Goal: Transaction & Acquisition: Purchase product/service

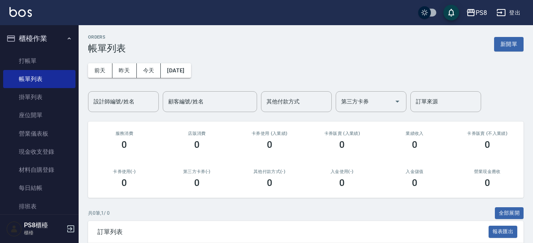
click at [20, 11] on img at bounding box center [20, 12] width 22 height 10
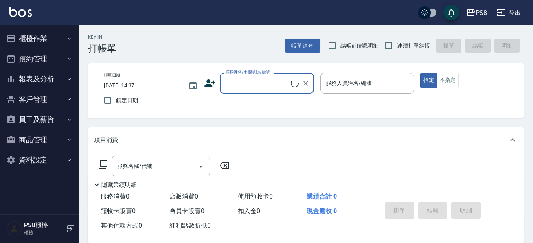
click at [264, 86] on input "顧客姓名/手機號碼/編號" at bounding box center [257, 83] width 68 height 14
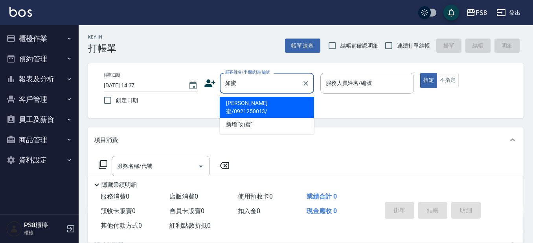
click at [244, 104] on li "周如蜜/0921250013/" at bounding box center [267, 107] width 94 height 21
type input "周如蜜/0921250013/"
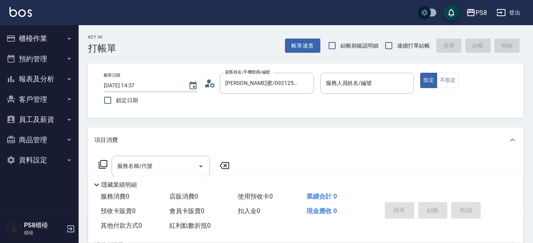
click at [211, 83] on icon at bounding box center [210, 83] width 12 height 12
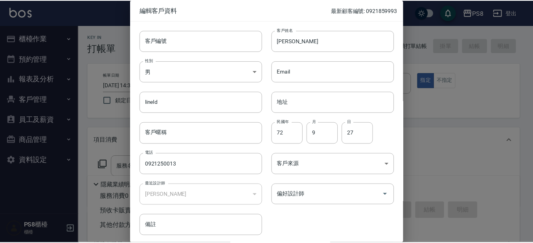
scroll to position [29, 0]
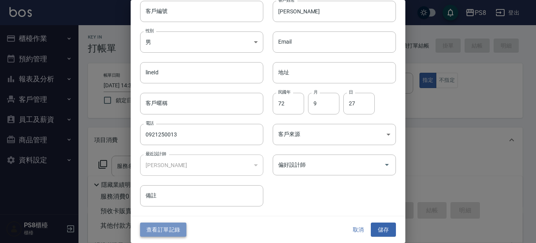
click at [184, 223] on button "查看訂單記錄" at bounding box center [163, 229] width 46 height 15
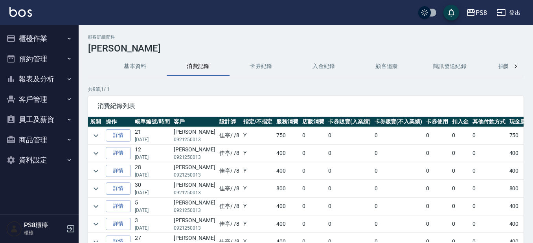
click at [18, 3] on div "PS8 登出" at bounding box center [266, 12] width 533 height 25
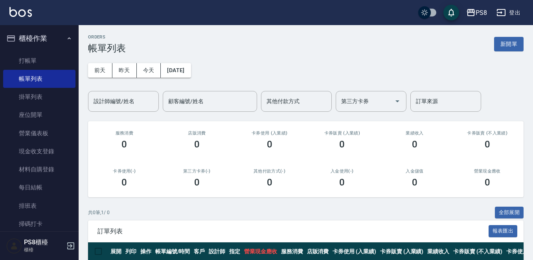
scroll to position [38, 0]
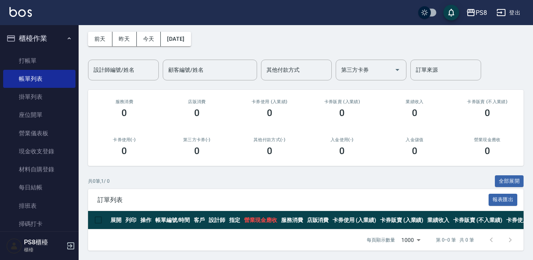
drag, startPoint x: 42, startPoint y: 57, endPoint x: 46, endPoint y: 51, distance: 7.7
click at [42, 57] on link "打帳單" at bounding box center [39, 61] width 72 height 18
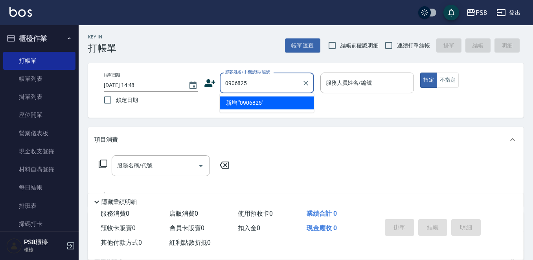
drag, startPoint x: 256, startPoint y: 86, endPoint x: 195, endPoint y: 72, distance: 63.2
click at [195, 72] on div "帳單日期 2025/10/06 14:48 鎖定日期 顧客姓名/手機號碼/編號 0906825 顧客姓名/手機號碼/編號 服務人員姓名/編號 服務人員姓名/編…" at bounding box center [305, 90] width 435 height 55
type input "ㄗ"
type input "溪"
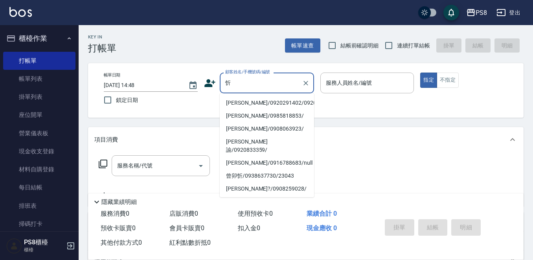
click at [244, 107] on li "許忻渝/0920291402/0920291402" at bounding box center [267, 103] width 94 height 13
type input "許忻渝/0920291402/0920291402"
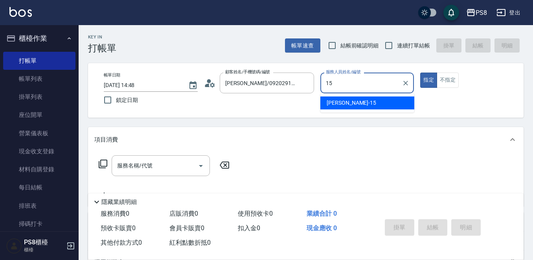
type input "EMMA-15"
type button "true"
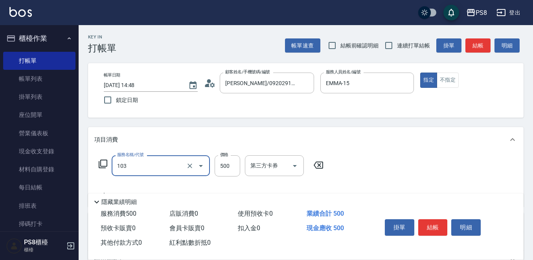
type input "B級洗剪500(103)"
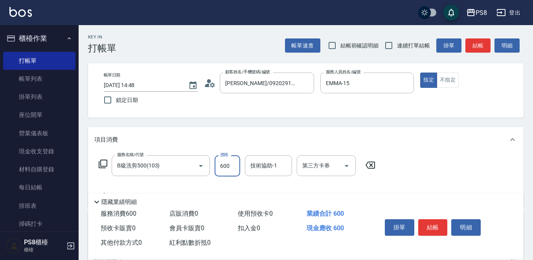
type input "600"
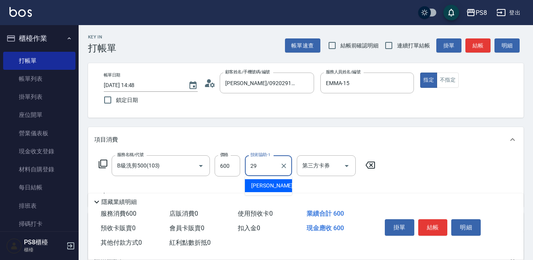
type input "戴韋全-29"
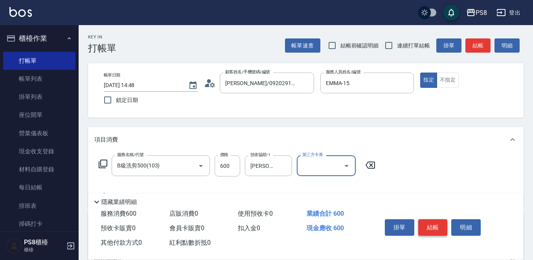
click at [429, 223] on button "結帳" at bounding box center [432, 228] width 29 height 16
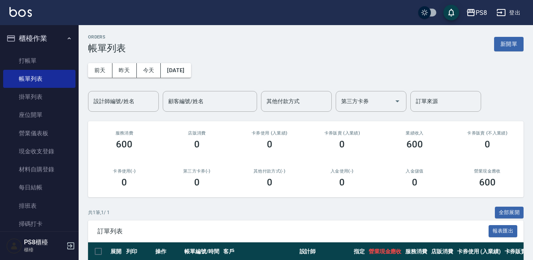
click at [3, 80] on nav "櫃檯作業 打帳單 帳單列表 掛單列表 座位開單 營業儀表板 現金收支登錄 材料自購登錄 每日結帳 排班表 掃碼打卡 預約管理 預約管理 單日預約紀錄 單週預約…" at bounding box center [39, 128] width 79 height 207
click at [33, 44] on button "櫃檯作業" at bounding box center [39, 38] width 72 height 20
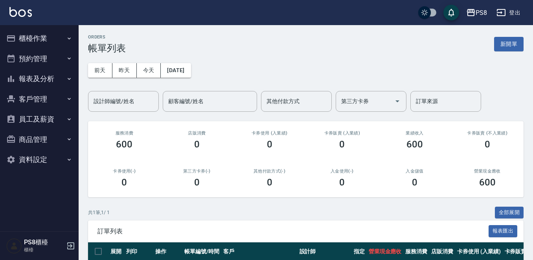
click at [19, 42] on button "櫃檯作業" at bounding box center [39, 38] width 72 height 20
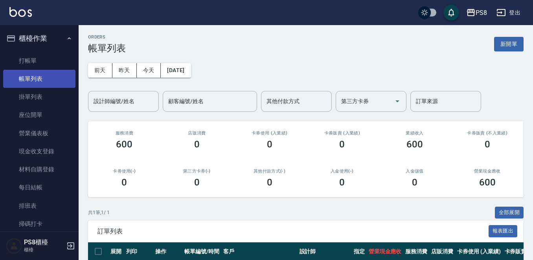
click at [37, 74] on link "帳單列表" at bounding box center [39, 79] width 72 height 18
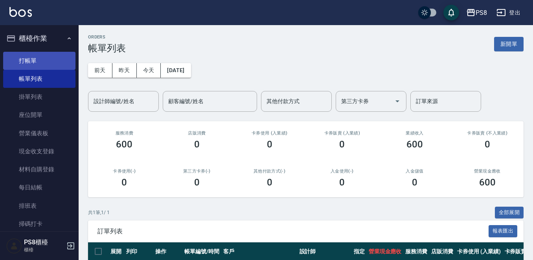
click at [37, 64] on link "打帳單" at bounding box center [39, 61] width 72 height 18
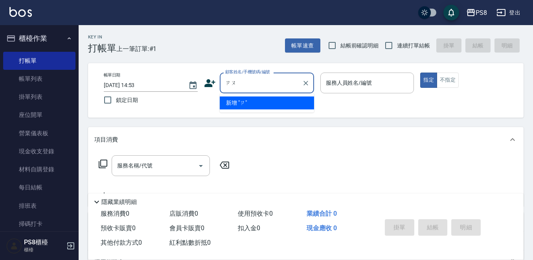
type input "鄒"
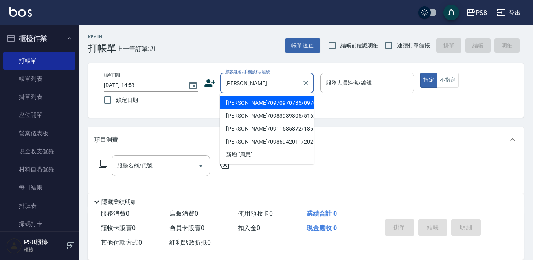
click at [252, 83] on input "周思" at bounding box center [260, 83] width 75 height 14
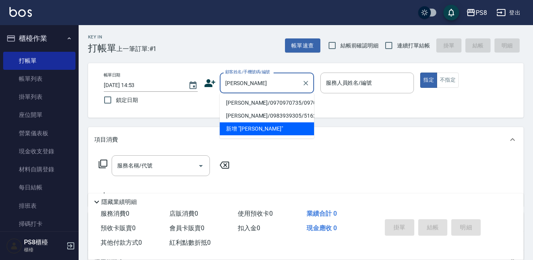
drag, startPoint x: 236, startPoint y: 84, endPoint x: 223, endPoint y: 86, distance: 13.8
click at [223, 86] on input "周思妤" at bounding box center [260, 83] width 75 height 14
click at [251, 110] on li "周思妤/0970970735/0970970735" at bounding box center [267, 103] width 94 height 13
type input "周思妤/0970970735/0970970735"
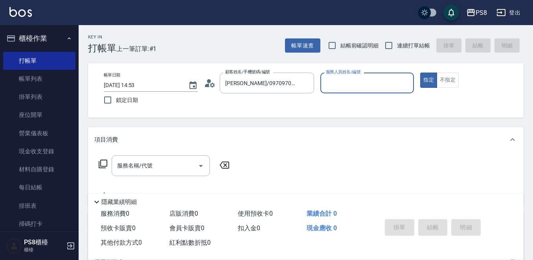
click at [211, 81] on icon at bounding box center [210, 83] width 12 height 12
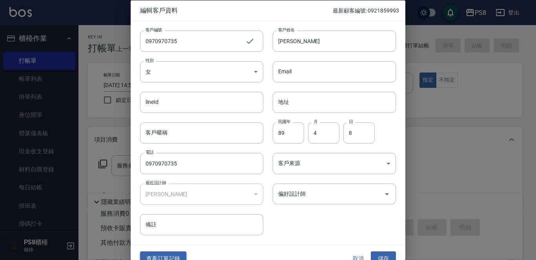
click at [174, 254] on button "查看訂單記錄" at bounding box center [163, 259] width 46 height 15
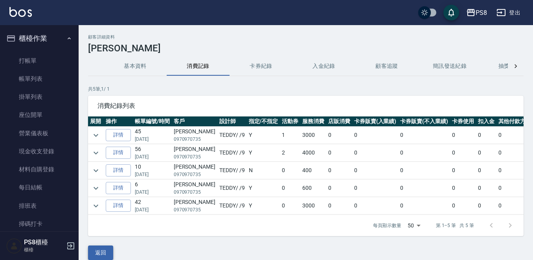
click at [111, 253] on button "返回" at bounding box center [100, 253] width 25 height 15
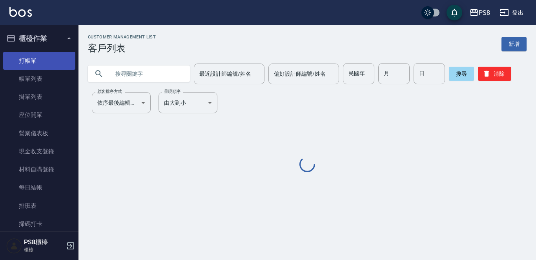
click at [41, 59] on link "打帳單" at bounding box center [39, 61] width 72 height 18
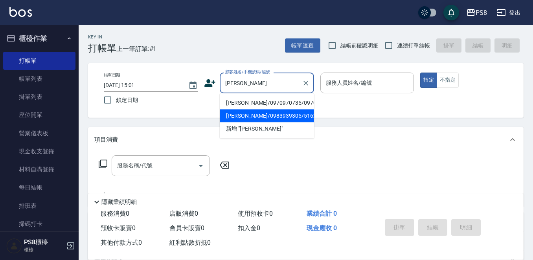
click at [244, 121] on li "周思妤/0983939305/5162" at bounding box center [267, 116] width 94 height 13
type input "周思妤/0983939305/5162"
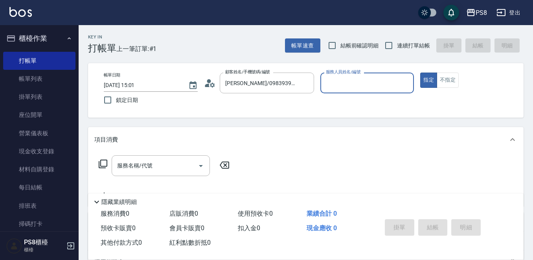
click at [209, 80] on circle at bounding box center [209, 81] width 4 height 4
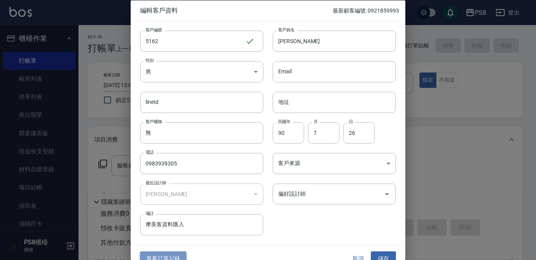
click at [170, 255] on button "查看訂單記錄" at bounding box center [163, 259] width 46 height 15
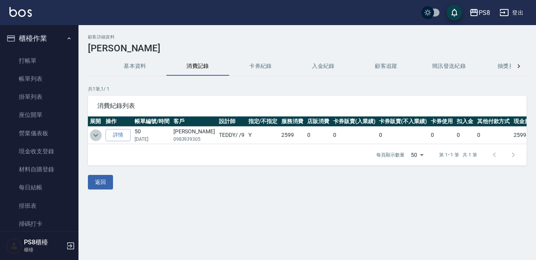
click at [90, 137] on button "expand row" at bounding box center [96, 136] width 12 height 12
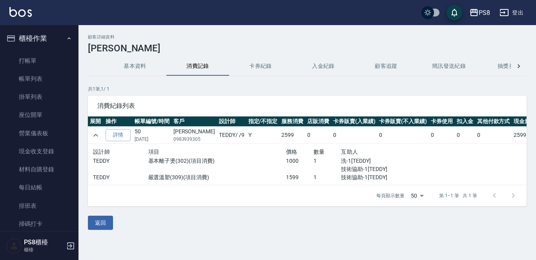
click at [125, 68] on button "基本資料" at bounding box center [135, 66] width 63 height 19
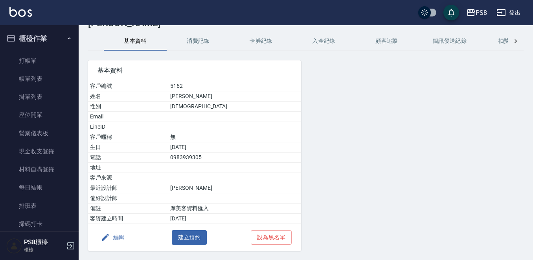
scroll to position [49, 0]
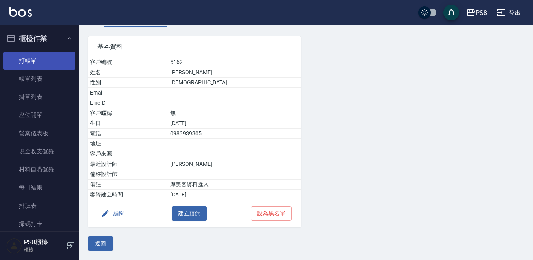
click at [41, 57] on link "打帳單" at bounding box center [39, 61] width 72 height 18
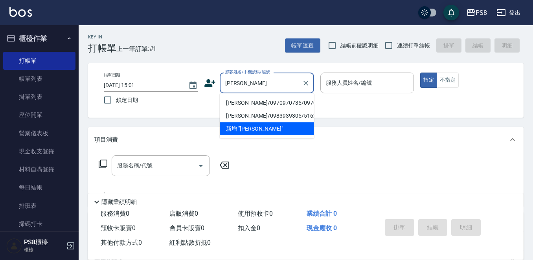
click at [238, 103] on li "周思妤/0970970735/0970970735" at bounding box center [267, 103] width 94 height 13
type input "周思妤/0970970735/0970970735"
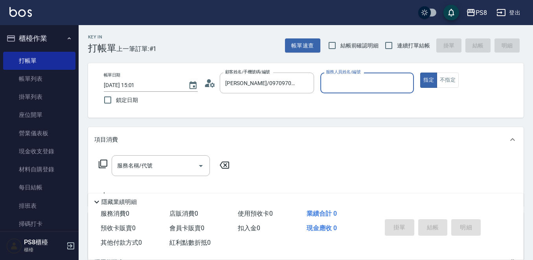
click at [206, 82] on icon at bounding box center [210, 83] width 12 height 12
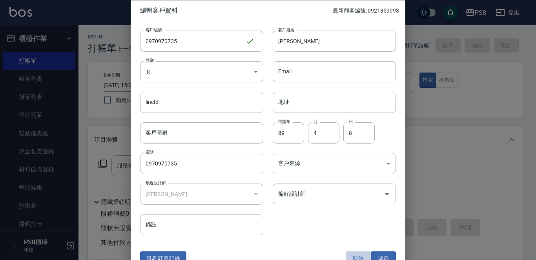
click at [350, 252] on button "取消" at bounding box center [358, 259] width 25 height 15
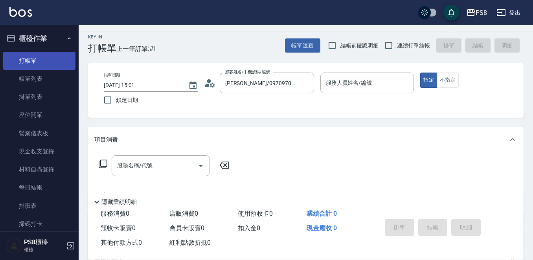
click at [48, 64] on link "打帳單" at bounding box center [39, 61] width 72 height 18
click at [49, 85] on link "帳單列表" at bounding box center [39, 79] width 72 height 18
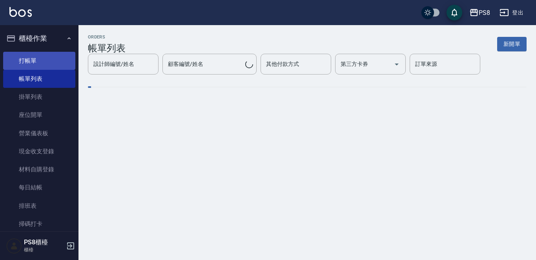
click at [48, 55] on link "打帳單" at bounding box center [39, 61] width 72 height 18
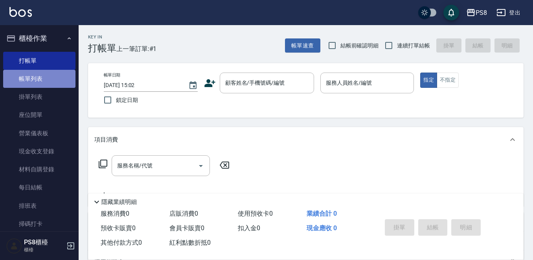
click at [48, 86] on link "帳單列表" at bounding box center [39, 79] width 72 height 18
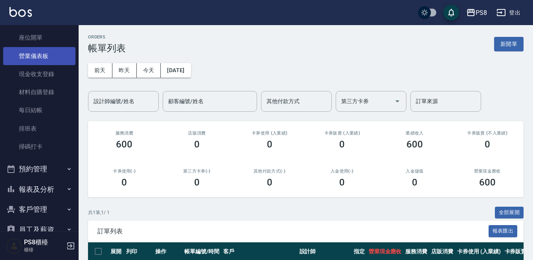
scroll to position [79, 0]
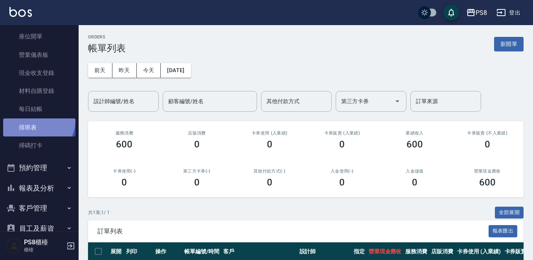
click at [35, 120] on link "排班表" at bounding box center [39, 128] width 72 height 18
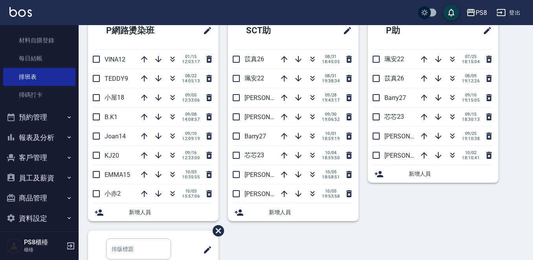
scroll to position [135, 0]
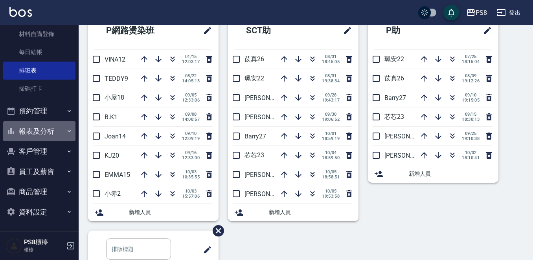
click at [50, 137] on button "報表及分析" at bounding box center [39, 131] width 72 height 20
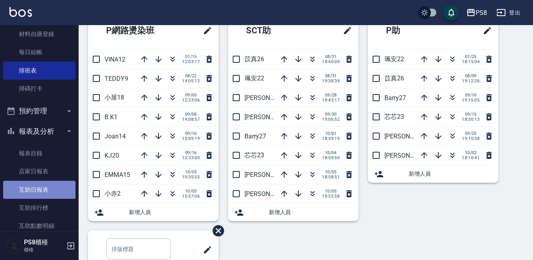
click at [46, 192] on link "互助日報表" at bounding box center [39, 190] width 72 height 18
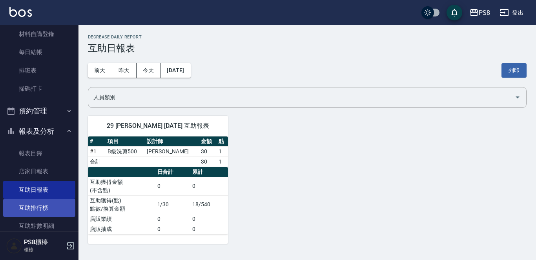
click at [29, 207] on link "互助排行榜" at bounding box center [39, 208] width 72 height 18
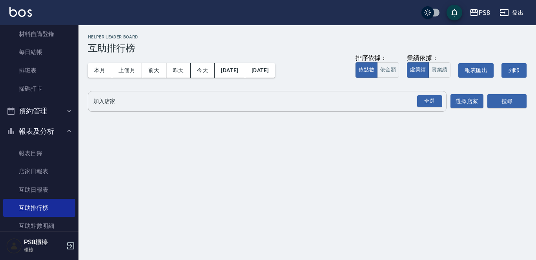
click at [435, 93] on div "全選" at bounding box center [429, 101] width 27 height 21
click at [438, 101] on div "全選" at bounding box center [429, 101] width 25 height 12
click at [514, 108] on button "搜尋" at bounding box center [507, 102] width 39 height 15
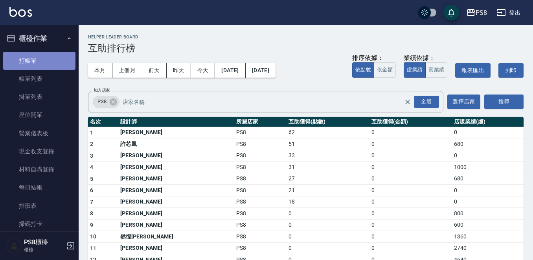
click at [54, 61] on link "打帳單" at bounding box center [39, 61] width 72 height 18
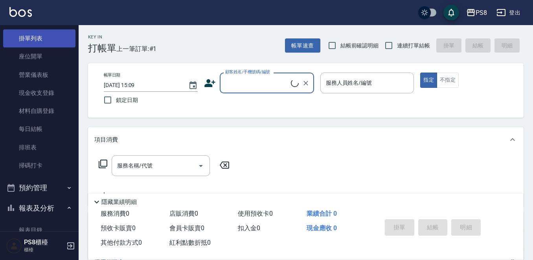
scroll to position [79, 0]
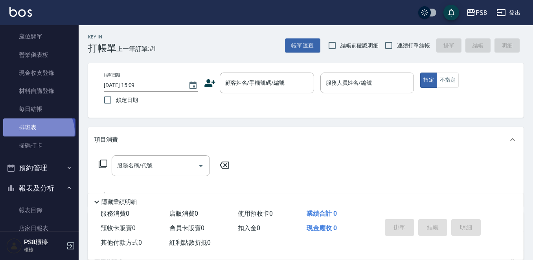
click at [36, 132] on link "排班表" at bounding box center [39, 128] width 72 height 18
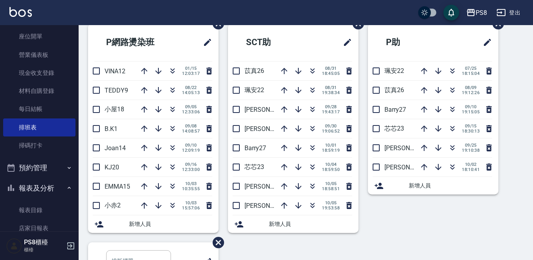
scroll to position [309, 0]
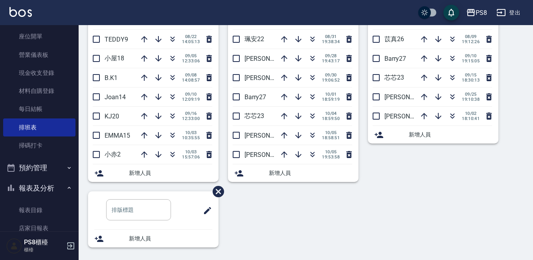
click at [17, 13] on img at bounding box center [20, 12] width 22 height 10
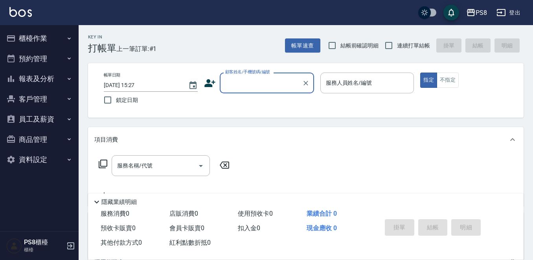
click at [269, 83] on input "顧客姓名/手機號碼/編號" at bounding box center [260, 83] width 75 height 14
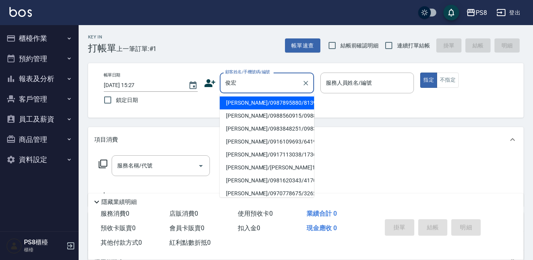
click at [282, 100] on li "沈俊宏/0987895880/8139" at bounding box center [267, 103] width 94 height 13
type input "沈俊宏/0987895880/8139"
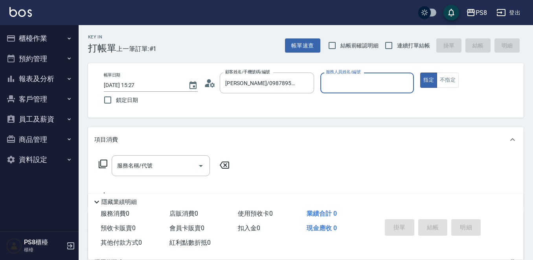
type input "佳亭-8"
click at [214, 81] on icon at bounding box center [210, 83] width 12 height 12
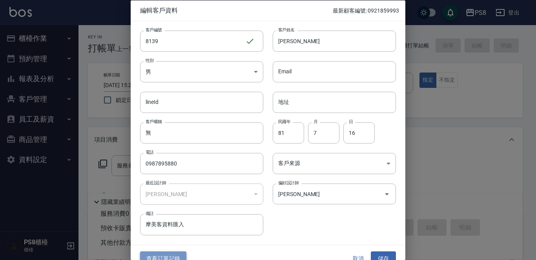
click at [167, 258] on button "查看訂單記錄" at bounding box center [163, 259] width 46 height 15
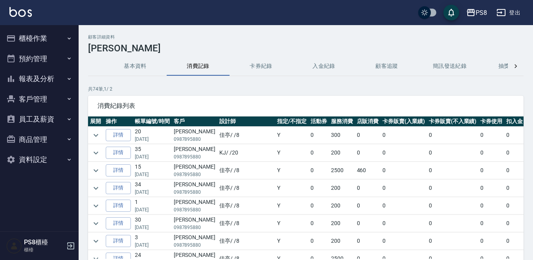
click at [11, 14] on img at bounding box center [20, 12] width 22 height 10
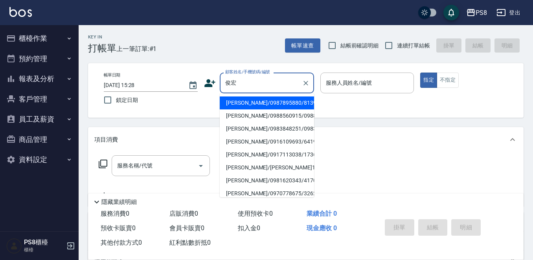
click at [247, 106] on li "沈俊宏/0987895880/8139" at bounding box center [267, 103] width 94 height 13
type input "沈俊宏/0987895880/8139"
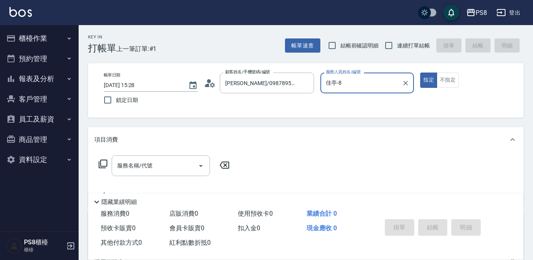
type input "佳亭-8"
click at [130, 167] on input "服務名稱/代號" at bounding box center [154, 166] width 79 height 14
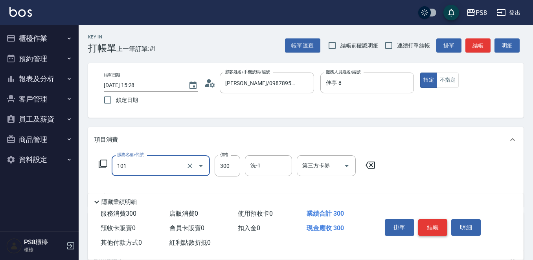
type input "洗髮(101)"
click at [430, 220] on button "結帳" at bounding box center [432, 228] width 29 height 16
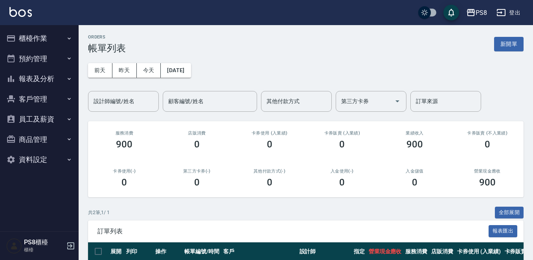
click at [26, 12] on img at bounding box center [20, 12] width 22 height 10
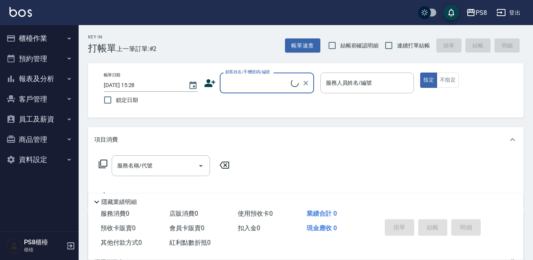
drag, startPoint x: 223, startPoint y: 86, endPoint x: 225, endPoint y: 82, distance: 4.6
click at [225, 83] on input "顧客姓名/手機號碼/編號" at bounding box center [257, 83] width 68 height 14
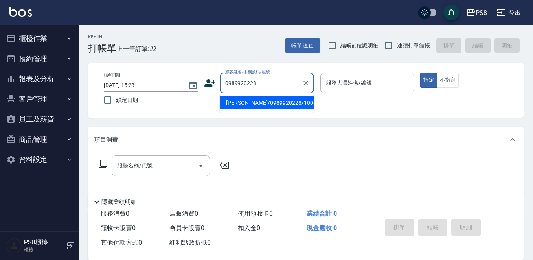
type input "王建豐/0989920228/10044"
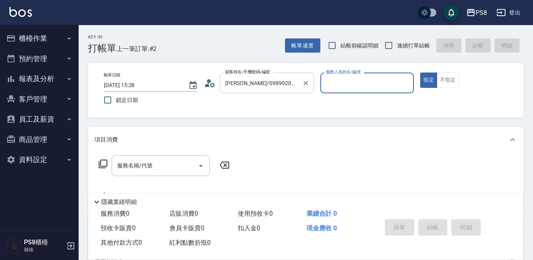
type input "佳亭-8"
click at [126, 176] on div "服務名稱/代號" at bounding box center [161, 166] width 98 height 21
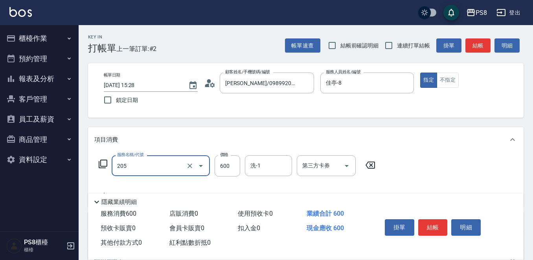
type input "A級洗剪600(205)"
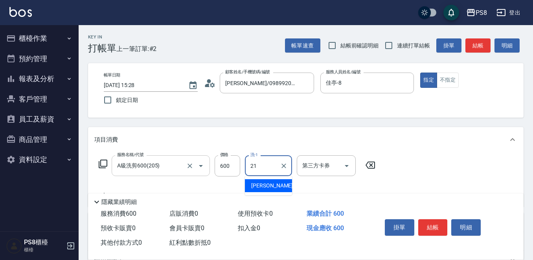
type input "趙宇文-21"
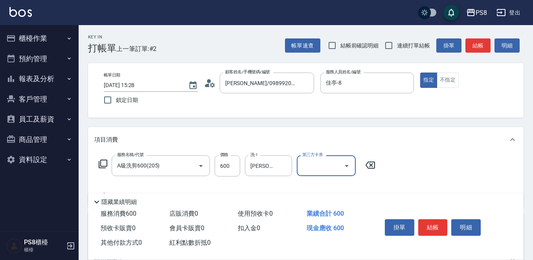
click at [428, 222] on button "結帳" at bounding box center [432, 228] width 29 height 16
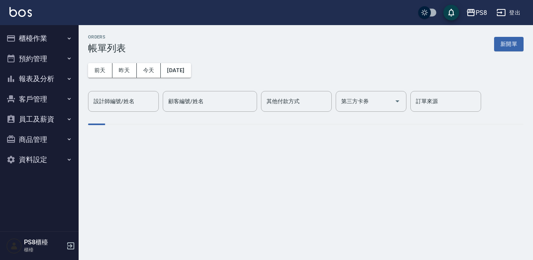
click at [25, 9] on img at bounding box center [20, 12] width 22 height 10
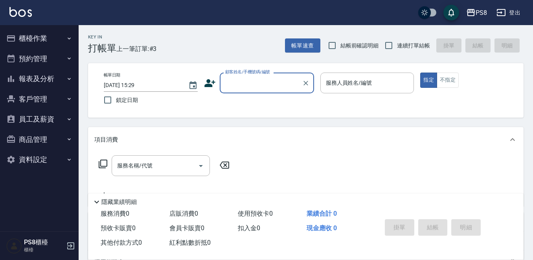
click at [237, 81] on input "顧客姓名/手機號碼/編號" at bounding box center [260, 83] width 75 height 14
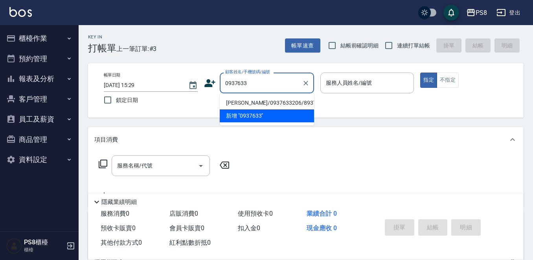
click at [246, 104] on li "李含怡/0937633206/8937" at bounding box center [267, 103] width 94 height 13
type input "李含怡/0937633206/8937"
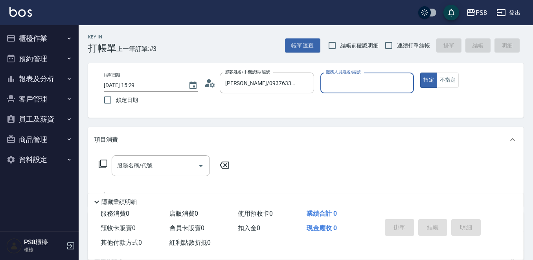
type input "佳亭-8"
click at [156, 167] on input "服務名稱/代號" at bounding box center [154, 166] width 79 height 14
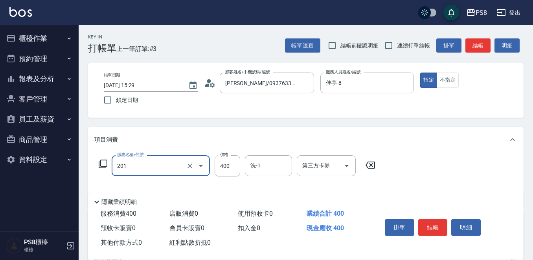
type input "洗剪400(201)"
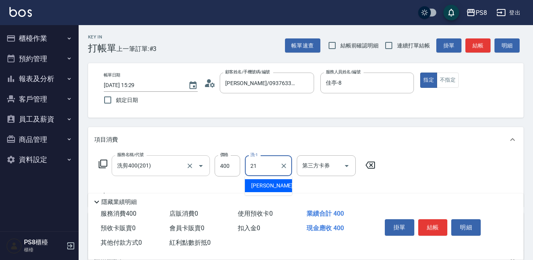
type input "趙宇文-21"
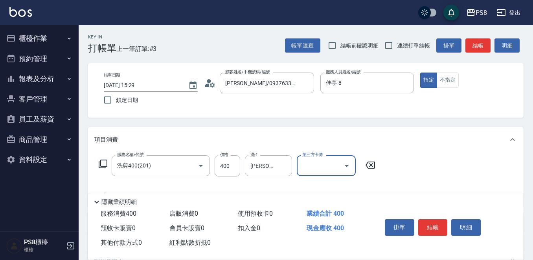
click at [435, 221] on button "結帳" at bounding box center [432, 228] width 29 height 16
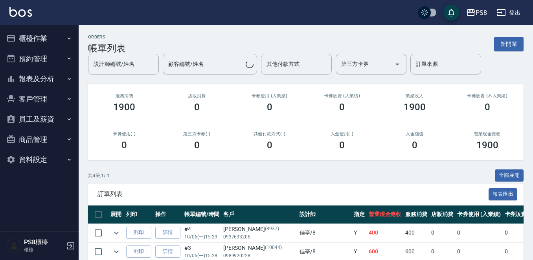
click at [22, 7] on img at bounding box center [20, 12] width 22 height 10
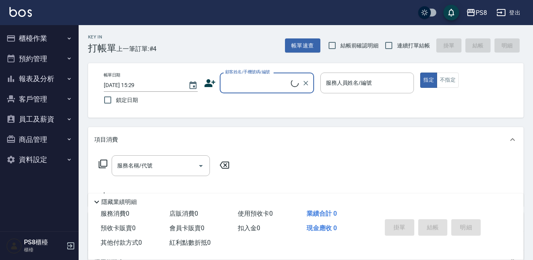
click at [238, 83] on input "顧客姓名/手機號碼/編號" at bounding box center [257, 83] width 68 height 14
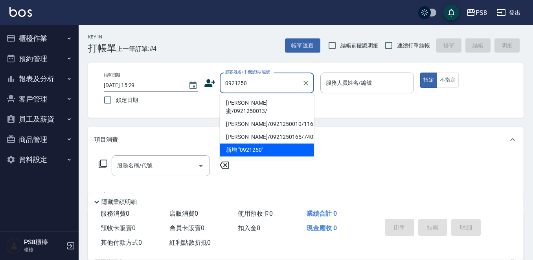
click at [245, 103] on li "周如蜜/0921250013/" at bounding box center [267, 107] width 94 height 21
type input "周如蜜/0921250013/"
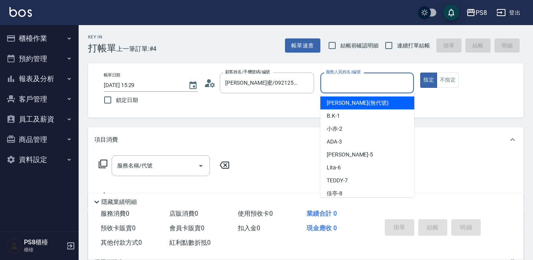
click at [347, 82] on input "服務人員姓名/編號" at bounding box center [367, 83] width 87 height 14
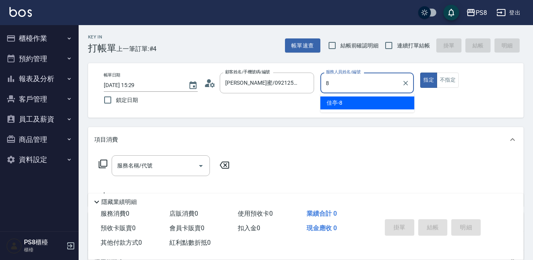
type input "佳亭-8"
type button "true"
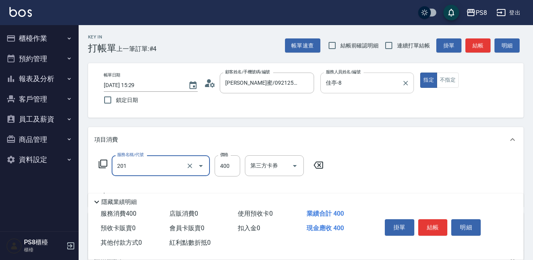
type input "洗剪400(201)"
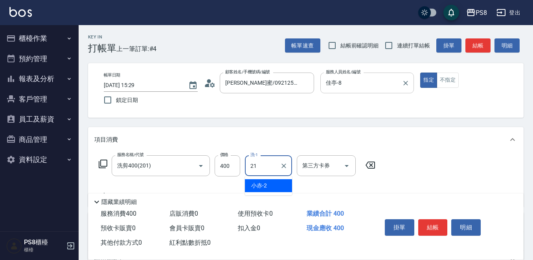
type input "趙宇文-21"
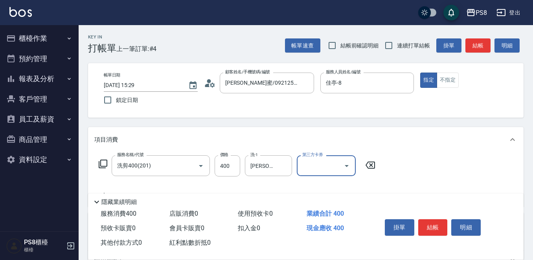
drag, startPoint x: 424, startPoint y: 232, endPoint x: 429, endPoint y: 230, distance: 5.6
click at [427, 231] on button "結帳" at bounding box center [432, 228] width 29 height 16
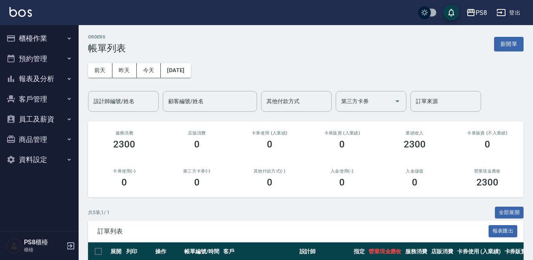
click at [16, 9] on img at bounding box center [20, 12] width 22 height 10
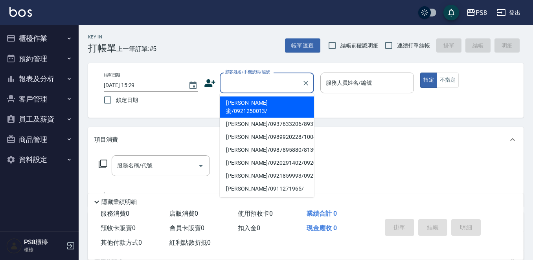
click at [238, 81] on input "顧客姓名/手機號碼/編號" at bounding box center [260, 83] width 75 height 14
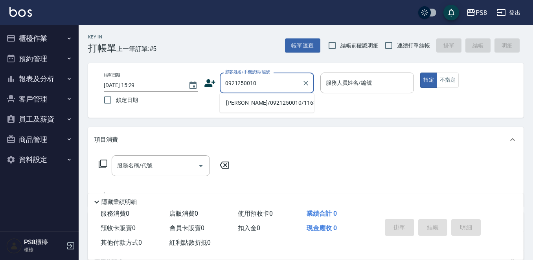
type input "0921250010"
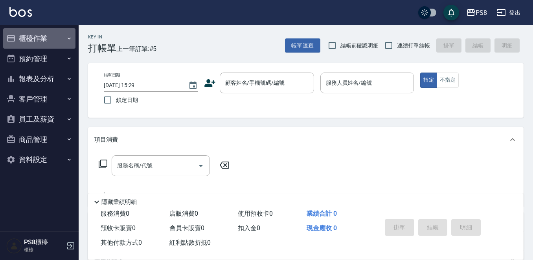
click at [32, 40] on button "櫃檯作業" at bounding box center [39, 38] width 72 height 20
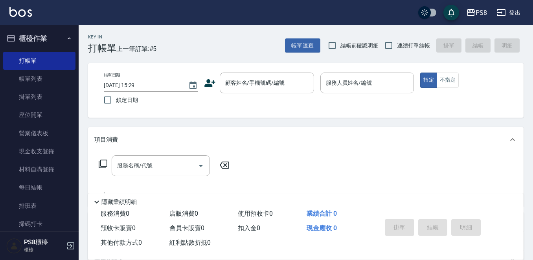
drag, startPoint x: 42, startPoint y: 82, endPoint x: 161, endPoint y: 151, distance: 137.8
click at [42, 83] on link "帳單列表" at bounding box center [39, 79] width 72 height 18
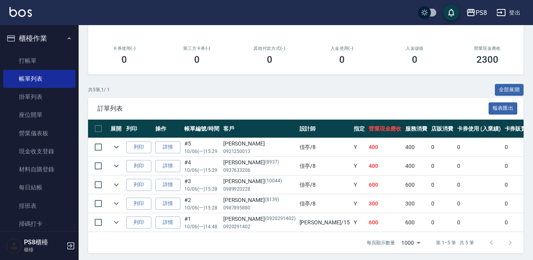
scroll to position [132, 0]
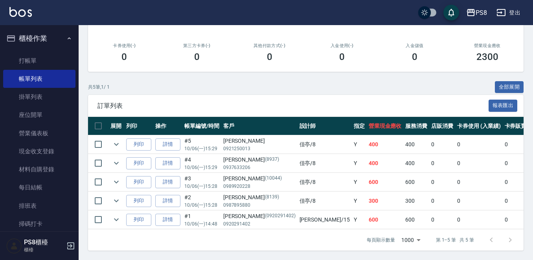
click at [17, 6] on div "PS8 登出" at bounding box center [266, 12] width 533 height 25
click at [19, 12] on img at bounding box center [20, 12] width 22 height 10
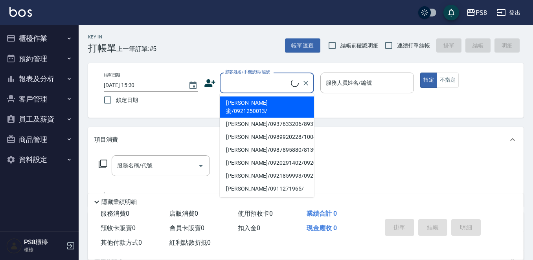
click at [245, 82] on input "顧客姓名/手機號碼/編號" at bounding box center [257, 83] width 68 height 14
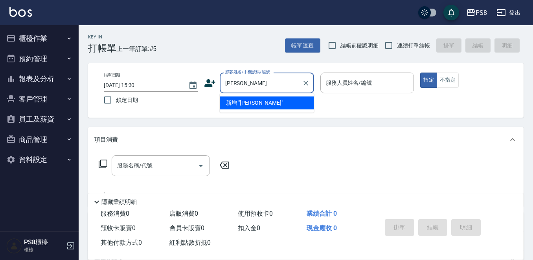
type input "周如貫"
click at [211, 84] on icon at bounding box center [210, 83] width 12 height 12
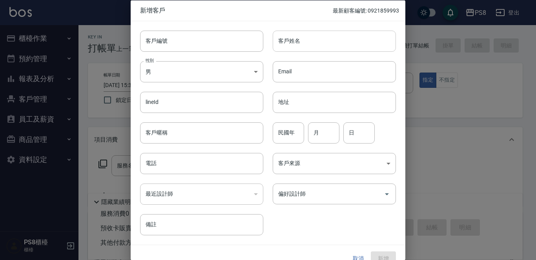
click at [314, 44] on input "客戶姓名" at bounding box center [334, 40] width 123 height 21
type input "張"
type input "周如貫"
click at [168, 73] on body "PS8 登出 櫃檯作業 打帳單 帳單列表 掛單列表 座位開單 營業儀表板 現金收支登錄 材料自購登錄 每日結帳 排班表 掃碼打卡 預約管理 預約管理 單日預約…" at bounding box center [268, 191] width 536 height 383
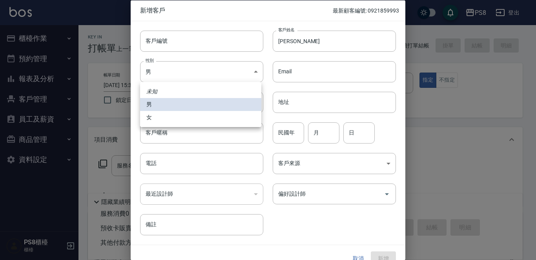
click at [200, 139] on div at bounding box center [268, 130] width 536 height 260
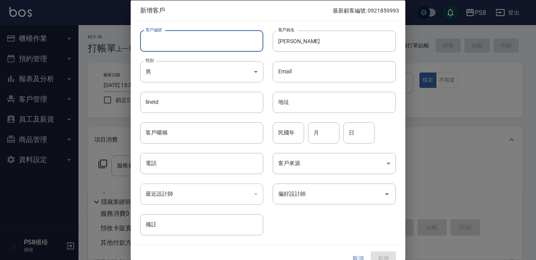
click at [158, 38] on input "客戶編號" at bounding box center [201, 40] width 123 height 21
drag, startPoint x: 179, startPoint y: 42, endPoint x: 117, endPoint y: 40, distance: 61.7
click at [117, 40] on div "新增客戶 最新顧客編號: 0921859993 客戶編號 0921250010 ​ 客戶編號 客戶姓名 周如貫 客戶姓名 性別 男 MALE 性別 Email…" at bounding box center [268, 130] width 536 height 260
type input "0921250010"
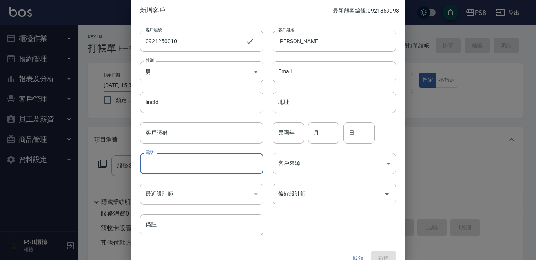
click at [183, 167] on input "電話" at bounding box center [201, 163] width 123 height 21
paste input "0921250010"
type input "0921250010"
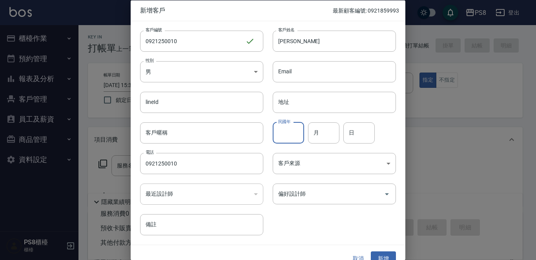
click at [298, 131] on input "民國年" at bounding box center [288, 132] width 31 height 21
click at [353, 227] on div "客戶編號 0921250010 ​ 客戶編號 客戶姓名 周如貫 客戶姓名 性別 男 MALE 性別 Email Email lineId lineId 地址 …" at bounding box center [263, 128] width 265 height 215
click at [421, 176] on div at bounding box center [268, 130] width 536 height 260
click at [382, 252] on button "新增" at bounding box center [383, 259] width 25 height 15
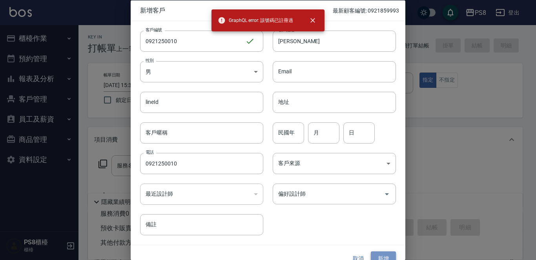
click at [383, 257] on button "新增" at bounding box center [383, 259] width 25 height 15
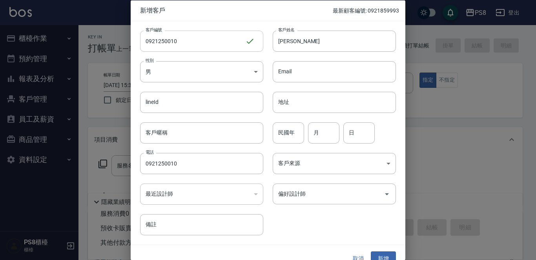
click at [189, 37] on input "0921250010" at bounding box center [192, 40] width 105 height 21
click at [379, 256] on button "新增" at bounding box center [383, 259] width 25 height 15
click at [210, 47] on input "0921250013" at bounding box center [192, 40] width 105 height 21
type input "0921250010"
click at [322, 136] on input "月" at bounding box center [323, 132] width 31 height 21
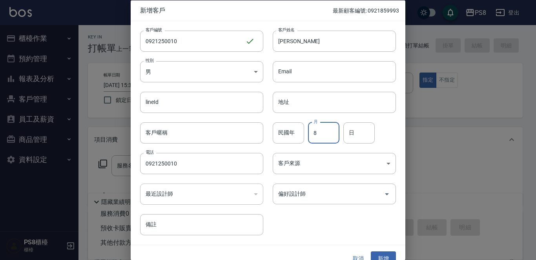
type input "8"
type input "18"
click at [388, 253] on button "新增" at bounding box center [383, 259] width 25 height 15
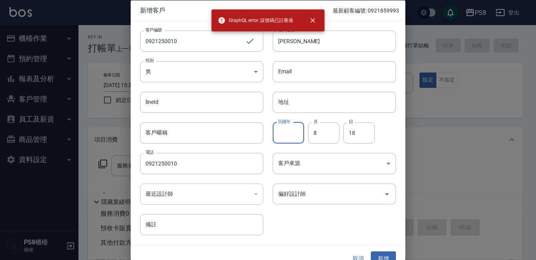
click at [280, 134] on input "民國年" at bounding box center [288, 132] width 31 height 21
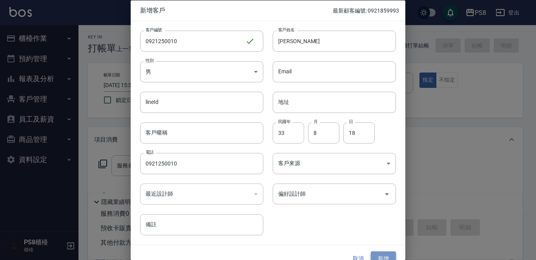
click at [379, 256] on button "新增" at bounding box center [383, 259] width 25 height 15
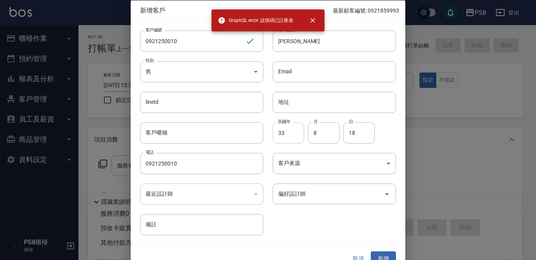
click at [284, 135] on input "33" at bounding box center [288, 132] width 31 height 21
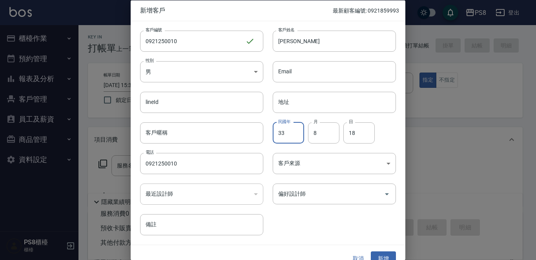
type input "3"
click at [322, 134] on input "8" at bounding box center [323, 132] width 31 height 21
click at [354, 134] on input "18" at bounding box center [359, 132] width 31 height 21
type input "1"
click at [376, 258] on button "新增" at bounding box center [383, 259] width 25 height 15
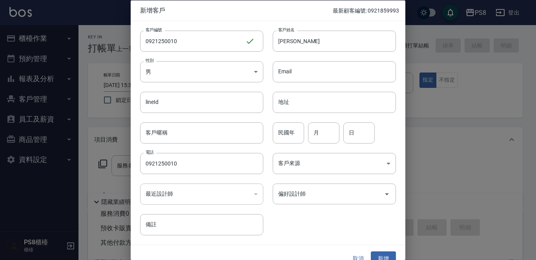
click at [358, 255] on button "取消" at bounding box center [358, 259] width 25 height 15
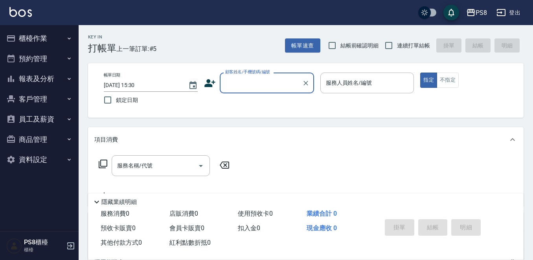
click at [269, 76] on input "顧客姓名/手機號碼/編號" at bounding box center [260, 83] width 75 height 14
click at [268, 85] on input "周如貫" at bounding box center [260, 83] width 75 height 14
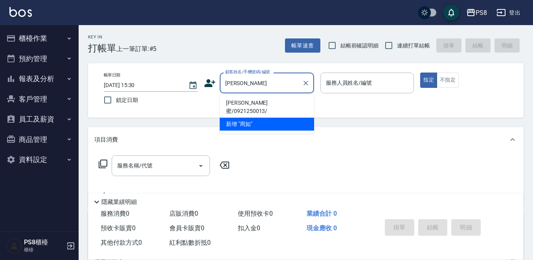
type input "周"
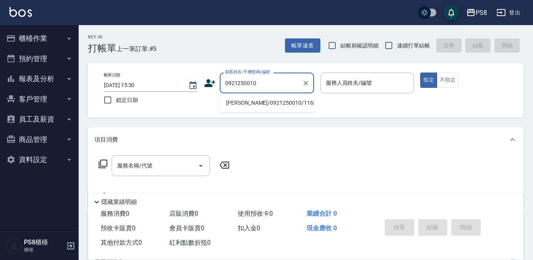
click at [262, 103] on li "吳昱蓁/0921250010/11635" at bounding box center [267, 103] width 94 height 13
type input "吳昱蓁/0921250010/11635"
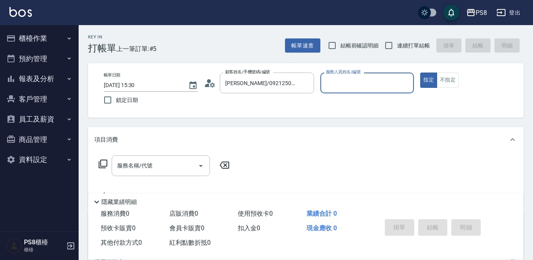
type input "佳亭-8"
click at [211, 86] on icon at bounding box center [212, 84] width 5 height 5
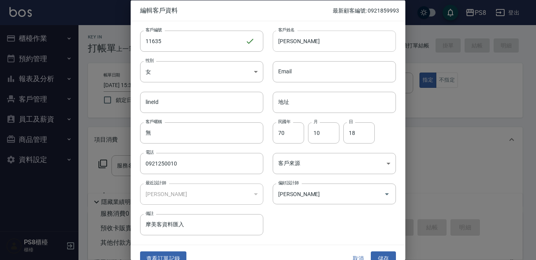
click at [311, 38] on input "吳昱蓁" at bounding box center [334, 40] width 123 height 21
type input "吳"
type input "周如貫"
click at [381, 256] on button "儲存" at bounding box center [383, 259] width 25 height 15
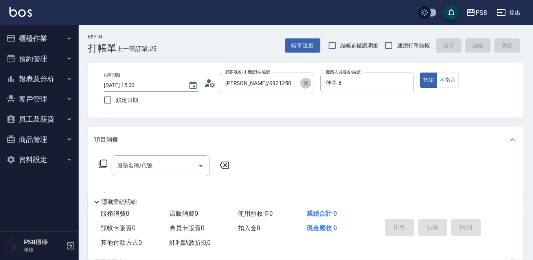
click at [303, 83] on icon "Clear" at bounding box center [306, 83] width 8 height 8
drag, startPoint x: 261, startPoint y: 93, endPoint x: 261, endPoint y: 85, distance: 8.6
click at [261, 88] on div "帳單日期 2025/10/06 15:30 鎖定日期 顧客姓名/手機號碼/編號 顧客姓名/手機號碼/編號 服務人員姓名/編號 佳亭-8 服務人員姓名/編號 指…" at bounding box center [305, 91] width 416 height 36
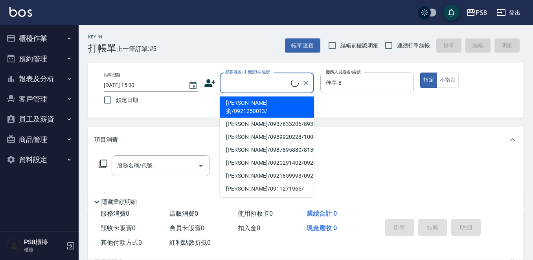
click at [261, 82] on input "顧客姓名/手機號碼/編號" at bounding box center [257, 83] width 68 height 14
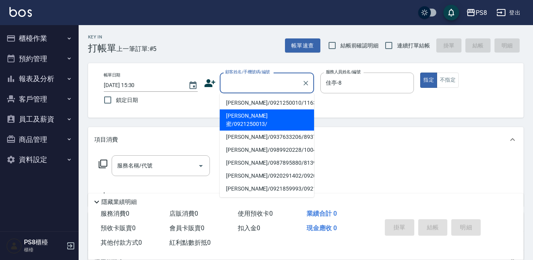
click at [267, 102] on li "周如貫/0921250010/11635" at bounding box center [267, 103] width 94 height 13
type input "周如貫/0921250010/11635"
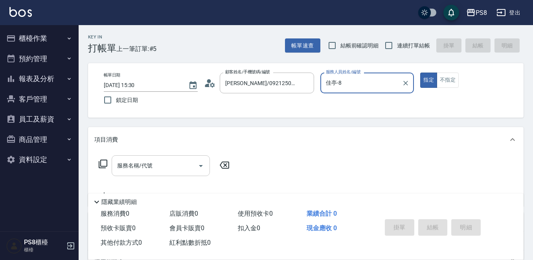
click at [135, 169] on div "服務名稱/代號 服務名稱/代號" at bounding box center [161, 166] width 98 height 21
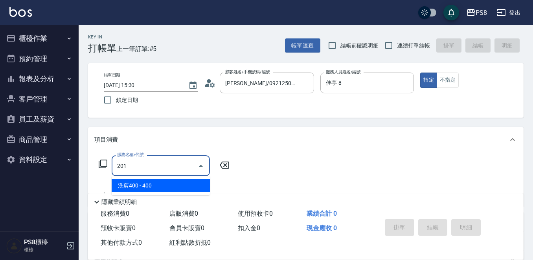
type input "洗剪400(201)"
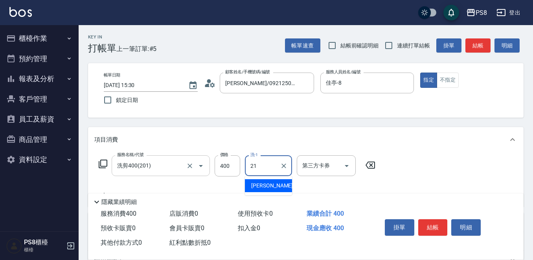
type input "趙宇文-21"
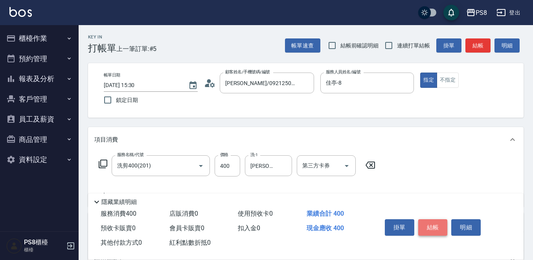
click at [427, 224] on button "結帳" at bounding box center [432, 228] width 29 height 16
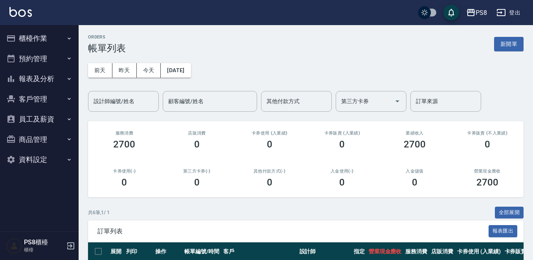
click at [13, 12] on img at bounding box center [20, 12] width 22 height 10
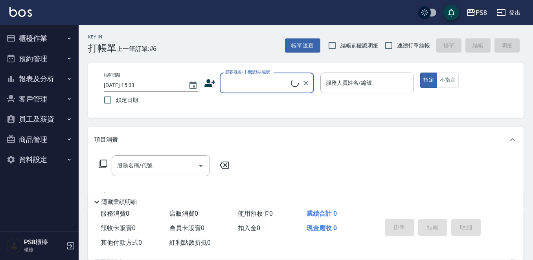
click at [231, 84] on input "顧客姓名/手機號碼/編號" at bounding box center [257, 83] width 68 height 14
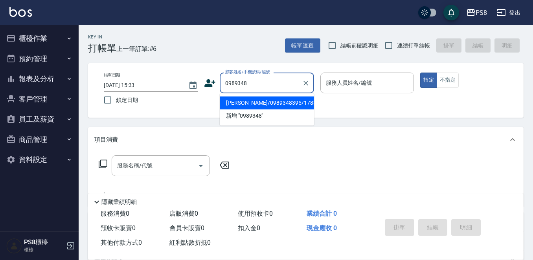
click at [242, 101] on li "陳佳瑋/0989348395/17831" at bounding box center [267, 103] width 94 height 13
type input "陳佳瑋/0989348395/17831"
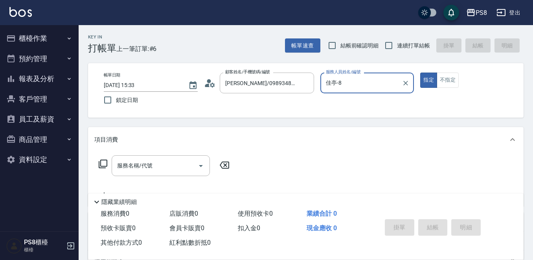
type input "佳亭-8"
click at [137, 163] on div "服務名稱/代號 服務名稱/代號" at bounding box center [161, 166] width 98 height 21
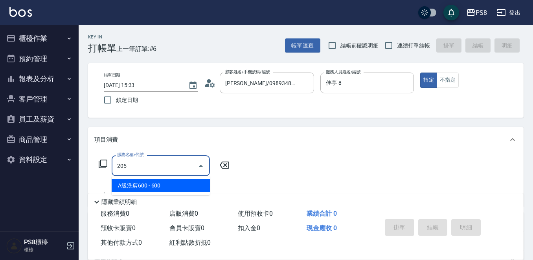
type input "A級洗剪600(205)"
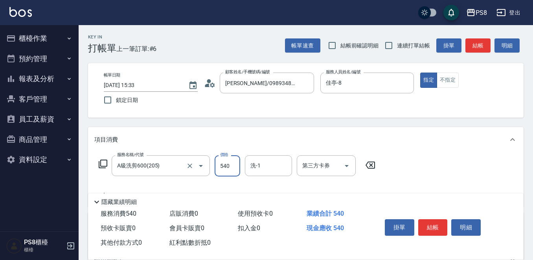
type input "540"
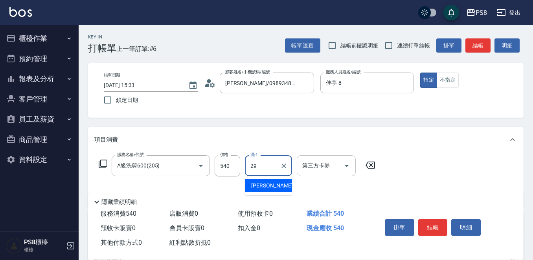
type input "戴韋全-29"
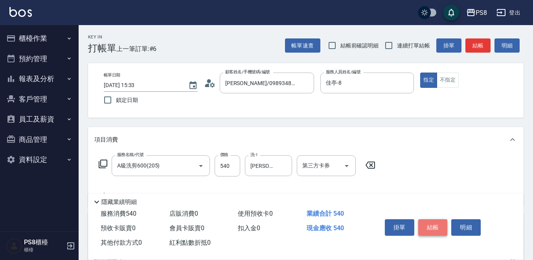
click at [432, 222] on button "結帳" at bounding box center [432, 228] width 29 height 16
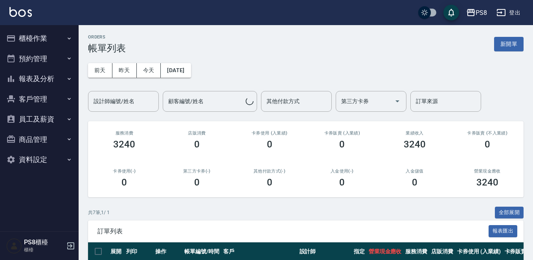
click at [14, 13] on img at bounding box center [20, 12] width 22 height 10
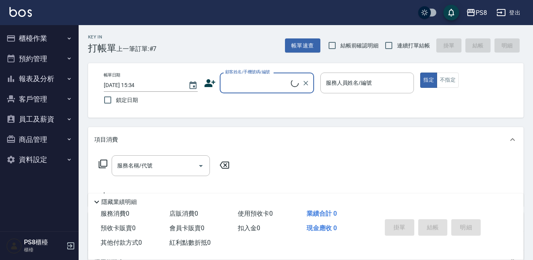
click at [231, 79] on input "顧客姓名/手機號碼/編號" at bounding box center [257, 83] width 68 height 14
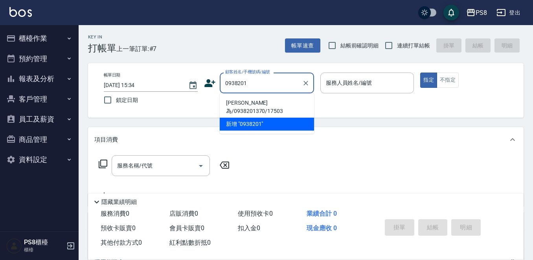
click at [256, 101] on li "傅信為/0938201370/17503" at bounding box center [267, 107] width 94 height 21
type input "傅信為/0938201370/17503"
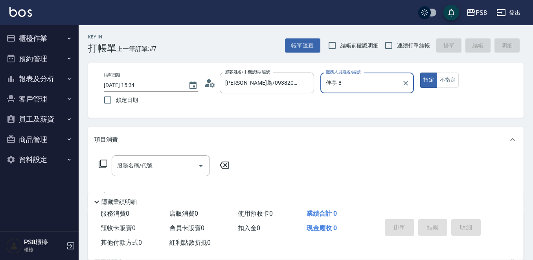
type input "佳亭-8"
click at [211, 79] on icon at bounding box center [210, 83] width 12 height 12
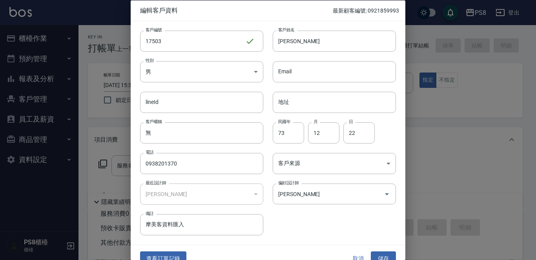
click at [273, 233] on div "客戶編號 17503 ​ 客戶編號 客戶姓名 傅信為 客戶姓名 性別 男 MALE 性別 Email Email lineId lineId 地址 地址 客戶…" at bounding box center [263, 128] width 265 height 215
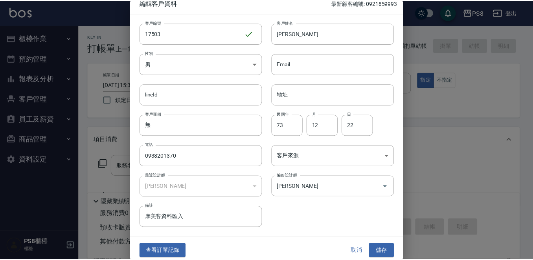
scroll to position [12, 0]
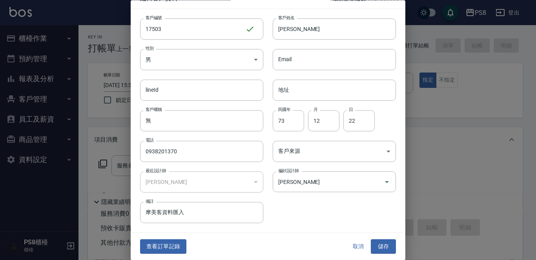
click at [158, 252] on button "查看訂單記錄" at bounding box center [163, 247] width 46 height 15
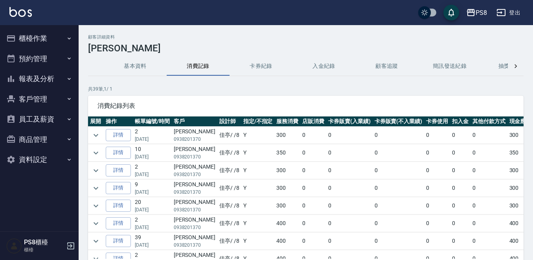
click at [22, 11] on img at bounding box center [20, 12] width 22 height 10
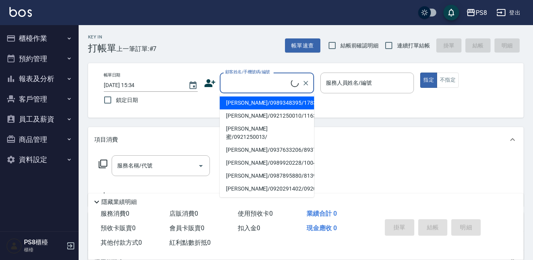
click at [263, 84] on input "顧客姓名/手機號碼/編號" at bounding box center [257, 83] width 68 height 14
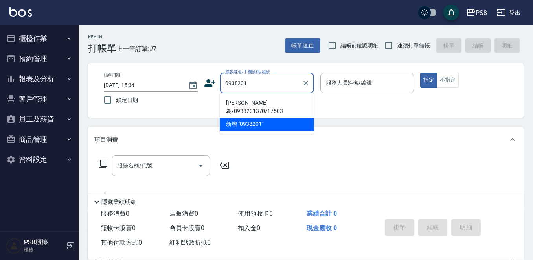
click at [261, 103] on li "傅信為/0938201370/17503" at bounding box center [267, 107] width 94 height 21
type input "傅信為/0938201370/17503"
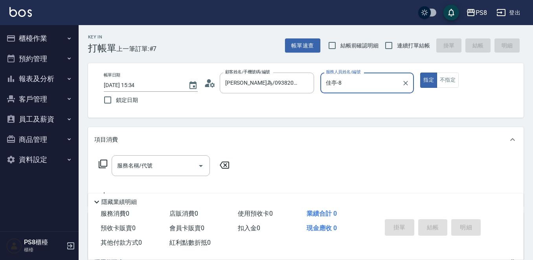
type input "佳亭-8"
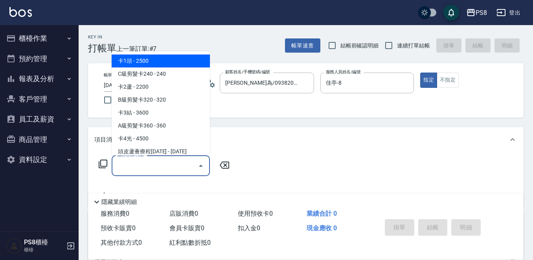
click at [162, 159] on input "服務名稱/代號" at bounding box center [154, 166] width 79 height 14
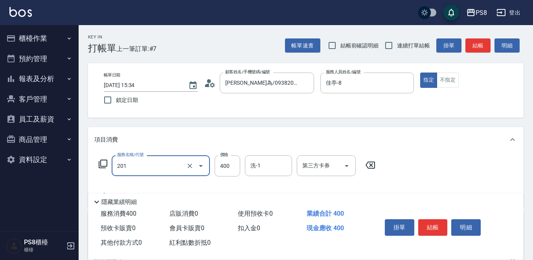
type input "洗剪400(201)"
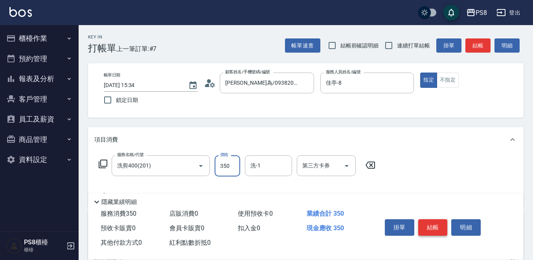
type input "350"
drag, startPoint x: 431, startPoint y: 224, endPoint x: 440, endPoint y: 220, distance: 9.7
click at [433, 221] on button "結帳" at bounding box center [432, 228] width 29 height 16
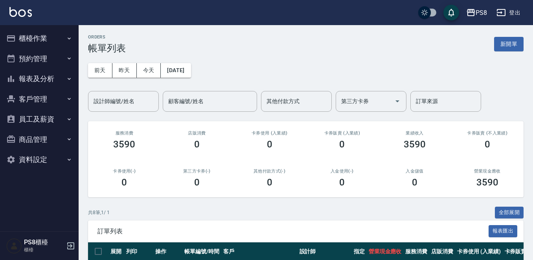
click at [55, 106] on button "客戶管理" at bounding box center [39, 99] width 72 height 20
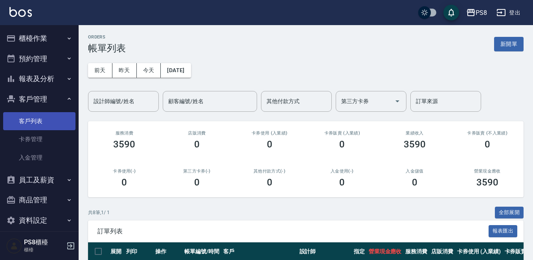
click at [41, 121] on link "客戶列表" at bounding box center [39, 121] width 72 height 18
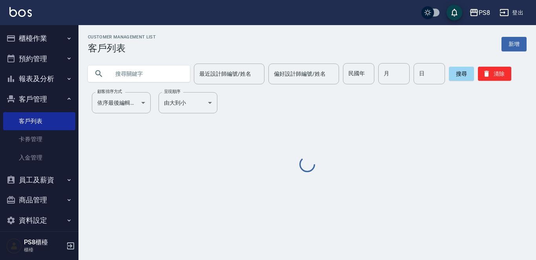
click at [147, 69] on input "text" at bounding box center [147, 73] width 74 height 21
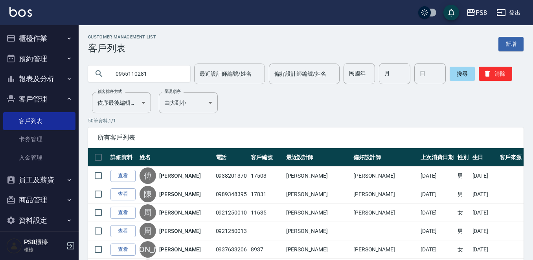
type input "0955110281"
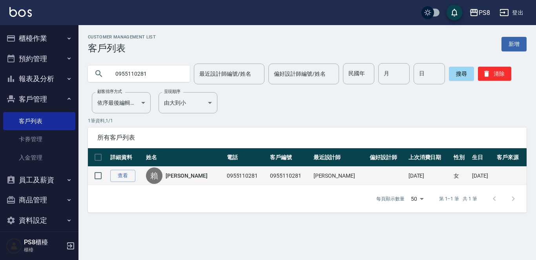
drag, startPoint x: 175, startPoint y: 167, endPoint x: 176, endPoint y: 172, distance: 6.0
click at [175, 170] on td "賴 賴妤捷" at bounding box center [184, 176] width 81 height 18
click at [176, 172] on link "賴妤捷" at bounding box center [187, 176] width 42 height 8
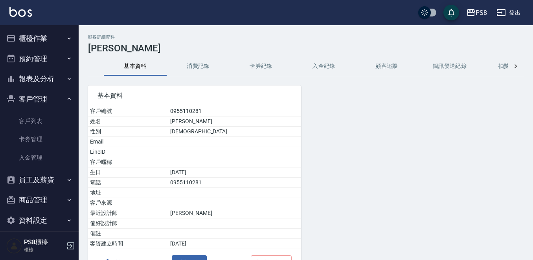
drag, startPoint x: 205, startPoint y: 60, endPoint x: 206, endPoint y: 64, distance: 4.4
click at [205, 63] on button "消費記錄" at bounding box center [198, 66] width 63 height 19
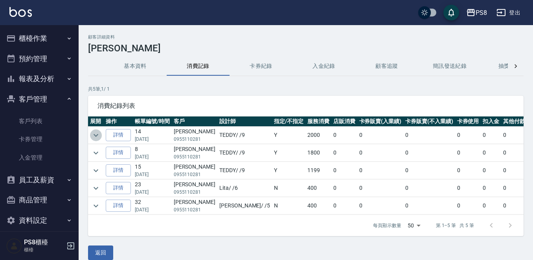
click at [92, 137] on icon "expand row" at bounding box center [95, 135] width 9 height 9
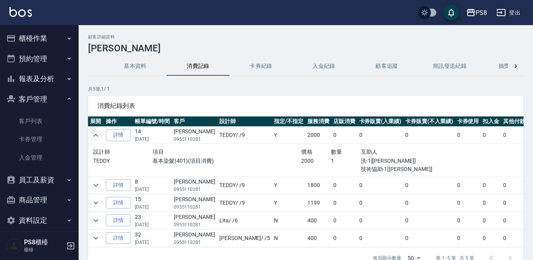
click at [177, 139] on p "0955110281" at bounding box center [195, 139] width 42 height 7
click at [177, 141] on p "0955110281" at bounding box center [195, 139] width 42 height 7
drag, startPoint x: 172, startPoint y: 140, endPoint x: 203, endPoint y: 142, distance: 31.5
click at [203, 142] on tr "詳情 14 05/04/2025 賴妤捷 0955110281 TEDDY / /9 Y 2000 0 0 0 0 0 0 2000" at bounding box center [335, 135] width 494 height 17
copy p "0955110281"
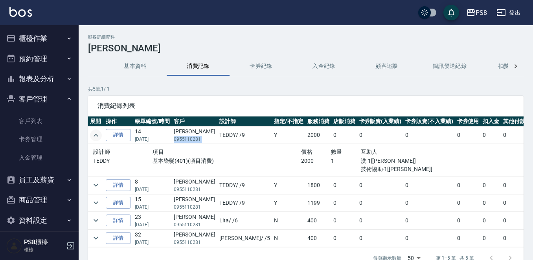
copy p "0955110281"
click at [66, 40] on icon "button" at bounding box center [69, 38] width 6 height 6
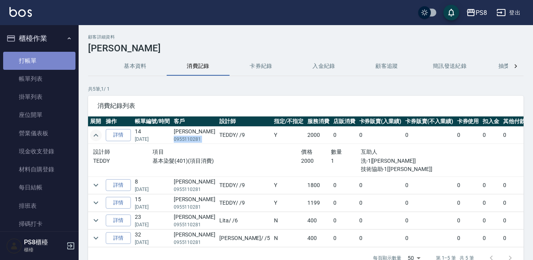
click at [60, 62] on link "打帳單" at bounding box center [39, 61] width 72 height 18
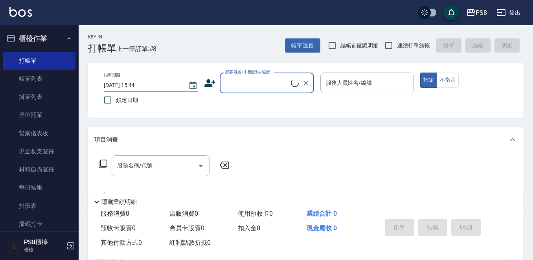
click at [252, 87] on div "顧客姓名/手機號碼/編號" at bounding box center [267, 83] width 94 height 21
click at [259, 110] on li "賴妤捷/0955110281/0955110281" at bounding box center [267, 103] width 94 height 13
type input "賴妤捷/0955110281/0955110281"
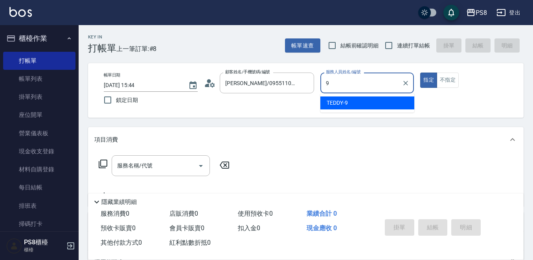
type input "TEDDY-9"
type button "true"
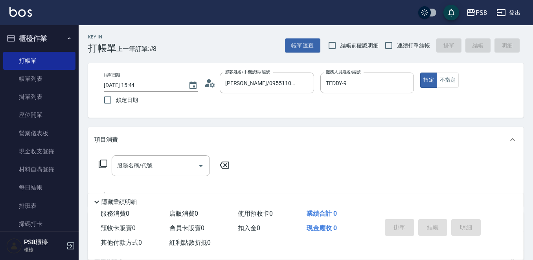
click at [149, 153] on div "服務名稱/代號 服務名稱/代號" at bounding box center [305, 179] width 435 height 54
drag, startPoint x: 120, startPoint y: 196, endPoint x: 125, endPoint y: 173, distance: 23.8
click at [120, 198] on div "隱藏業績明細" at bounding box center [307, 202] width 431 height 9
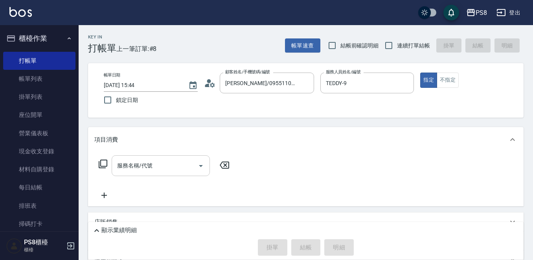
click at [125, 171] on input "服務名稱/代號" at bounding box center [154, 166] width 79 height 14
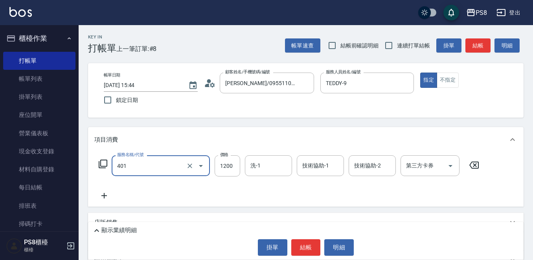
type input "基本染髮(401)"
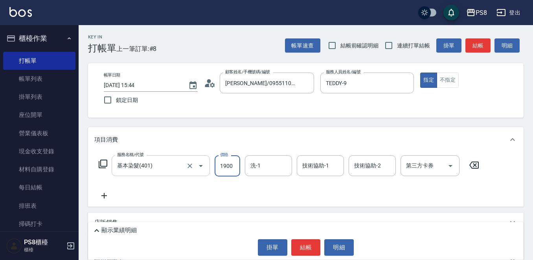
type input "1900"
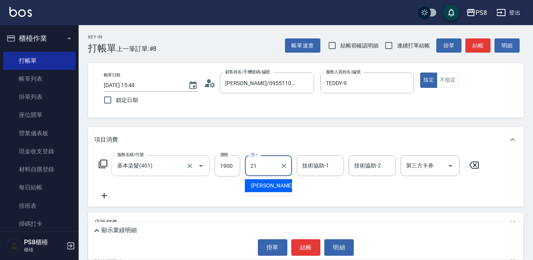
type input "2"
type input "戴韋全-29"
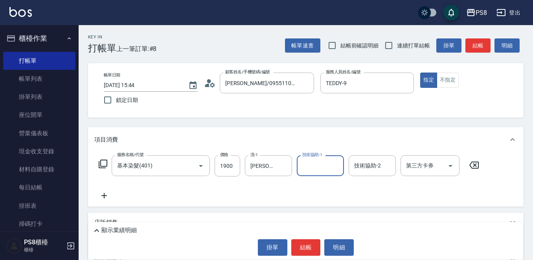
click at [313, 244] on button "結帳" at bounding box center [305, 248] width 29 height 16
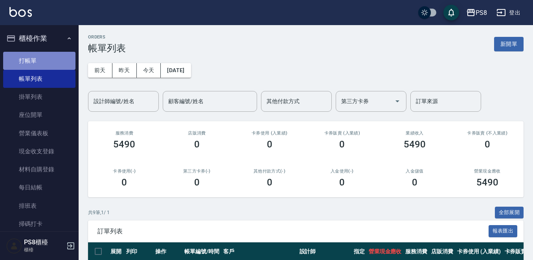
click at [47, 55] on link "打帳單" at bounding box center [39, 61] width 72 height 18
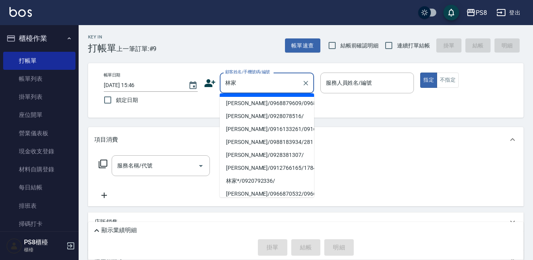
scroll to position [39, 0]
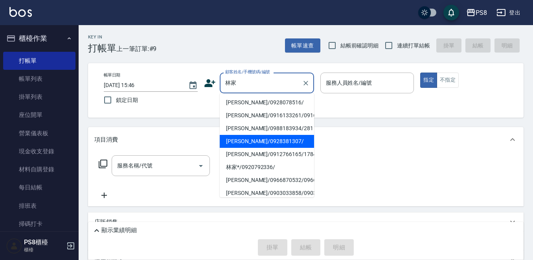
click at [258, 148] on li "林家儀/0928381307/" at bounding box center [267, 141] width 94 height 13
type input "林家儀/0928381307/"
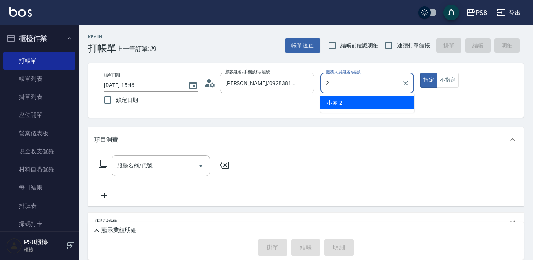
type input "小赤-2"
type button "true"
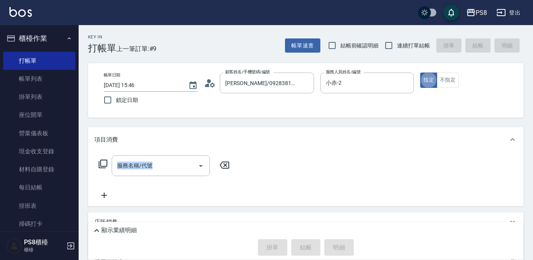
drag, startPoint x: 107, startPoint y: 154, endPoint x: 108, endPoint y: 160, distance: 5.6
click at [108, 159] on div "服務名稱/代號 服務名稱/代號" at bounding box center [305, 179] width 435 height 54
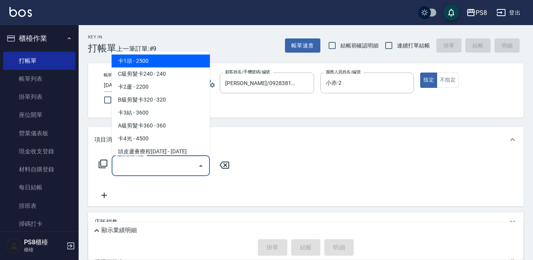
drag, startPoint x: 174, startPoint y: 167, endPoint x: 88, endPoint y: 162, distance: 86.6
click at [88, 162] on div "Key In 打帳單 上一筆訂單:#9 帳單速查 結帳前確認明細 連續打單結帳 掛單 結帳 明細 帳單日期 2025/10/06 15:46 鎖定日期 顧客姓…" at bounding box center [306, 187] width 454 height 325
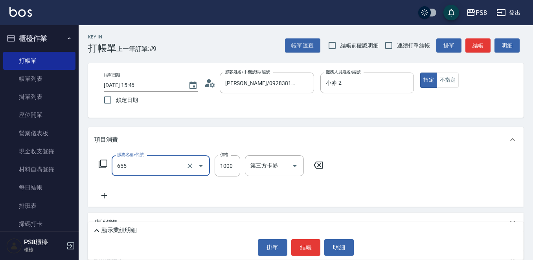
type input "拆接(655)"
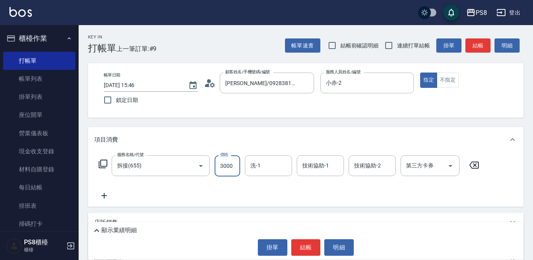
type input "3000"
click at [108, 198] on icon at bounding box center [104, 195] width 20 height 9
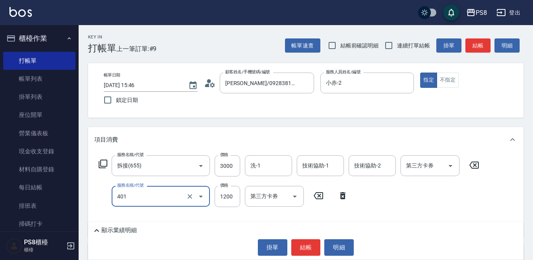
type input "基本染髮(401)"
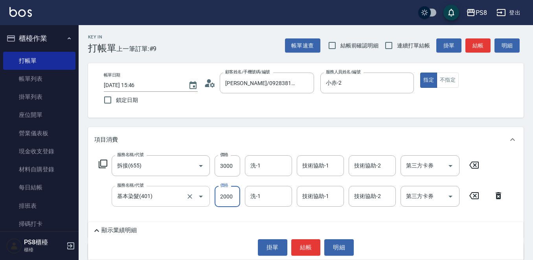
type input "2000"
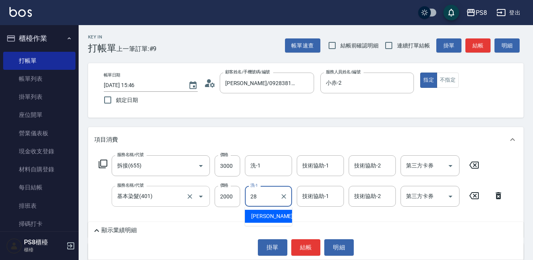
type input "姵蓁-28"
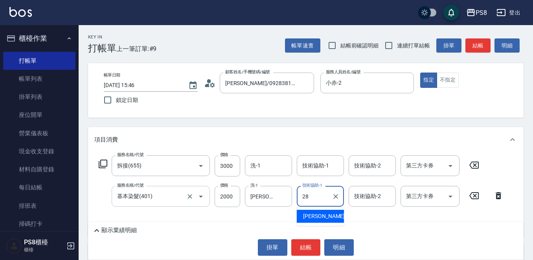
type input "姵蓁-28"
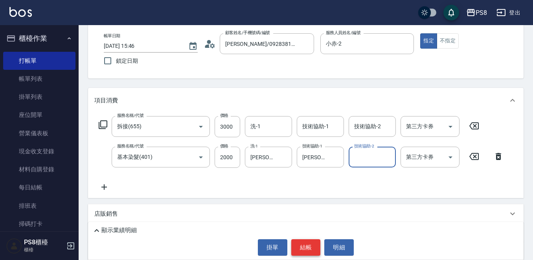
click at [309, 244] on button "結帳" at bounding box center [305, 248] width 29 height 16
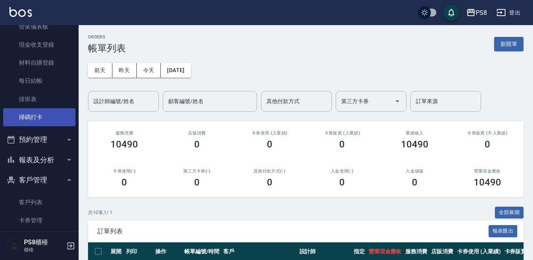
scroll to position [157, 0]
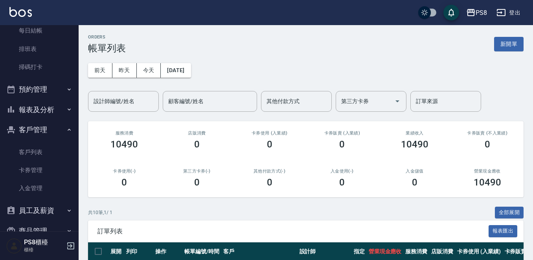
click at [54, 112] on button "報表及分析" at bounding box center [39, 110] width 72 height 20
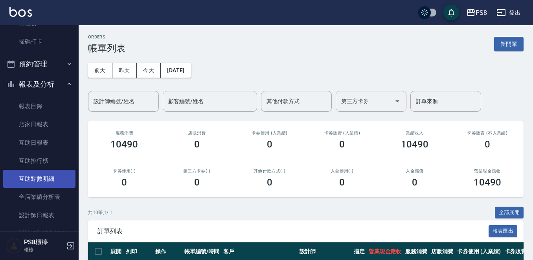
scroll to position [196, 0]
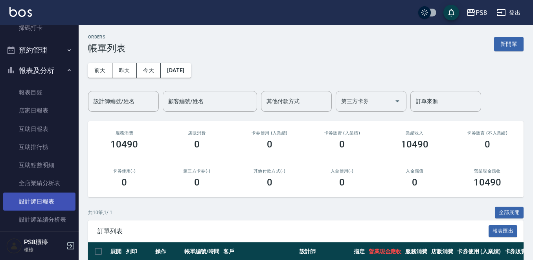
click at [44, 196] on link "設計師日報表" at bounding box center [39, 202] width 72 height 18
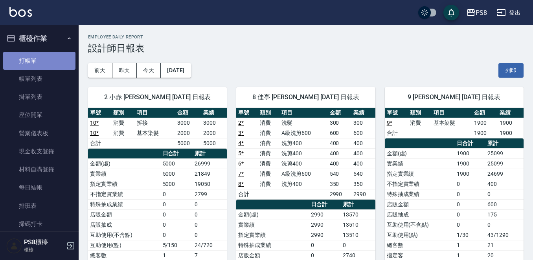
click at [39, 62] on link "打帳單" at bounding box center [39, 61] width 72 height 18
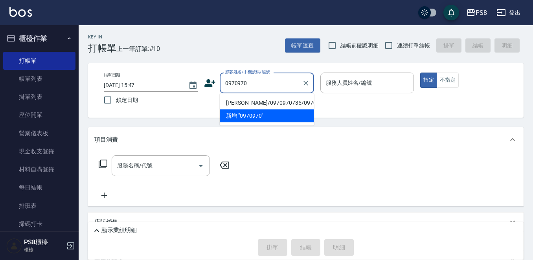
click at [286, 108] on li "周思妤/0970970735/0970970735" at bounding box center [267, 103] width 94 height 13
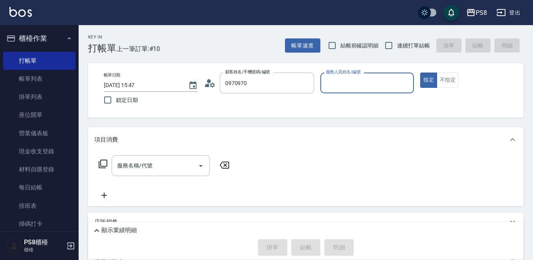
type input "周思妤/0970970735/0970970735"
click at [208, 93] on div "顧客姓名/手機號碼/編號 周思妤/0970970735/0970970735 顧客姓名/手機號碼/編號" at bounding box center [259, 83] width 110 height 21
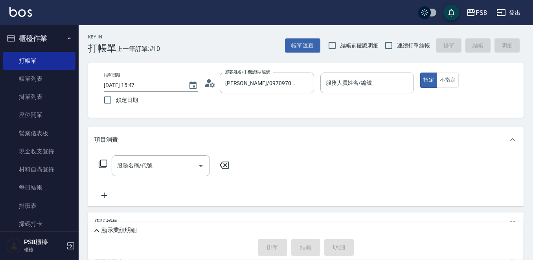
click at [211, 81] on circle at bounding box center [209, 81] width 4 height 4
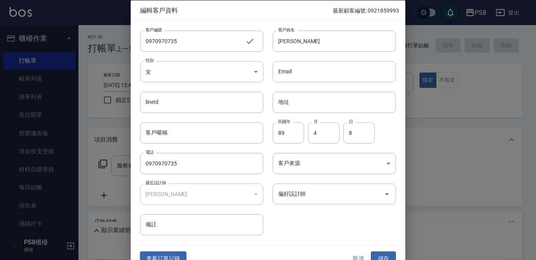
click at [156, 254] on button "查看訂單記錄" at bounding box center [163, 259] width 46 height 15
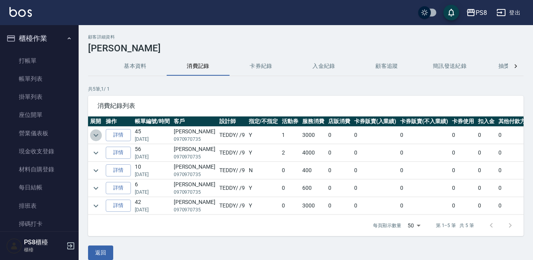
click at [90, 136] on button "expand row" at bounding box center [96, 136] width 12 height 12
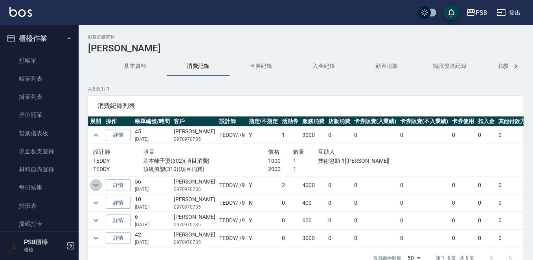
click at [98, 183] on icon "expand row" at bounding box center [95, 185] width 9 height 9
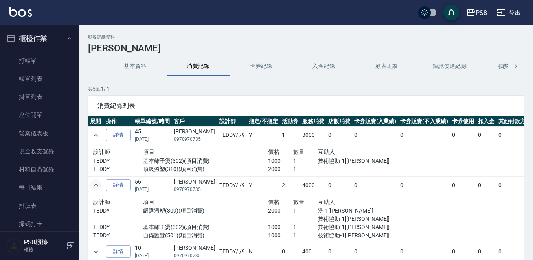
click at [175, 139] on p "0970970735" at bounding box center [195, 139] width 42 height 7
drag, startPoint x: 175, startPoint y: 139, endPoint x: 203, endPoint y: 141, distance: 28.3
click at [203, 141] on tr "詳情 45 12/13/2024 周思妤 0970970735 TEDDY / /9 Y 1 3000 0 0 0 0 0 0 3000" at bounding box center [332, 135] width 489 height 17
click at [217, 141] on td "TEDDY / /9" at bounding box center [231, 135] width 29 height 17
drag, startPoint x: 203, startPoint y: 141, endPoint x: 175, endPoint y: 148, distance: 28.7
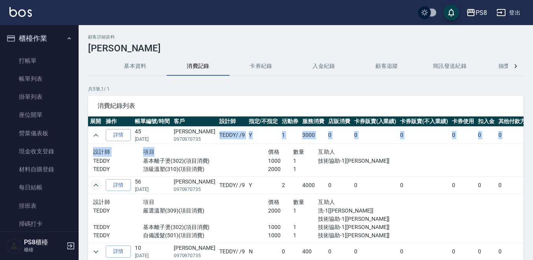
click at [175, 148] on tbody "詳情 45 12/13/2024 周思妤 0970970735 TEDDY / /9 Y 1 3000 0 0 0 0 0 0 3000 設計師 項目 價格 …" at bounding box center [332, 212] width 489 height 170
click at [145, 167] on p "頂級溫塑(310)(項目消費)" at bounding box center [205, 169] width 125 height 8
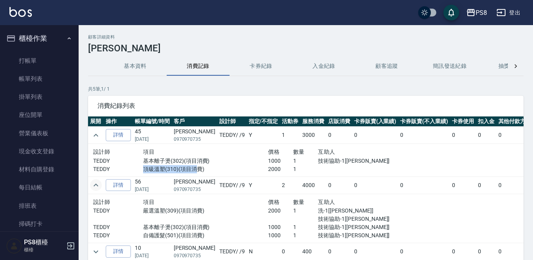
drag, startPoint x: 143, startPoint y: 170, endPoint x: 192, endPoint y: 169, distance: 49.9
click at [192, 169] on p "頂級溫塑(310)(項目消費)" at bounding box center [205, 169] width 125 height 8
click at [189, 156] on div "項目" at bounding box center [205, 152] width 125 height 10
drag, startPoint x: 174, startPoint y: 139, endPoint x: 203, endPoint y: 140, distance: 28.3
click at [203, 140] on tr "詳情 45 12/13/2024 周思妤 0970970735 TEDDY / /9 Y 1 3000 0 0 0 0 0 0 3000" at bounding box center [332, 135] width 489 height 17
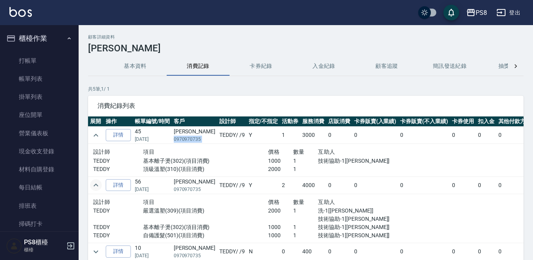
copy p "0970970735"
click at [217, 133] on td "TEDDY / /9" at bounding box center [231, 135] width 29 height 17
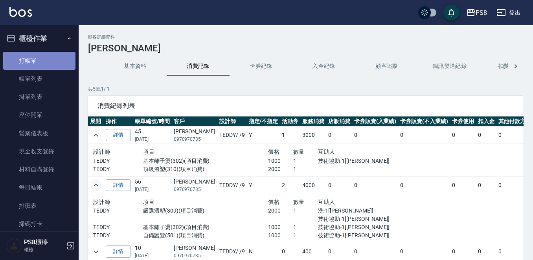
click at [48, 63] on link "打帳單" at bounding box center [39, 61] width 72 height 18
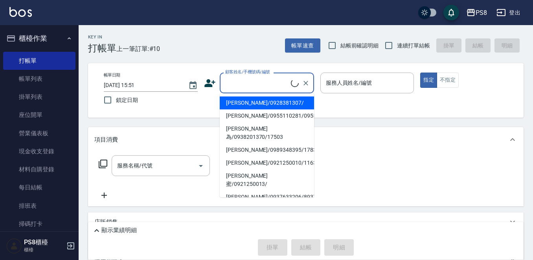
click at [263, 78] on input "顧客姓名/手機號碼/編號" at bounding box center [257, 83] width 68 height 14
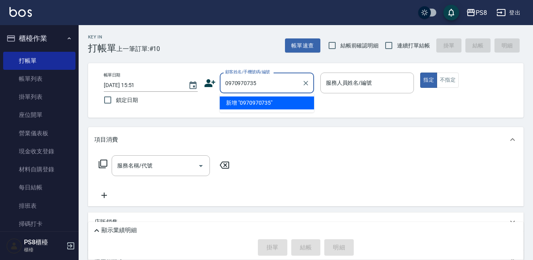
type input "097097073"
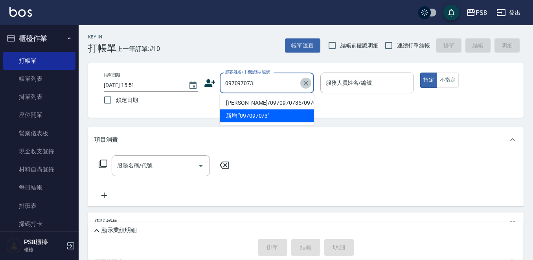
click at [303, 84] on icon "Clear" at bounding box center [306, 83] width 8 height 8
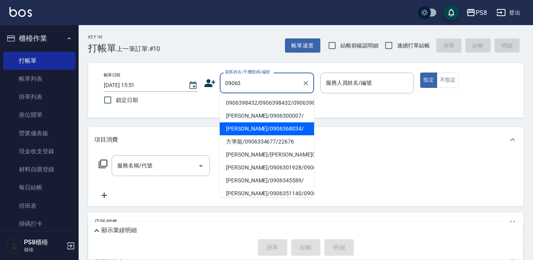
click at [253, 127] on li "郭文格/0906368034/" at bounding box center [267, 129] width 94 height 13
type input "郭文格/0906368034/"
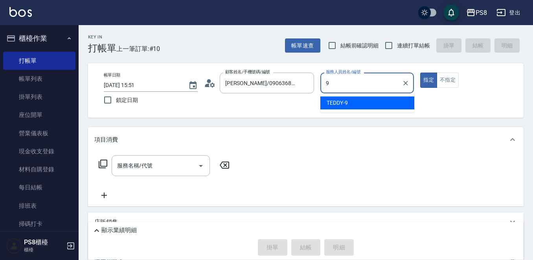
type input "9"
type button "true"
type input "TEDDY-9"
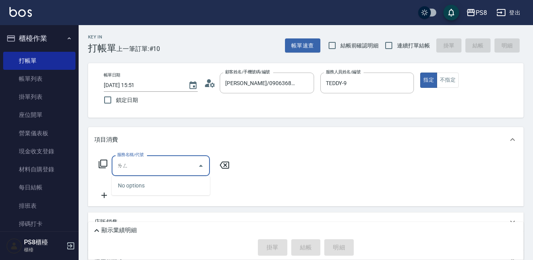
type input "冷"
type input "梨"
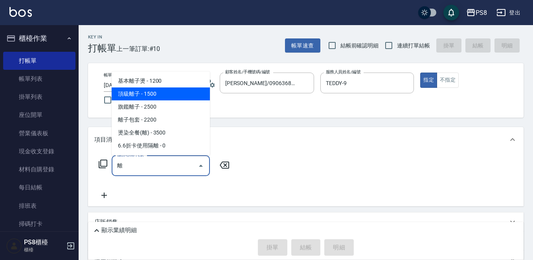
click at [165, 97] on span "頂級離子 - 1500" at bounding box center [161, 94] width 98 height 13
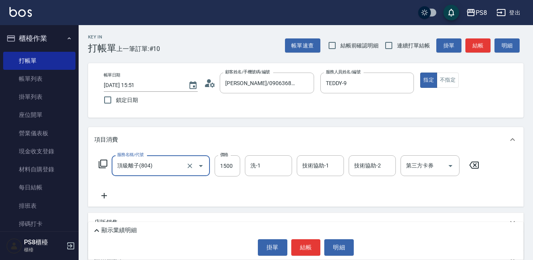
type input "頂級離子(804)"
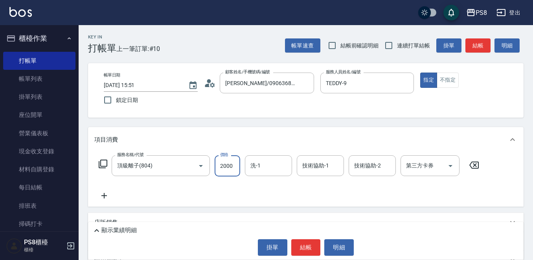
type input "2000"
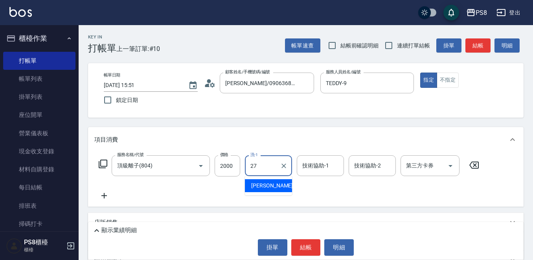
type input "Barry-27"
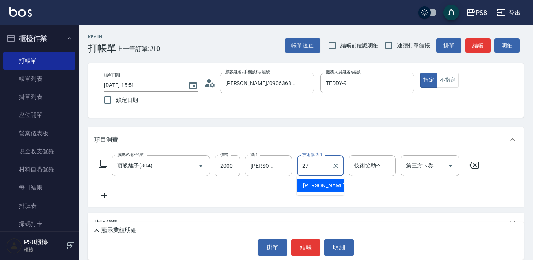
type input "Barry-27"
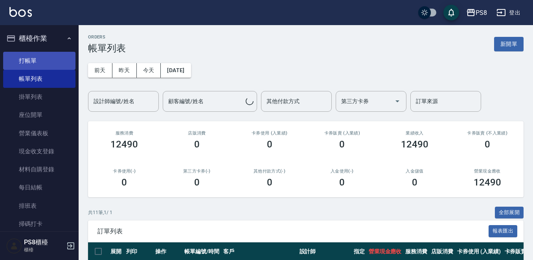
click at [49, 73] on link "帳單列表" at bounding box center [39, 79] width 72 height 18
click at [45, 65] on link "打帳單" at bounding box center [39, 61] width 72 height 18
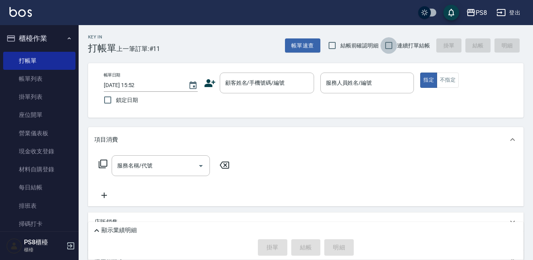
click at [393, 43] on input "連續打單結帳" at bounding box center [388, 45] width 16 height 16
checkbox input "true"
click at [263, 83] on input "顧客姓名/手機號碼/編號" at bounding box center [260, 83] width 75 height 14
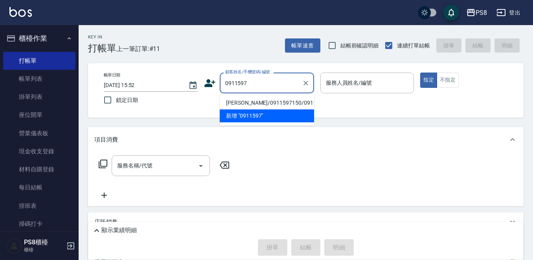
click at [257, 102] on li "張謹瑜/0911597150/0911597150" at bounding box center [267, 103] width 94 height 13
type input "張謹瑜/0911597150/0911597150"
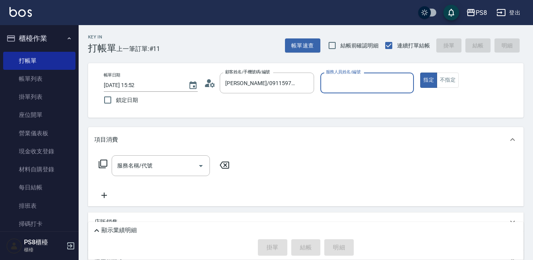
click at [218, 86] on div "顧客姓名/手機號碼/編號 張謹瑜/0911597150/0911597150 顧客姓名/手機號碼/編號" at bounding box center [259, 83] width 110 height 21
click at [214, 85] on icon at bounding box center [210, 83] width 12 height 12
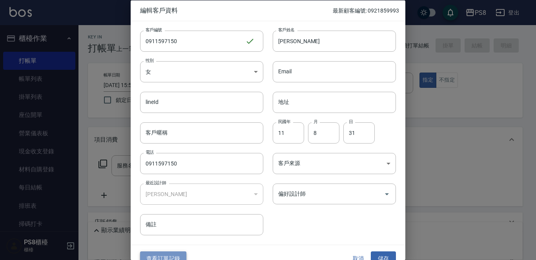
click at [166, 253] on button "查看訂單記錄" at bounding box center [163, 259] width 46 height 15
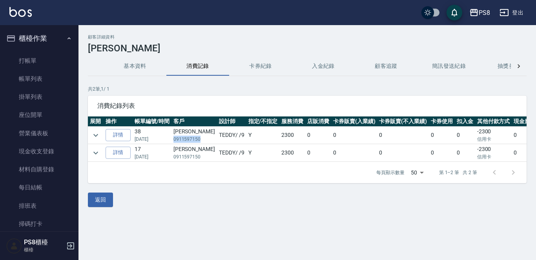
drag, startPoint x: 172, startPoint y: 142, endPoint x: 201, endPoint y: 141, distance: 29.1
click at [201, 141] on td "張謹瑜 0911597150" at bounding box center [195, 135] width 46 height 17
copy p "0911597150"
click at [49, 64] on link "打帳單" at bounding box center [39, 61] width 72 height 18
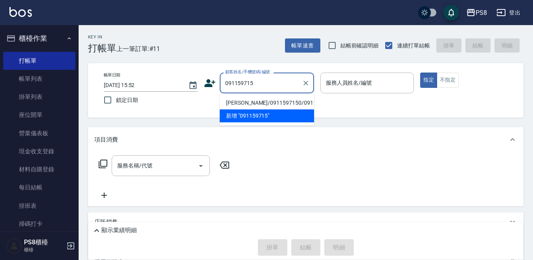
click at [258, 99] on li "張謹瑜/0911597150/0911597150" at bounding box center [267, 103] width 94 height 13
type input "張謹瑜/0911597150/0911597150"
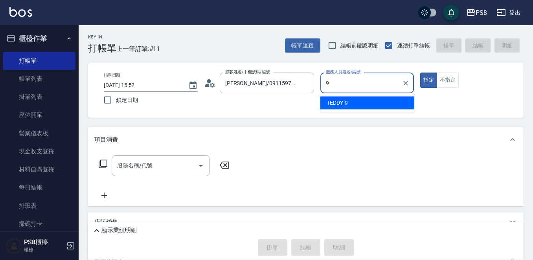
type input "TEDDY-9"
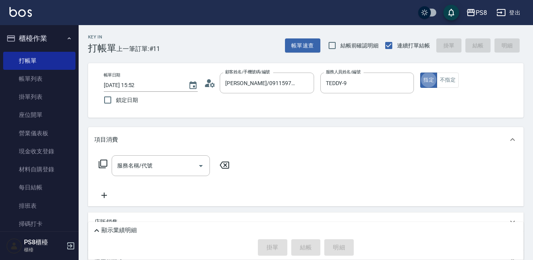
type button "true"
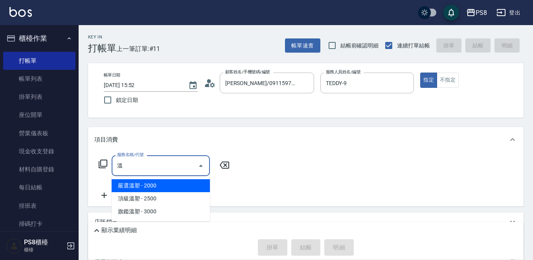
click at [130, 190] on span "嚴選溫塑 - 2000" at bounding box center [161, 185] width 98 height 13
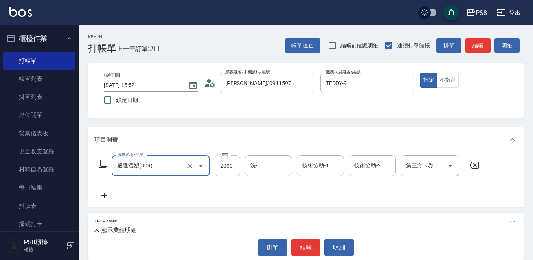
type input "嚴選溫塑(309)"
click at [223, 164] on input "2000" at bounding box center [227, 166] width 26 height 21
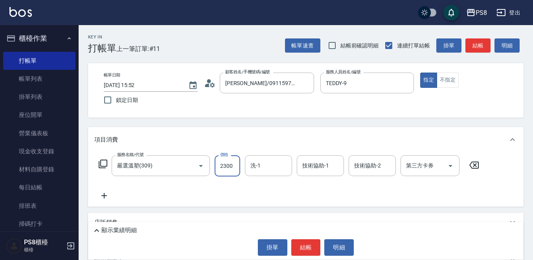
type input "2300"
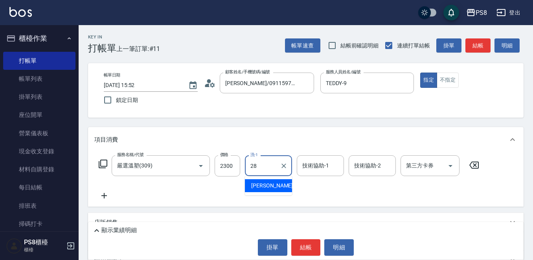
type input "姵蓁-28"
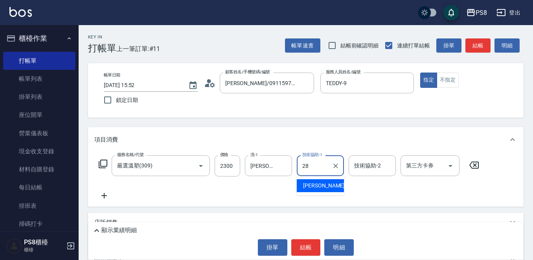
type input "姵蓁-28"
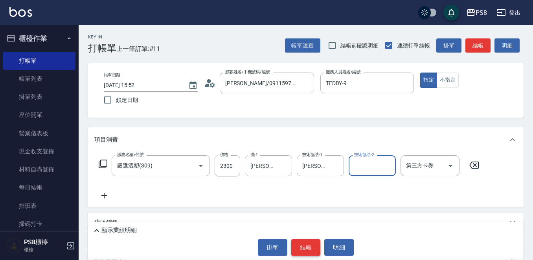
click at [299, 252] on button "結帳" at bounding box center [305, 248] width 29 height 16
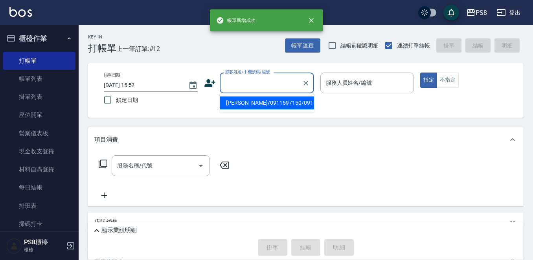
click at [282, 82] on input "顧客姓名/手機號碼/編號" at bounding box center [260, 83] width 75 height 14
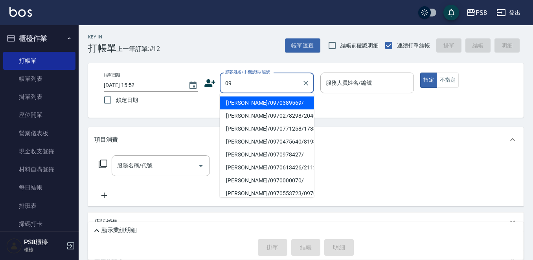
type input "0"
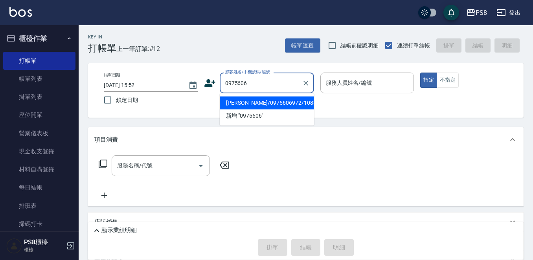
click at [278, 104] on li "洪嘉穗/0975606972/10833" at bounding box center [267, 103] width 94 height 13
type input "洪嘉穗/0975606972/10833"
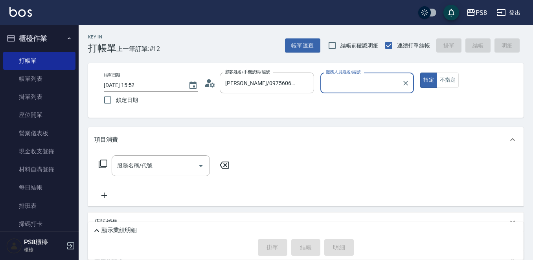
type input "B.K-1"
click at [211, 78] on icon at bounding box center [210, 83] width 12 height 12
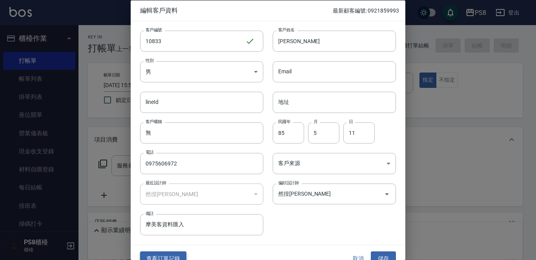
click at [177, 253] on button "查看訂單記錄" at bounding box center [163, 259] width 46 height 15
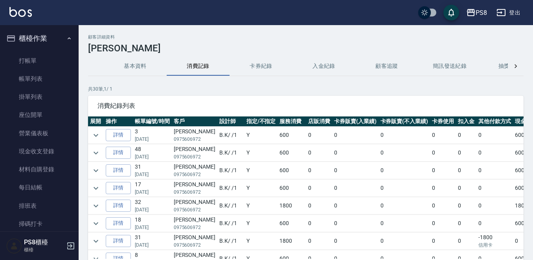
click at [189, 145] on td "洪嘉穗 0975606972" at bounding box center [195, 153] width 46 height 17
click at [192, 141] on p "0975606972" at bounding box center [195, 139] width 42 height 7
copy p "0975606972"
click at [27, 58] on link "打帳單" at bounding box center [39, 61] width 72 height 18
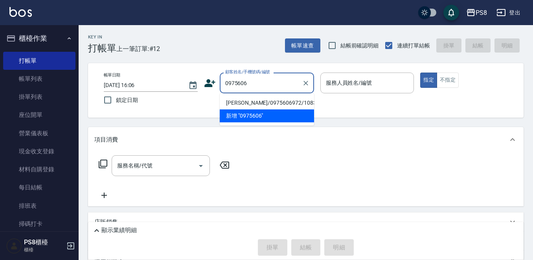
click at [293, 102] on li "洪嘉穗/0975606972/10833" at bounding box center [267, 103] width 94 height 13
type input "洪嘉穗/0975606972/10833"
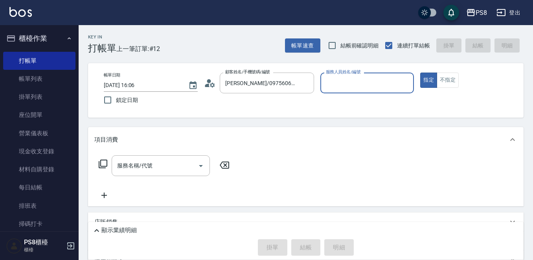
type input "B.K-1"
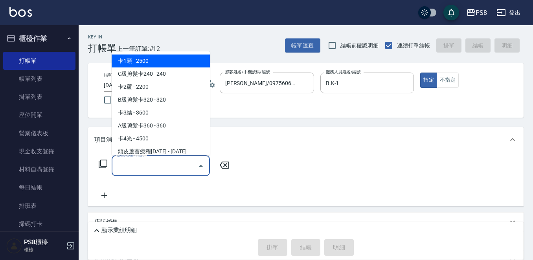
click at [130, 169] on input "服務名稱/代號" at bounding box center [154, 166] width 79 height 14
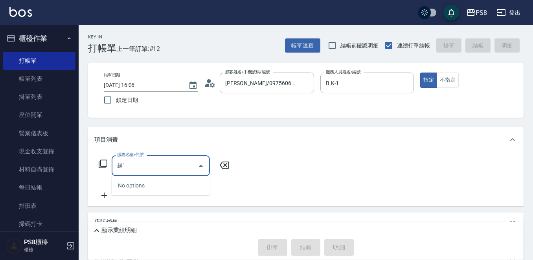
type input "趟"
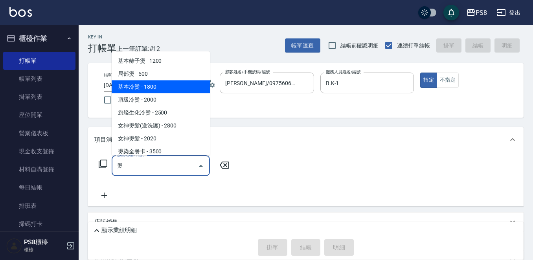
click at [167, 82] on span "基本冷燙 - 1800" at bounding box center [161, 87] width 98 height 13
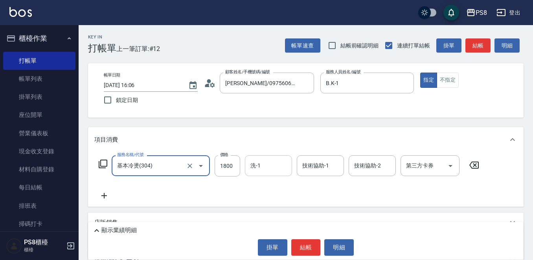
type input "基本冷燙(304)"
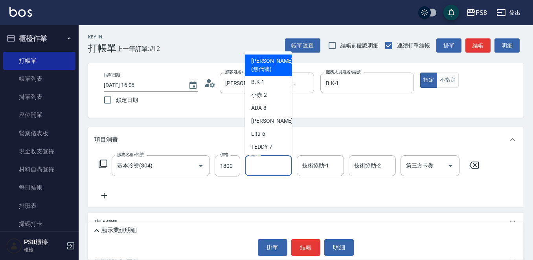
click at [268, 166] on input "洗-1" at bounding box center [268, 166] width 40 height 14
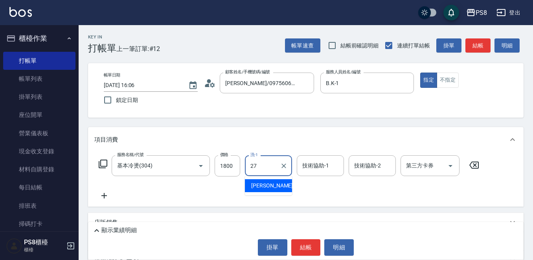
type input "Barry-27"
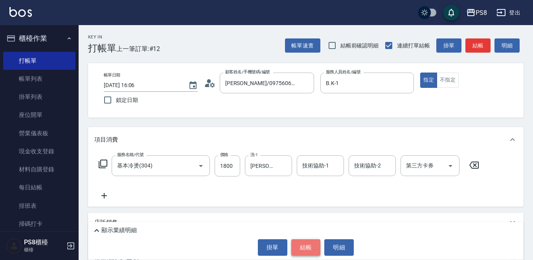
click at [303, 243] on button "結帳" at bounding box center [305, 248] width 29 height 16
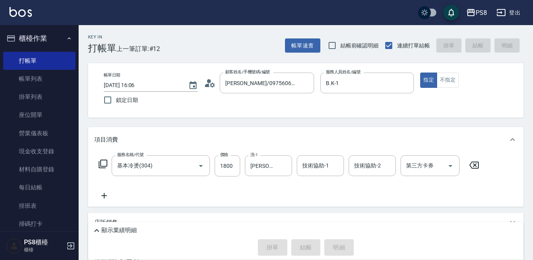
type input "2025/10/06 16:07"
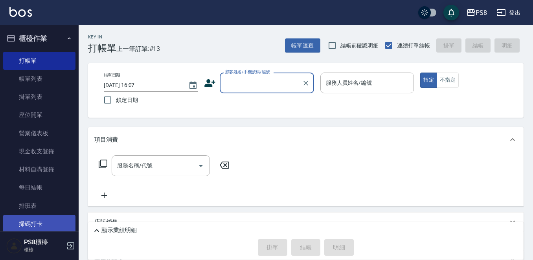
click at [38, 215] on link "掃碼打卡" at bounding box center [39, 224] width 72 height 18
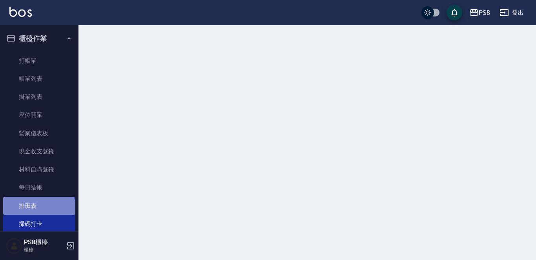
click at [38, 212] on link "排班表" at bounding box center [39, 206] width 72 height 18
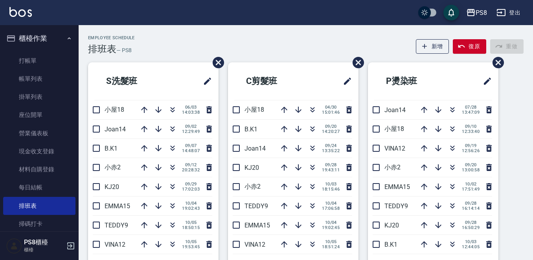
drag, startPoint x: 241, startPoint y: 170, endPoint x: 260, endPoint y: 170, distance: 18.9
click at [260, 170] on li "KJ20 09/28 19:43:11" at bounding box center [293, 167] width 130 height 19
click at [258, 167] on p "KJ20" at bounding box center [259, 167] width 30 height 7
click at [42, 59] on link "打帳單" at bounding box center [39, 61] width 72 height 18
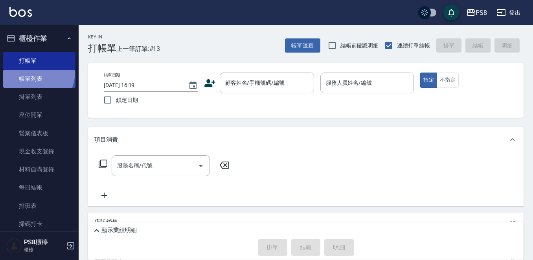
click at [29, 72] on link "帳單列表" at bounding box center [39, 79] width 72 height 18
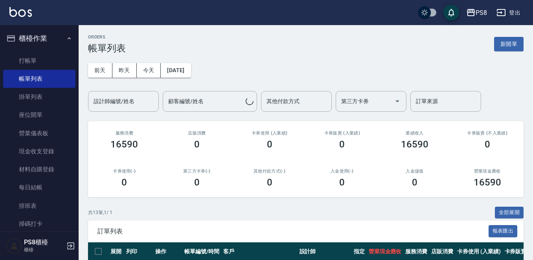
scroll to position [196, 0]
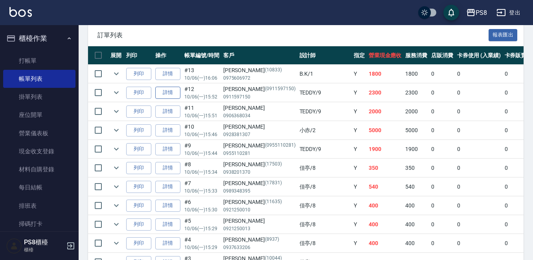
click at [175, 89] on link "詳情" at bounding box center [167, 93] width 25 height 12
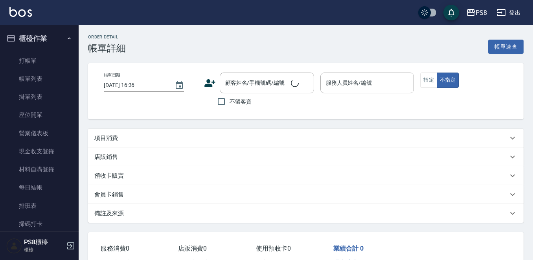
type input "2025/10/06 15:52"
type input "TEDDY-9"
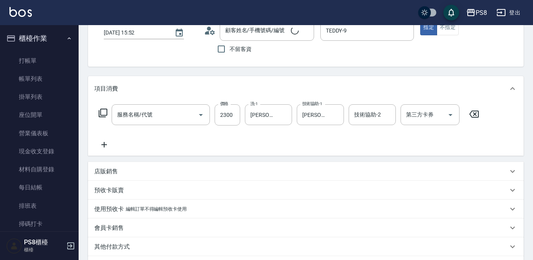
type input "嚴選溫塑(309)"
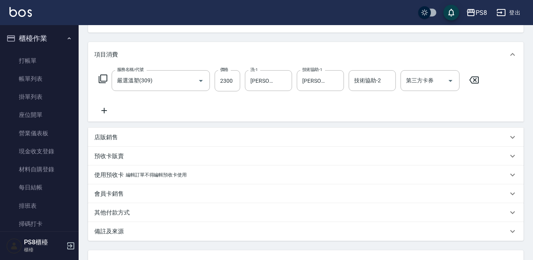
type input "張謹瑜/0911597150/0911597150"
click at [110, 211] on p "其他付款方式" at bounding box center [111, 213] width 35 height 8
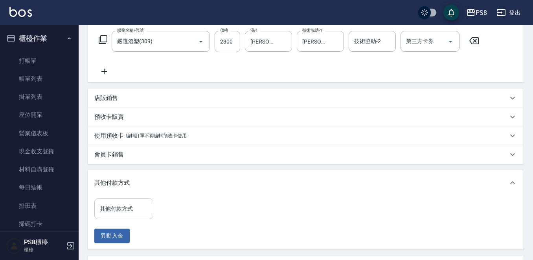
click at [112, 205] on div "其他付款方式 其他付款方式" at bounding box center [123, 209] width 59 height 21
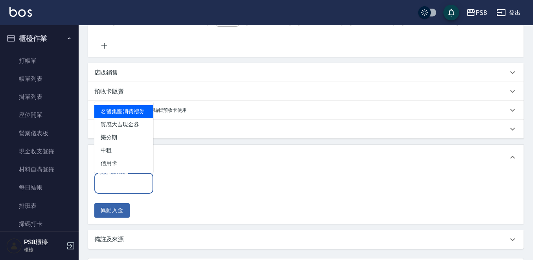
scroll to position [165, 0]
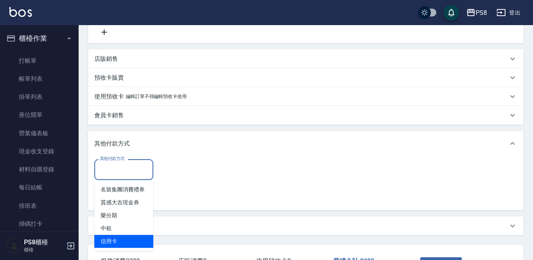
click at [123, 240] on span "信用卡" at bounding box center [123, 241] width 59 height 13
type input "信用卡"
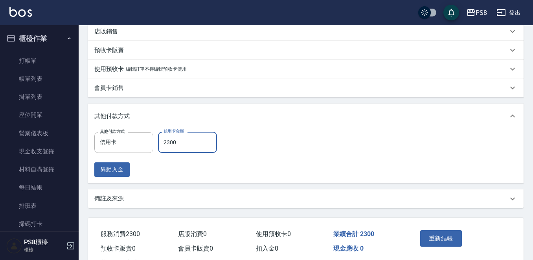
scroll to position [226, 0]
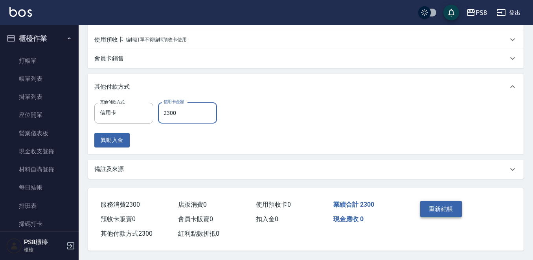
type input "2300"
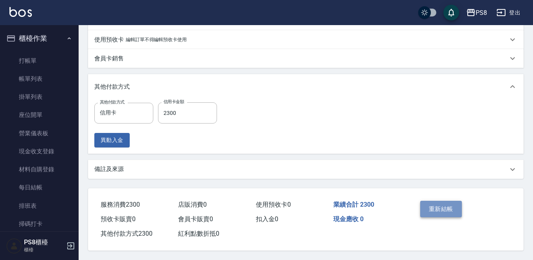
click at [456, 207] on button "重新結帳" at bounding box center [441, 209] width 42 height 16
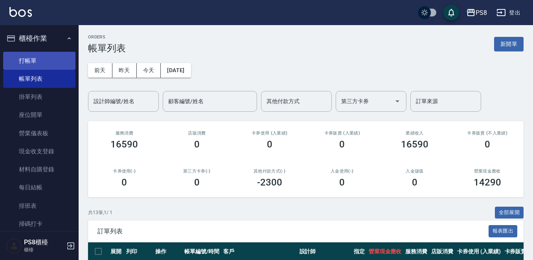
scroll to position [39, 0]
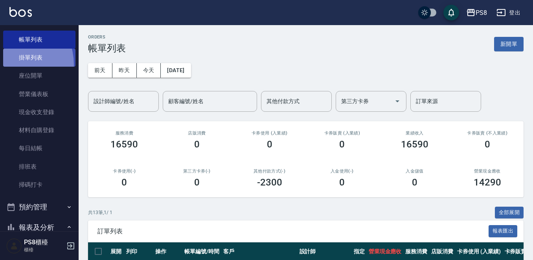
click at [9, 65] on link "掛單列表" at bounding box center [39, 58] width 72 height 18
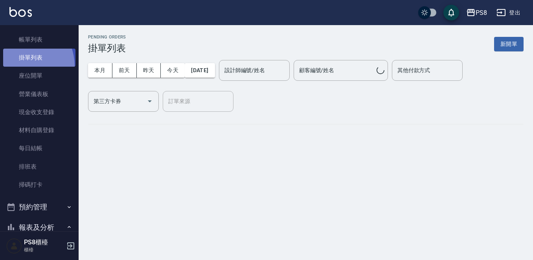
click at [18, 66] on link "掛單列表" at bounding box center [39, 58] width 72 height 18
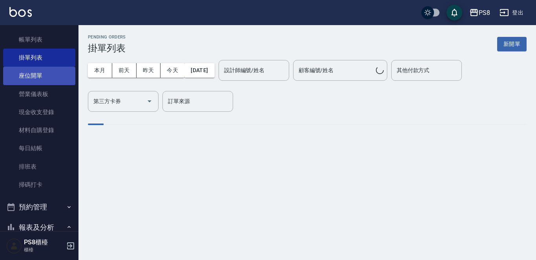
click at [21, 72] on link "座位開單" at bounding box center [39, 76] width 72 height 18
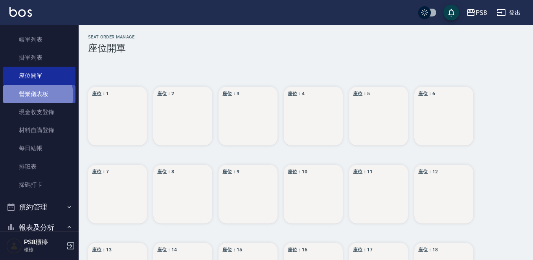
click at [23, 95] on link "營業儀表板" at bounding box center [39, 94] width 72 height 18
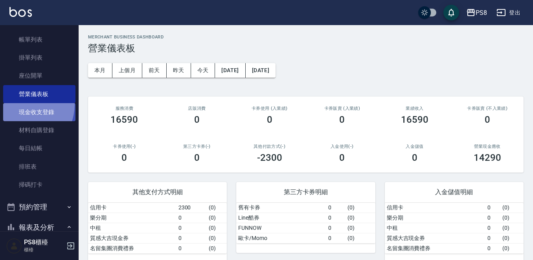
click at [20, 104] on link "現金收支登錄" at bounding box center [39, 112] width 72 height 18
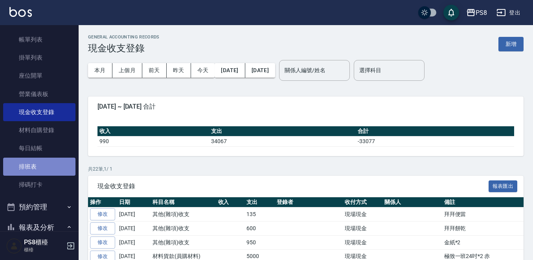
click at [53, 166] on link "排班表" at bounding box center [39, 167] width 72 height 18
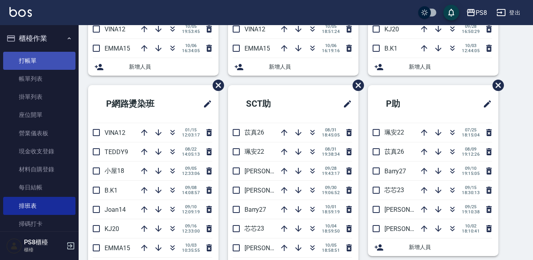
click at [32, 66] on link "打帳單" at bounding box center [39, 61] width 72 height 18
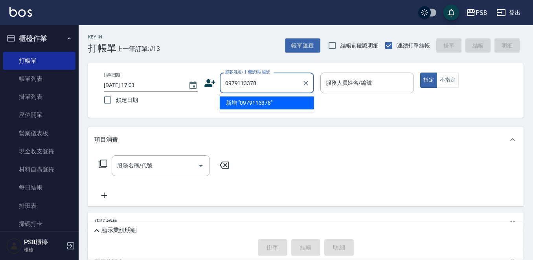
drag, startPoint x: 261, startPoint y: 78, endPoint x: 221, endPoint y: 73, distance: 40.4
click at [221, 73] on div "0979113378 顧客姓名/手機號碼/編號" at bounding box center [267, 83] width 94 height 21
type input "0979113378"
click at [211, 84] on icon at bounding box center [209, 83] width 11 height 8
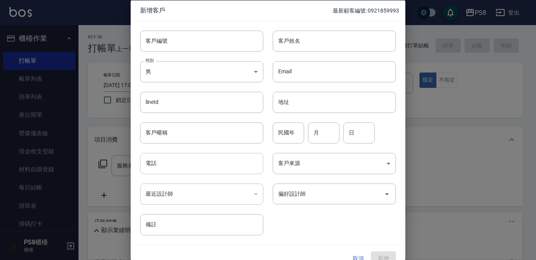
click at [191, 157] on input "電話" at bounding box center [201, 163] width 123 height 21
paste input "0979113378"
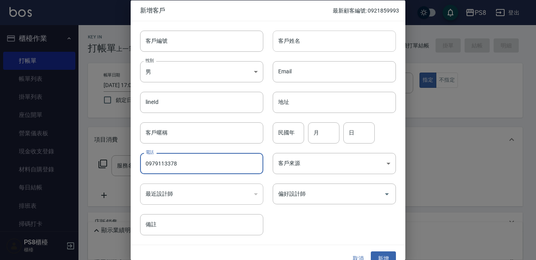
type input "0979113378"
click at [307, 37] on input "客戶姓名" at bounding box center [334, 40] width 123 height 21
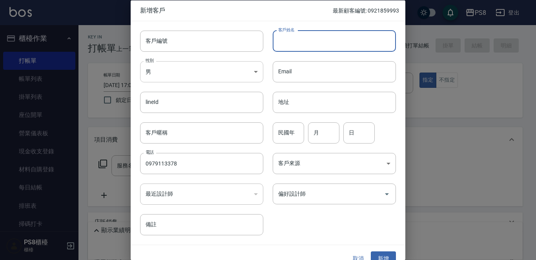
click at [229, 75] on body "PS8 登出 櫃檯作業 打帳單 帳單列表 掛單列表 座位開單 營業儀表板 現金收支登錄 材料自購登錄 每日結帳 排班表 掃碼打卡 預約管理 預約管理 單日預約…" at bounding box center [268, 175] width 536 height 350
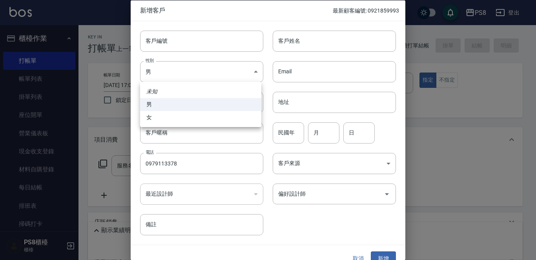
click at [212, 122] on li "女" at bounding box center [200, 117] width 121 height 13
type input "FEMALE"
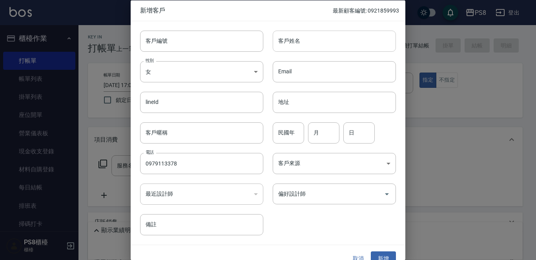
click at [339, 37] on input "客戶姓名" at bounding box center [334, 40] width 123 height 21
type input "王芯倢"
click at [292, 130] on input "民國年" at bounding box center [288, 132] width 31 height 21
type input "83"
type input "12"
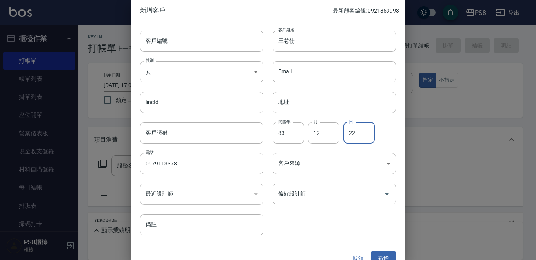
type input "22"
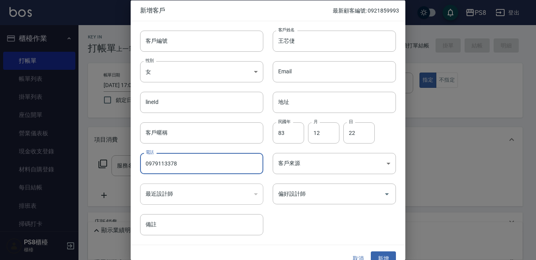
click at [383, 251] on div "取消 新增" at bounding box center [268, 258] width 275 height 27
click at [383, 256] on button "新增" at bounding box center [383, 259] width 25 height 15
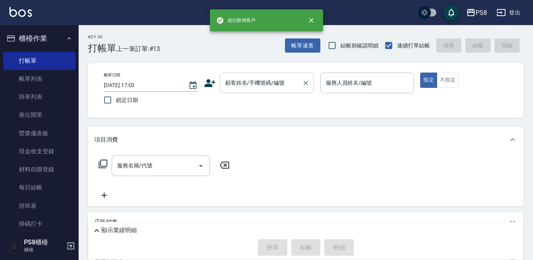
click at [251, 84] on input "顧客姓名/手機號碼/編號" at bounding box center [260, 83] width 75 height 14
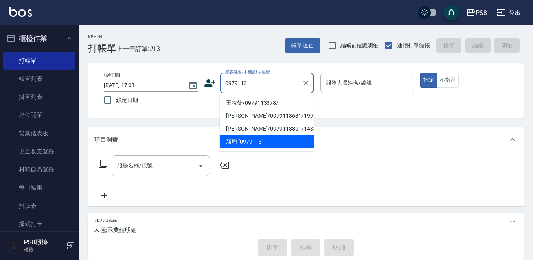
click at [272, 100] on li "王芯倢/0979113378/" at bounding box center [267, 103] width 94 height 13
type input "王芯倢/0979113378/"
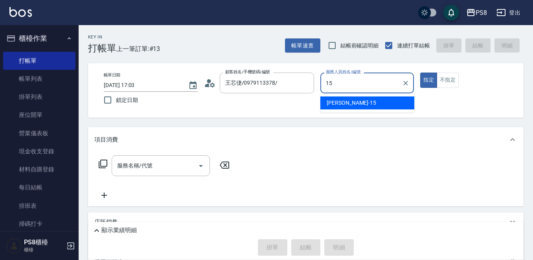
type input "15"
type button "true"
type input "EMMA-15"
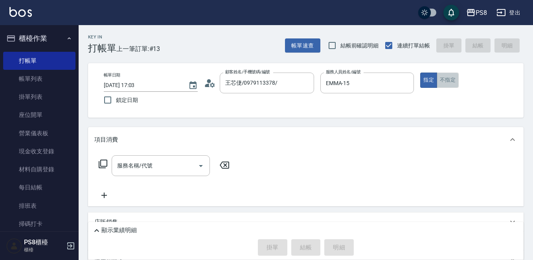
click at [450, 87] on button "不指定" at bounding box center [447, 80] width 22 height 15
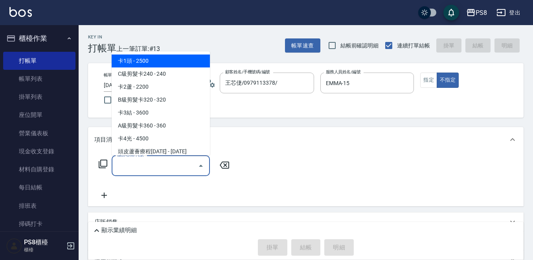
click at [135, 164] on div "服務名稱/代號 服務名稱/代號" at bounding box center [161, 166] width 98 height 21
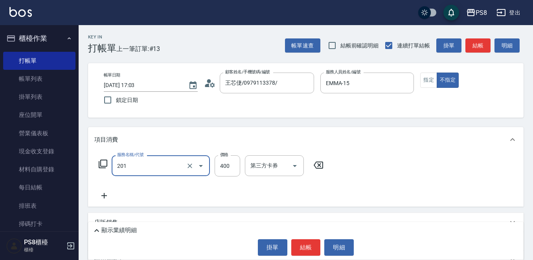
type input "洗剪400(201)"
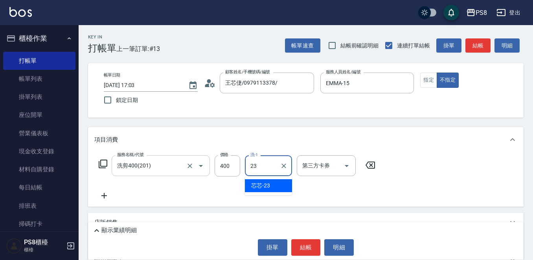
type input "芯芯-23"
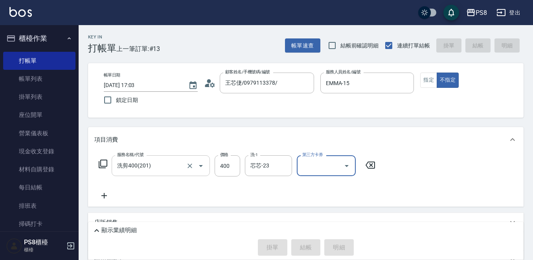
type input "2025/10/06 17:05"
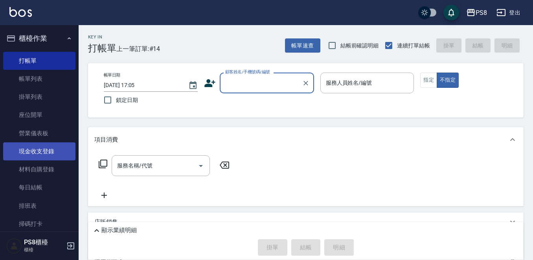
click at [42, 150] on link "現金收支登錄" at bounding box center [39, 152] width 72 height 18
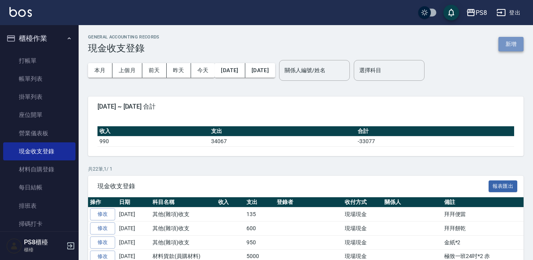
click at [502, 42] on button "新增" at bounding box center [510, 44] width 25 height 15
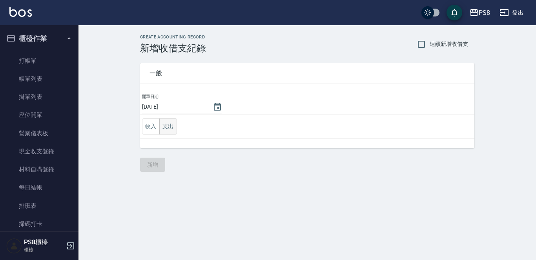
click at [172, 129] on button "支出" at bounding box center [168, 127] width 18 height 16
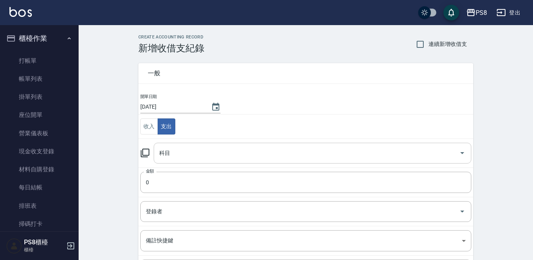
click at [180, 148] on input "科目" at bounding box center [306, 153] width 298 height 14
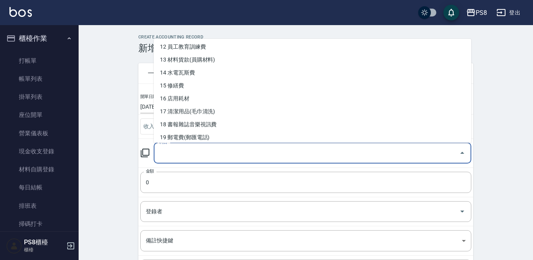
scroll to position [196, 0]
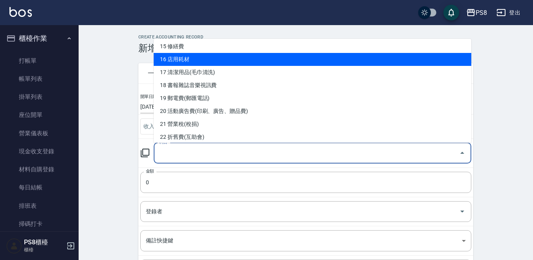
click at [191, 60] on li "16 店用耗材" at bounding box center [312, 59] width 317 height 13
type input "16 店用耗材"
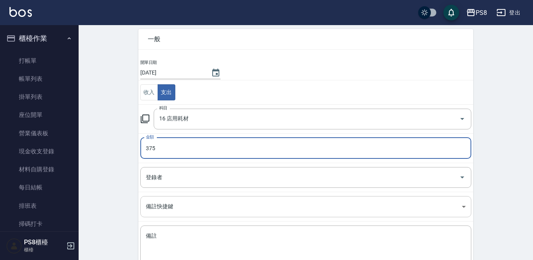
scroll to position [79, 0]
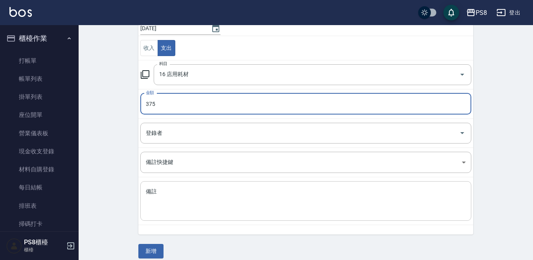
type input "375"
click at [174, 204] on textarea "備註" at bounding box center [306, 201] width 320 height 27
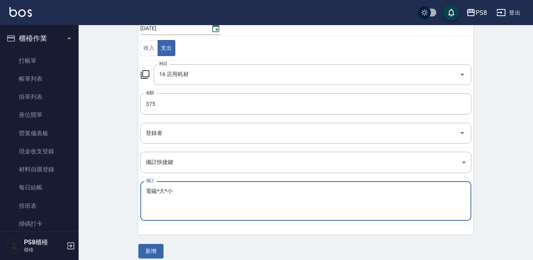
click at [157, 189] on textarea "電磁*大*小" at bounding box center [306, 201] width 320 height 27
click at [158, 191] on textarea "電磁*大*小" at bounding box center [306, 201] width 320 height 27
click at [164, 192] on textarea "電磁*大*小" at bounding box center [306, 201] width 320 height 27
click at [196, 192] on textarea "電磁*大2組*小" at bounding box center [306, 201] width 320 height 27
click at [157, 192] on textarea "電磁*大2組*小2組" at bounding box center [306, 201] width 320 height 27
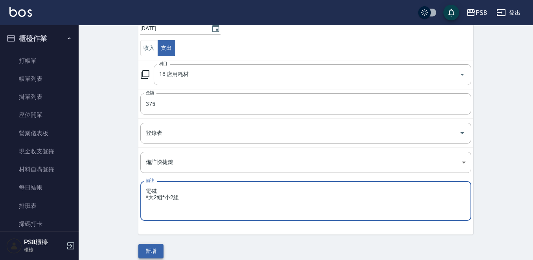
type textarea "電磁 *大2組*小2組"
click at [159, 249] on button "新增" at bounding box center [150, 251] width 25 height 15
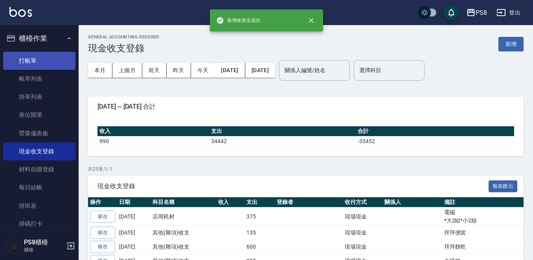
click at [15, 59] on link "打帳單" at bounding box center [39, 61] width 72 height 18
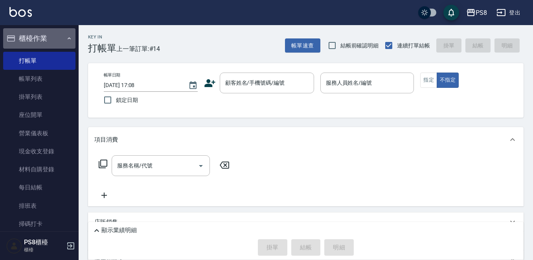
click at [48, 33] on button "櫃檯作業" at bounding box center [39, 38] width 72 height 20
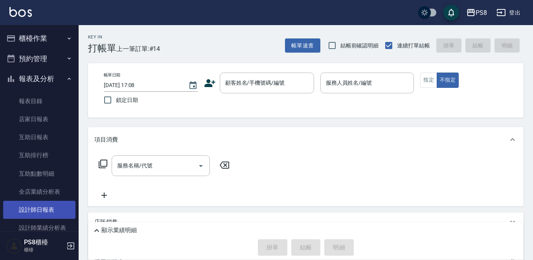
click at [43, 209] on link "設計師日報表" at bounding box center [39, 210] width 72 height 18
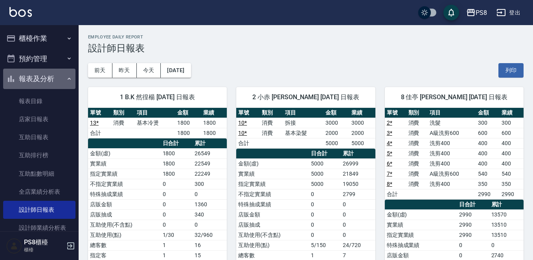
click at [51, 79] on button "報表及分析" at bounding box center [39, 79] width 72 height 20
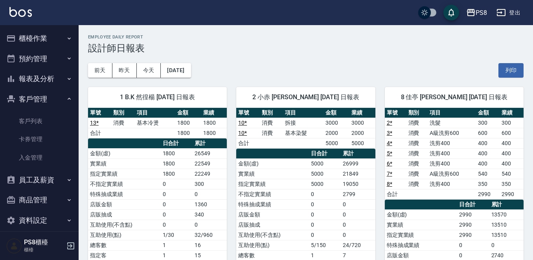
click at [58, 106] on button "客戶管理" at bounding box center [39, 99] width 72 height 20
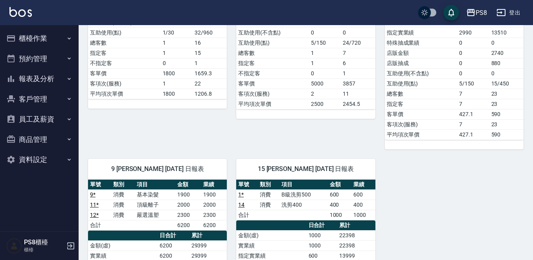
scroll to position [314, 0]
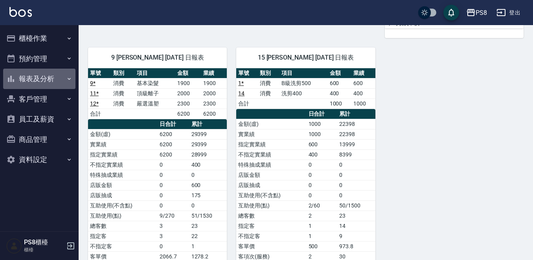
click at [55, 79] on button "報表及分析" at bounding box center [39, 79] width 72 height 20
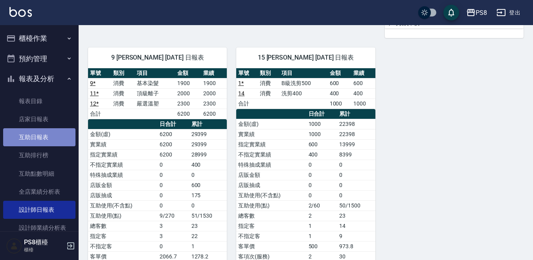
click at [44, 138] on link "互助日報表" at bounding box center [39, 137] width 72 height 18
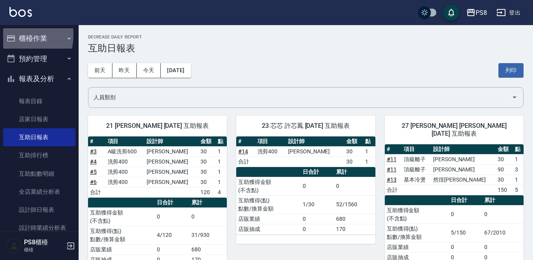
click at [14, 35] on icon "button" at bounding box center [11, 38] width 8 height 6
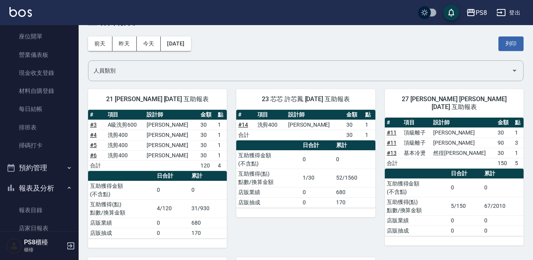
scroll to position [39, 0]
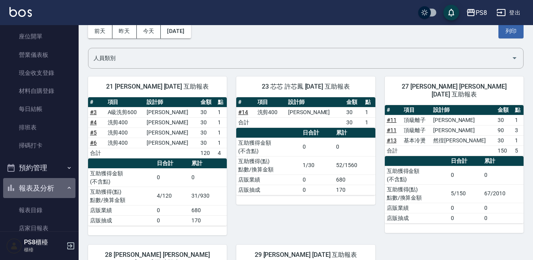
click at [44, 184] on button "報表及分析" at bounding box center [39, 188] width 72 height 20
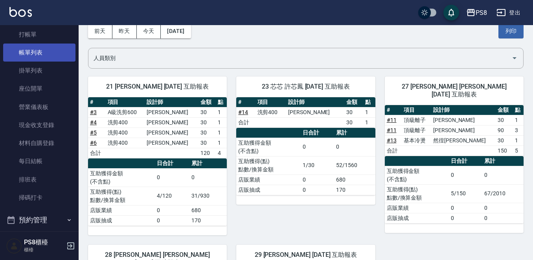
scroll to position [0, 0]
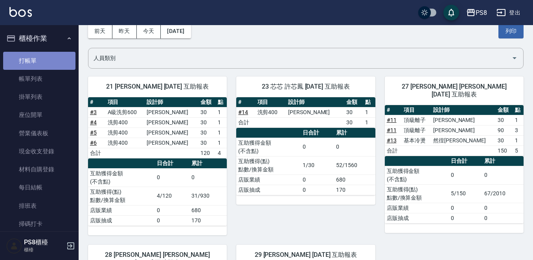
click at [60, 57] on link "打帳單" at bounding box center [39, 61] width 72 height 18
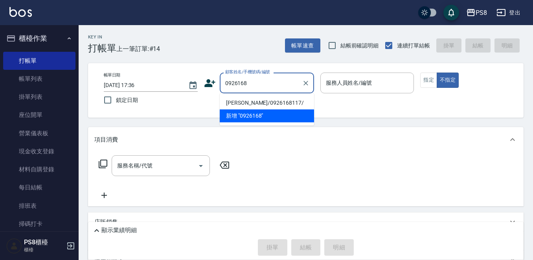
click at [225, 101] on li "黃庭萱/0926168117/" at bounding box center [267, 103] width 94 height 13
type input "黃庭萱/0926168117/"
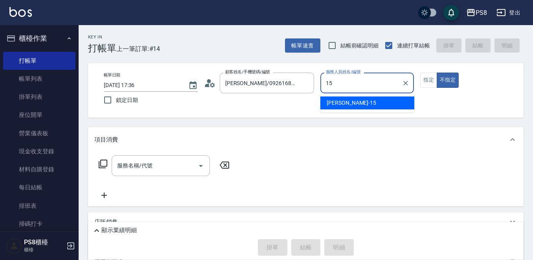
type input "EMMA-15"
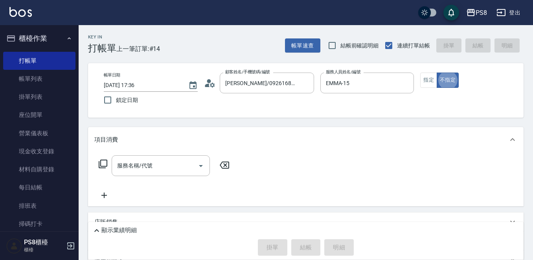
type button "false"
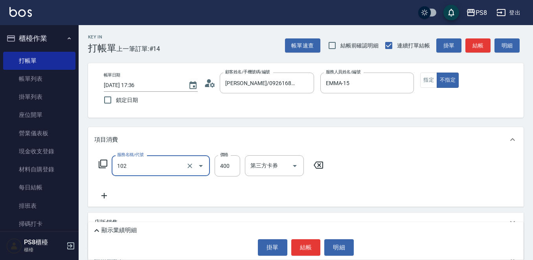
type input "精油洗髮(102)"
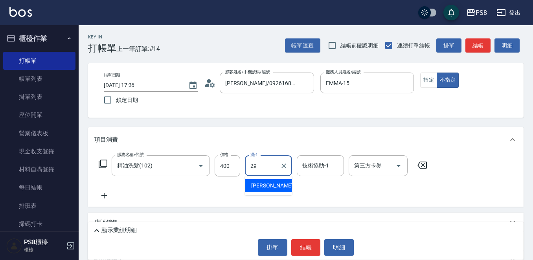
type input "戴韋全-29"
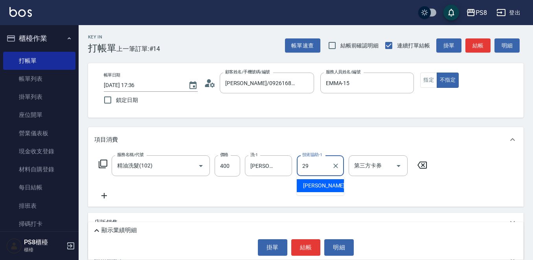
type input "戴韋全-29"
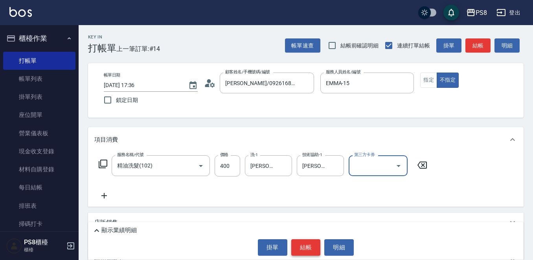
click at [303, 246] on button "結帳" at bounding box center [305, 248] width 29 height 16
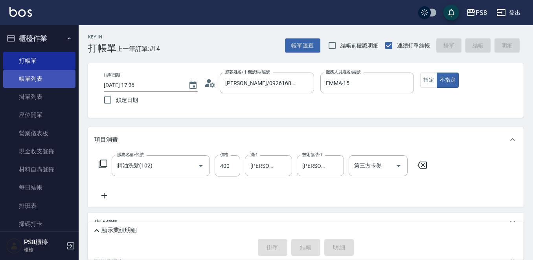
type input "2025/10/06 17:37"
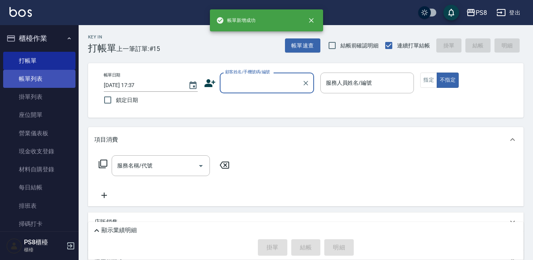
click at [59, 75] on link "帳單列表" at bounding box center [39, 79] width 72 height 18
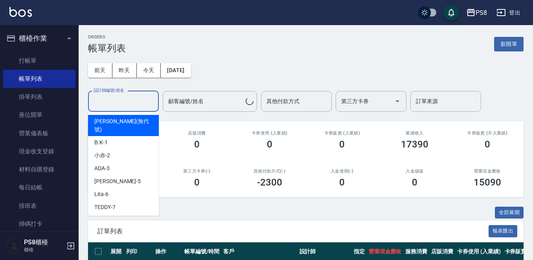
drag, startPoint x: 138, startPoint y: 103, endPoint x: 152, endPoint y: 104, distance: 14.1
click at [139, 103] on input "設計師編號/姓名" at bounding box center [124, 102] width 64 height 14
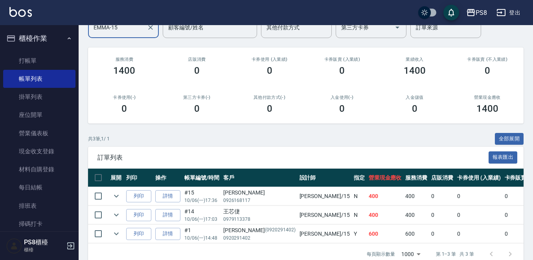
scroll to position [95, 0]
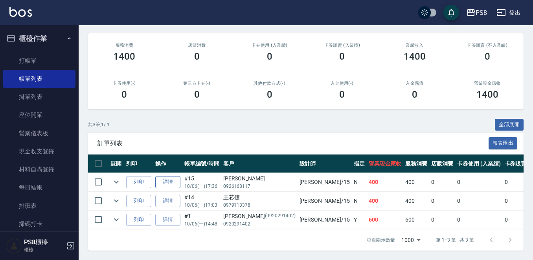
type input "EMMA-15"
click at [164, 177] on link "詳情" at bounding box center [167, 182] width 25 height 12
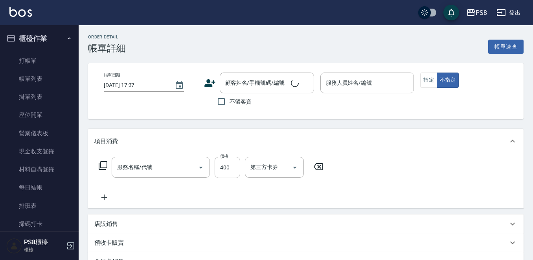
type input "2025/10/06 17:36"
type input "EMMA-15"
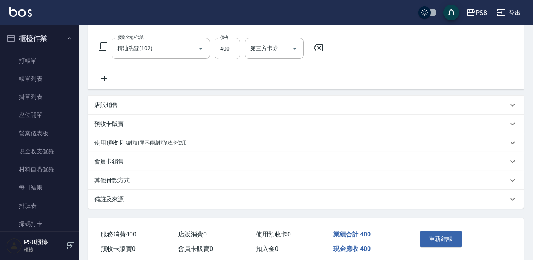
type input "精油洗髮(102)"
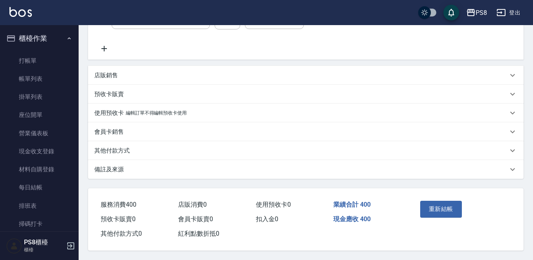
type input "黃庭萱/0926168117/"
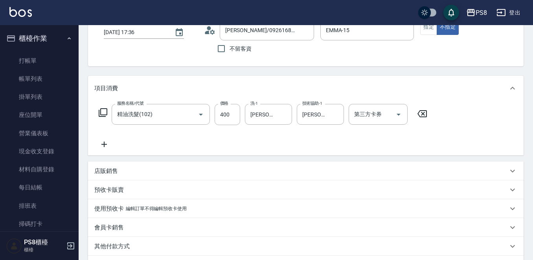
scroll to position [35, 0]
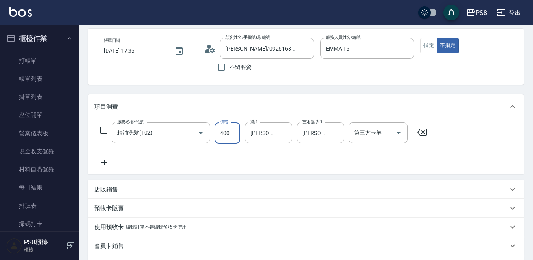
click at [223, 126] on input "400" at bounding box center [227, 133] width 26 height 21
type input "500"
click at [232, 92] on div "Order detail 帳單詳細 (15) 帳單速查 帳單日期 2025/10/06 17:36 顧客姓名/手機號碼/編號 黃庭萱/0926168117/ …" at bounding box center [306, 183] width 454 height 384
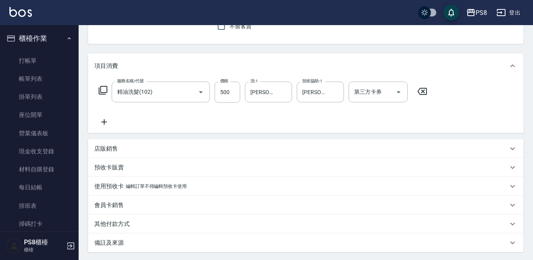
scroll to position [152, 0]
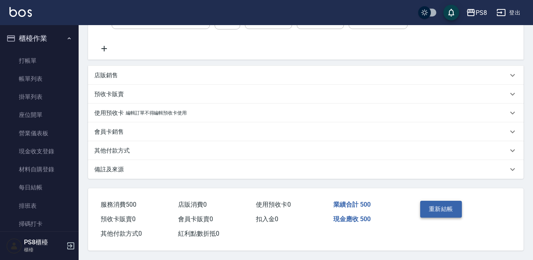
click at [447, 206] on button "重新結帳" at bounding box center [441, 209] width 42 height 16
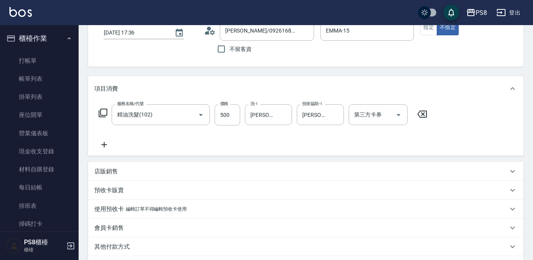
scroll to position [0, 0]
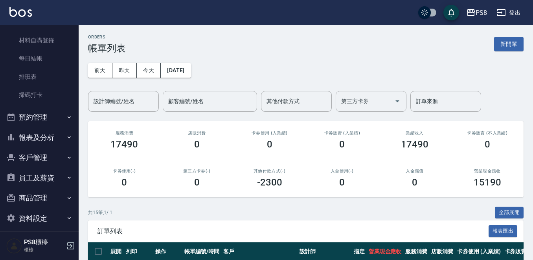
scroll to position [135, 0]
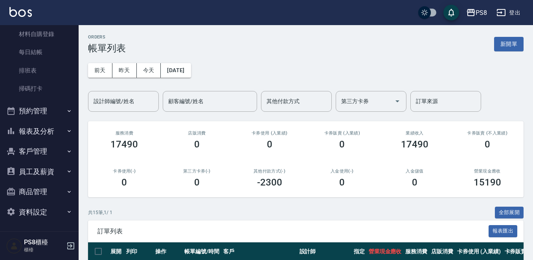
click at [32, 158] on button "客戶管理" at bounding box center [39, 151] width 72 height 20
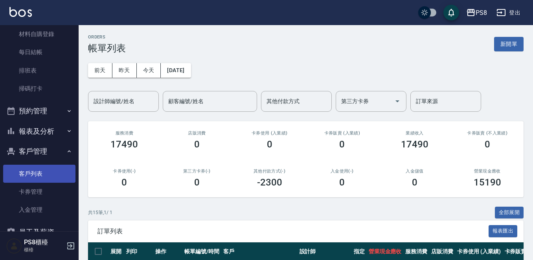
click at [29, 176] on link "客戶列表" at bounding box center [39, 174] width 72 height 18
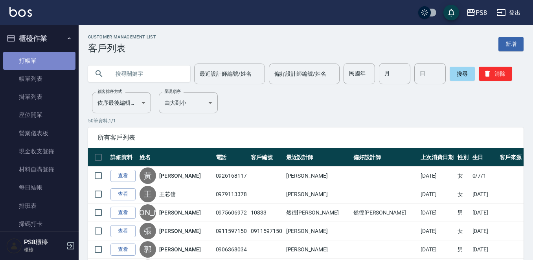
click at [41, 69] on link "打帳單" at bounding box center [39, 61] width 72 height 18
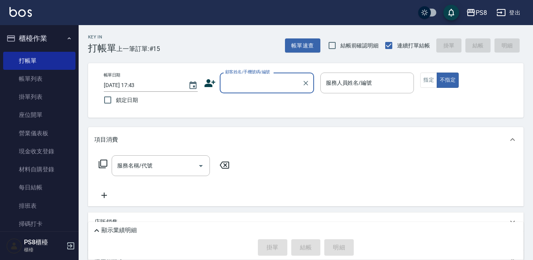
click at [283, 83] on input "顧客姓名/手機號碼/編號" at bounding box center [260, 83] width 75 height 14
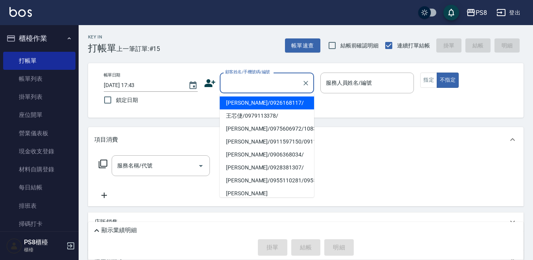
type input "ㄋ"
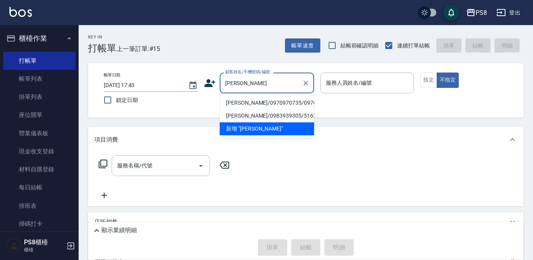
click at [297, 104] on li "周思妤/0970970735/0970970735" at bounding box center [267, 103] width 94 height 13
type input "周思妤/0970970735/0970970735"
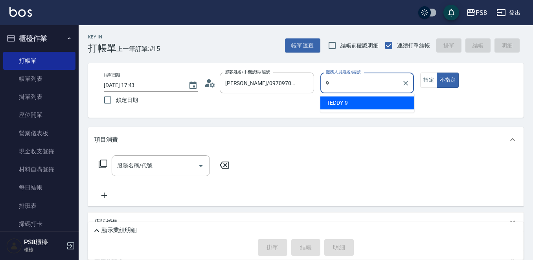
type input "9"
type button "false"
type input "TEDDY-9"
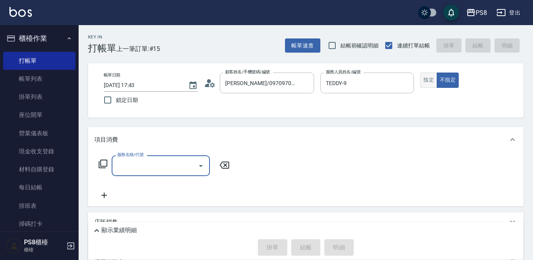
click at [424, 79] on button "指定" at bounding box center [428, 80] width 17 height 15
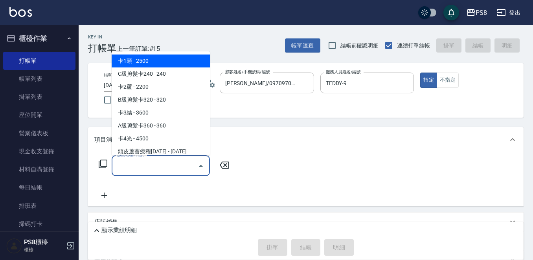
click at [168, 169] on input "服務名稱/代號" at bounding box center [154, 166] width 79 height 14
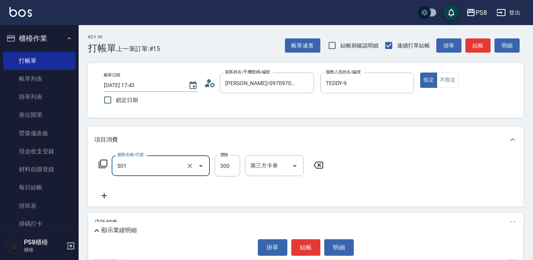
type input "自備護髮(501)"
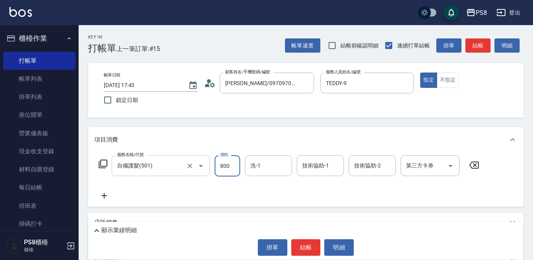
type input "800"
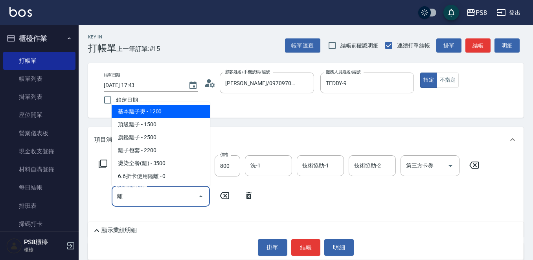
click at [172, 106] on span "基本離子燙 - 1200" at bounding box center [161, 111] width 98 height 13
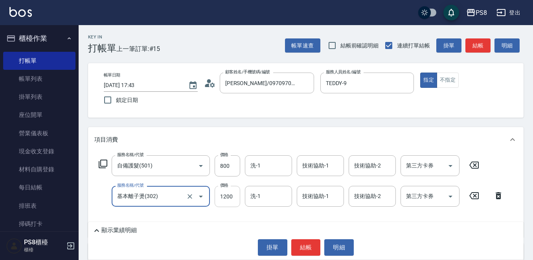
type input "基本離子燙(302)"
click at [230, 198] on input "1200" at bounding box center [227, 196] width 26 height 21
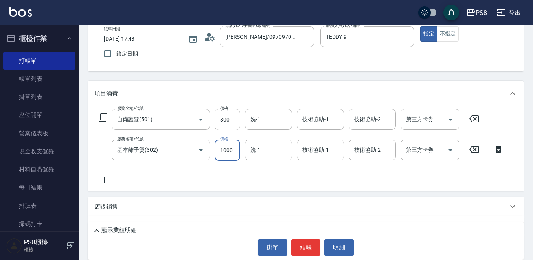
scroll to position [118, 0]
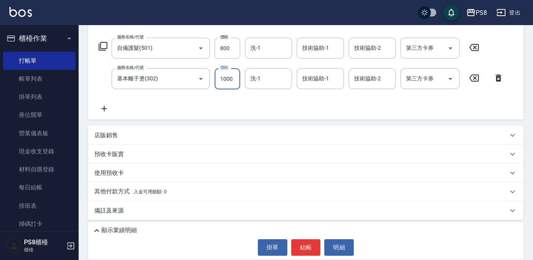
type input "1000"
click at [102, 110] on icon at bounding box center [104, 108] width 20 height 9
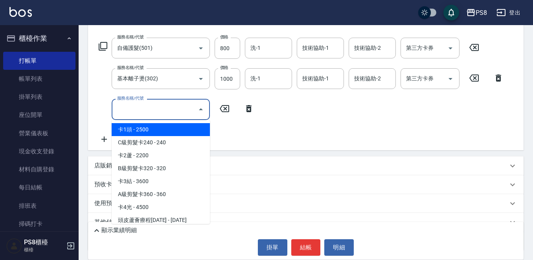
click at [125, 105] on input "服務名稱/代號" at bounding box center [154, 110] width 79 height 14
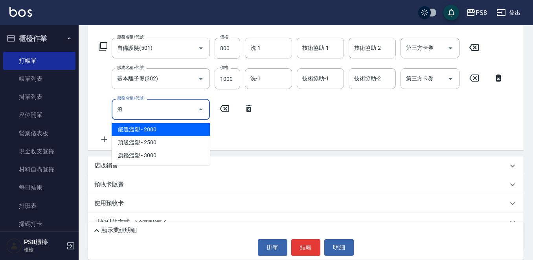
drag, startPoint x: 136, startPoint y: 128, endPoint x: 149, endPoint y: 123, distance: 13.6
click at [136, 128] on span "嚴選溫塑 - 2000" at bounding box center [161, 129] width 98 height 13
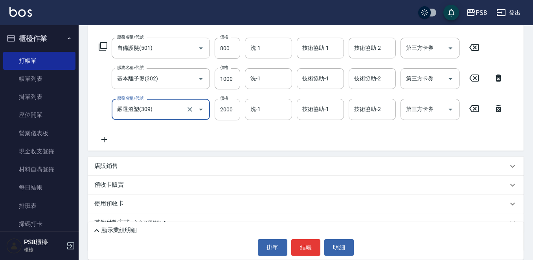
type input "嚴選溫塑(309)"
click at [226, 108] on input "2000" at bounding box center [227, 109] width 26 height 21
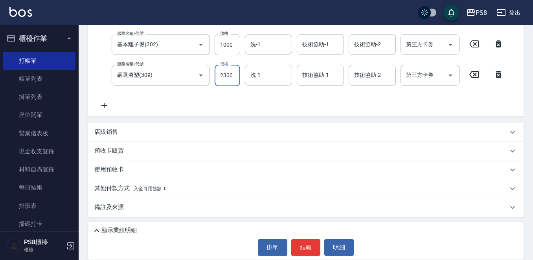
type input "2300"
click at [157, 189] on span "入金可用餘額: 0" at bounding box center [150, 188] width 33 height 5
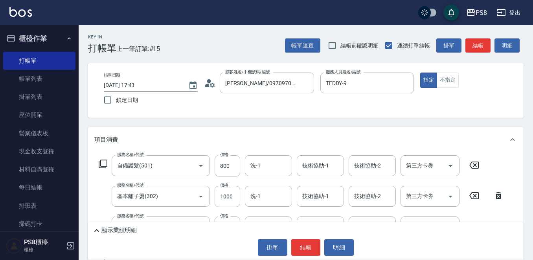
scroll to position [39, 0]
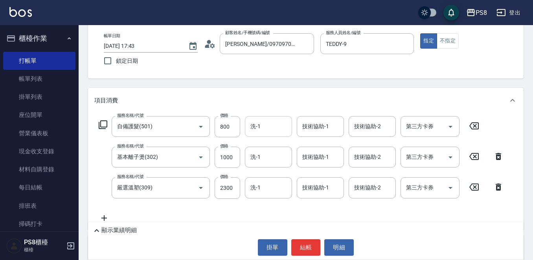
click at [280, 129] on input "洗-1" at bounding box center [268, 127] width 40 height 14
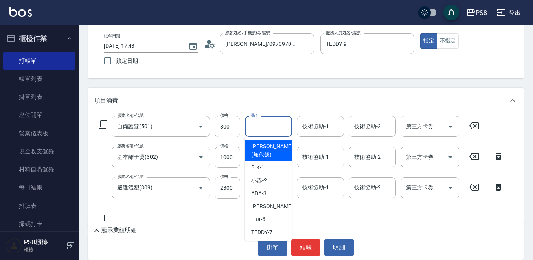
type input "0"
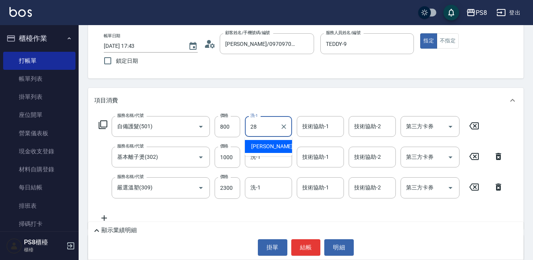
type input "姵蓁-28"
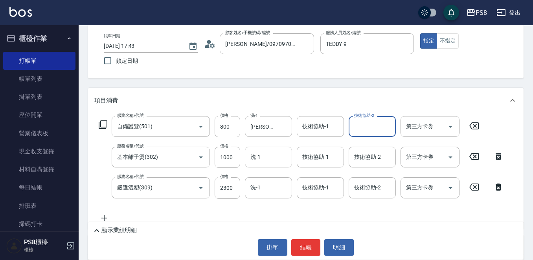
click at [283, 155] on input "洗-1" at bounding box center [268, 157] width 40 height 14
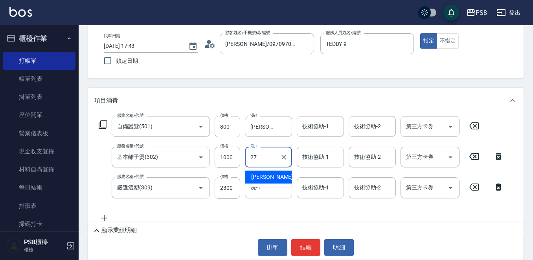
type input "Barry-27"
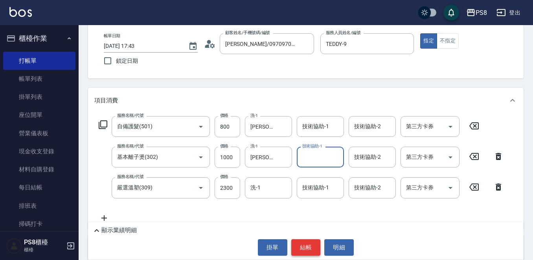
click at [295, 244] on button "結帳" at bounding box center [305, 248] width 29 height 16
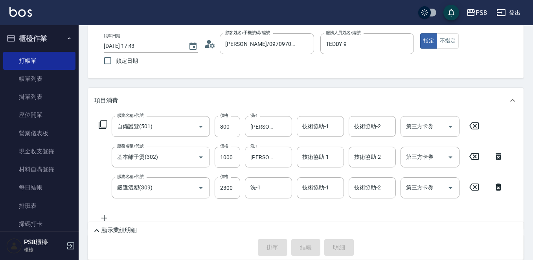
type input "2025/10/06 17:46"
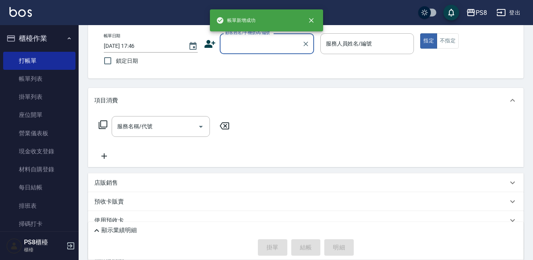
scroll to position [0, 0]
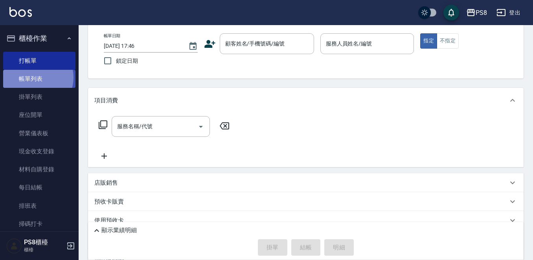
click at [34, 78] on link "帳單列表" at bounding box center [39, 79] width 72 height 18
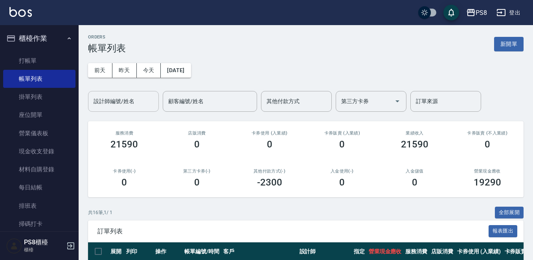
click at [112, 110] on div "設計師編號/姓名" at bounding box center [123, 101] width 71 height 21
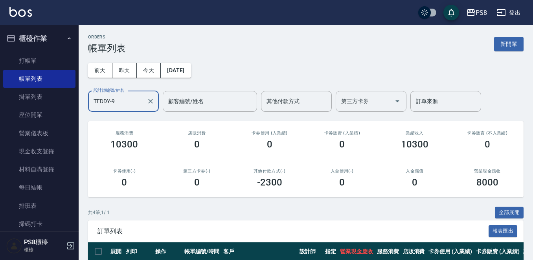
type input "TEDDY-9"
click at [45, 59] on link "打帳單" at bounding box center [39, 61] width 72 height 18
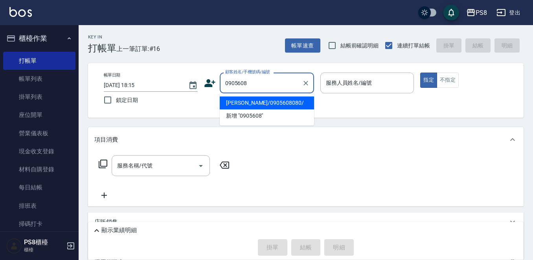
click at [279, 93] on ul "黃群閔/0905608080/ 新增 "0905608"" at bounding box center [267, 109] width 94 height 32
click at [279, 100] on li "黃群閔/0905608080/" at bounding box center [267, 103] width 94 height 13
type input "黃群閔/0905608080/"
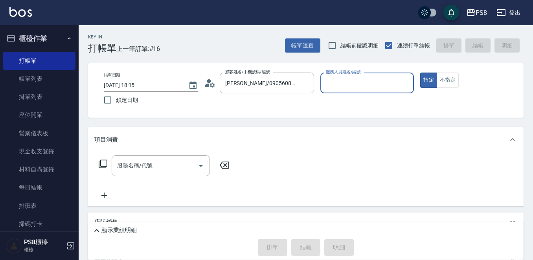
click at [209, 86] on icon at bounding box center [210, 83] width 12 height 12
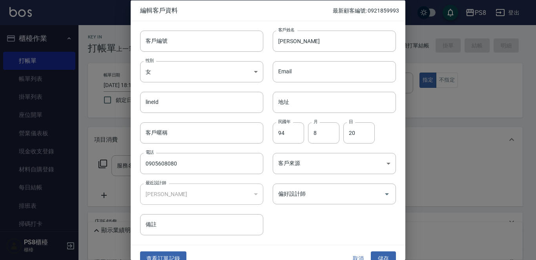
click at [162, 260] on button "查看訂單記錄" at bounding box center [163, 259] width 46 height 15
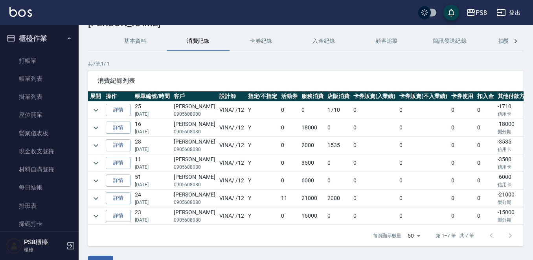
scroll to position [39, 0]
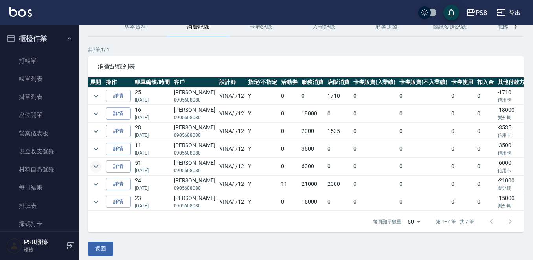
click at [98, 166] on icon "expand row" at bounding box center [95, 166] width 5 height 3
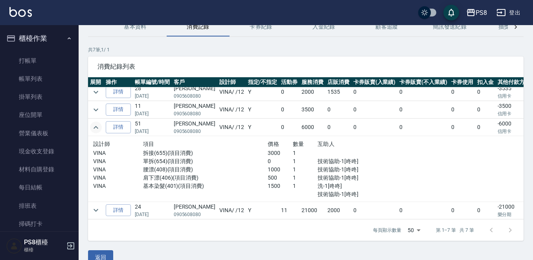
click at [99, 126] on icon "expand row" at bounding box center [95, 127] width 9 height 9
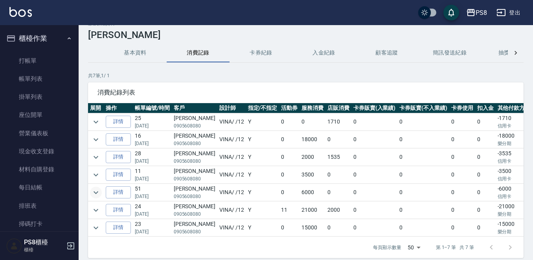
scroll to position [0, 0]
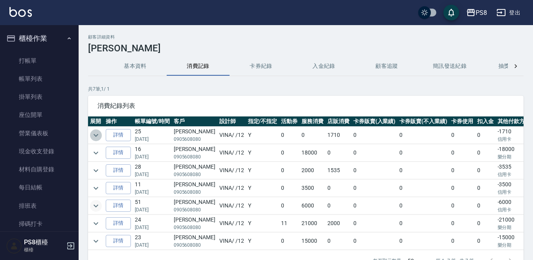
click at [95, 134] on icon "expand row" at bounding box center [95, 135] width 9 height 9
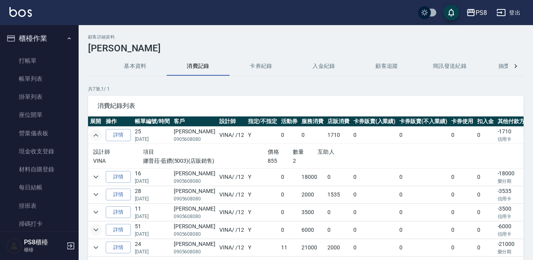
click at [95, 134] on icon "expand row" at bounding box center [95, 135] width 9 height 9
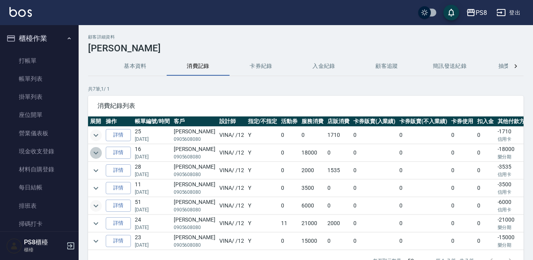
click at [95, 150] on icon "expand row" at bounding box center [95, 152] width 9 height 9
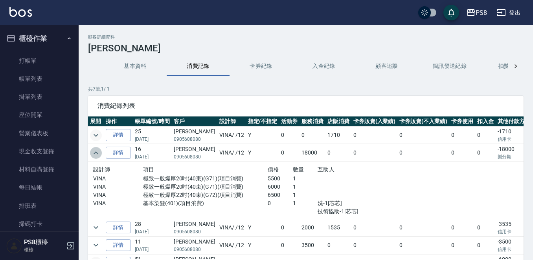
click at [95, 150] on icon "expand row" at bounding box center [95, 152] width 9 height 9
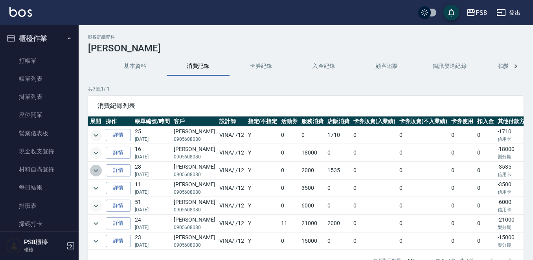
click at [95, 166] on icon "expand row" at bounding box center [95, 170] width 9 height 9
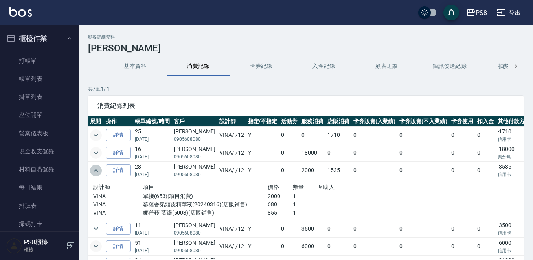
click at [95, 167] on icon "expand row" at bounding box center [95, 170] width 9 height 9
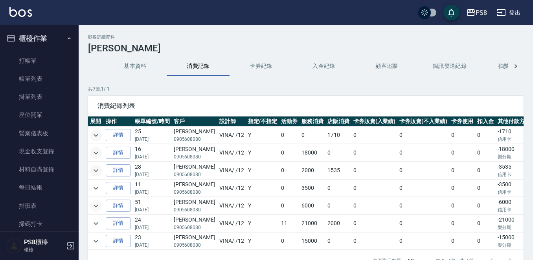
scroll to position [39, 0]
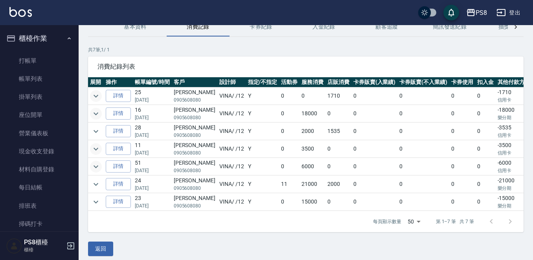
click at [97, 147] on icon "expand row" at bounding box center [95, 149] width 9 height 9
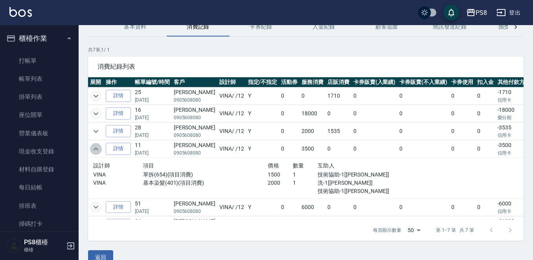
click at [97, 147] on icon "expand row" at bounding box center [95, 149] width 9 height 9
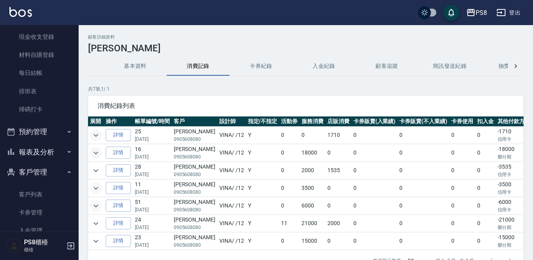
scroll to position [118, 0]
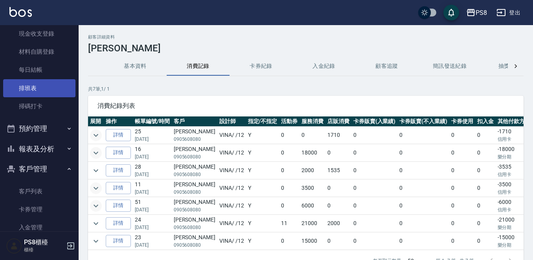
click at [40, 93] on link "排班表" at bounding box center [39, 88] width 72 height 18
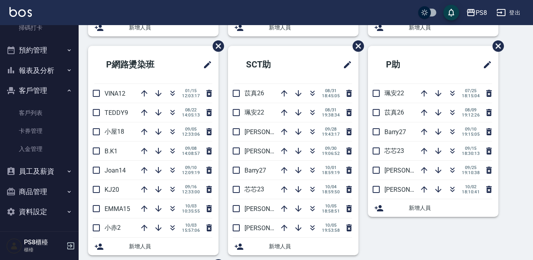
scroll to position [79, 0]
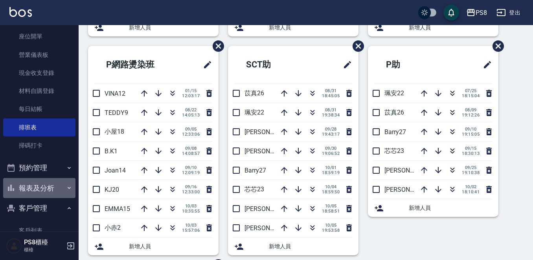
click at [42, 189] on button "報表及分析" at bounding box center [39, 188] width 72 height 20
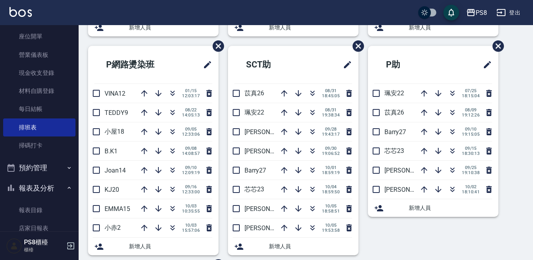
scroll to position [118, 0]
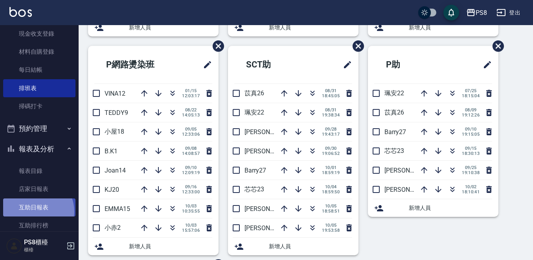
click at [35, 212] on link "互助日報表" at bounding box center [39, 208] width 72 height 18
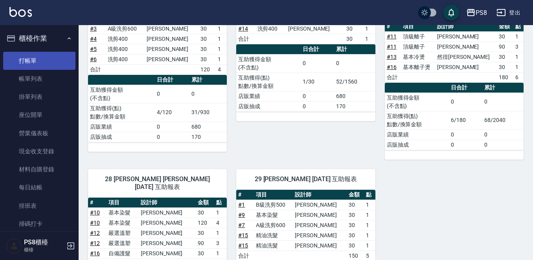
scroll to position [39, 0]
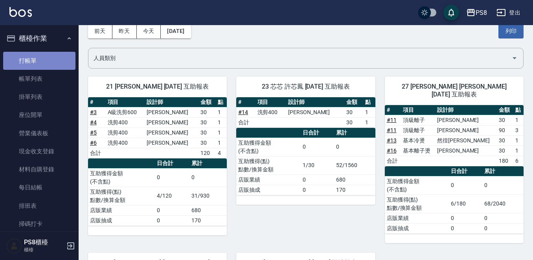
click at [45, 62] on link "打帳單" at bounding box center [39, 61] width 72 height 18
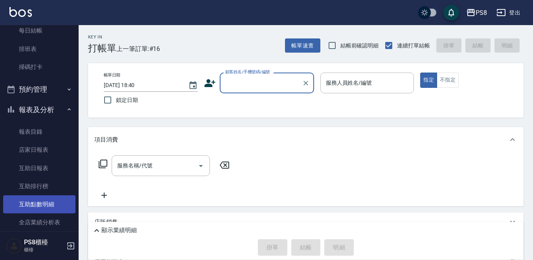
scroll to position [236, 0]
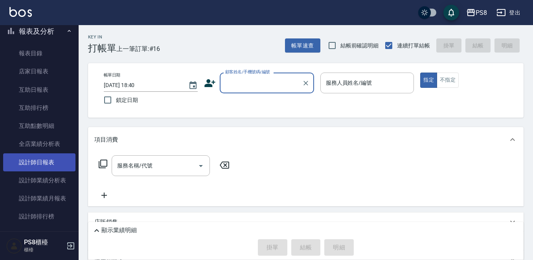
click at [57, 161] on link "設計師日報表" at bounding box center [39, 163] width 72 height 18
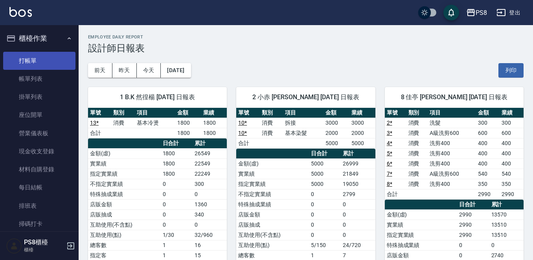
click at [52, 56] on link "打帳單" at bounding box center [39, 61] width 72 height 18
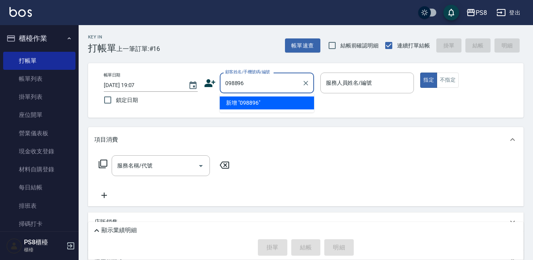
type input "0988967"
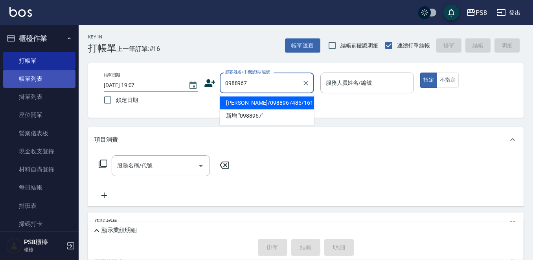
drag, startPoint x: 269, startPoint y: 81, endPoint x: 9, endPoint y: 81, distance: 260.8
click at [9, 81] on div "PS8 登出 櫃檯作業 打帳單 帳單列表 掛單列表 座位開單 營業儀表板 現金收支登錄 材料自購登錄 每日結帳 排班表 掃碼打卡 預約管理 預約管理 單日預約…" at bounding box center [266, 175] width 533 height 350
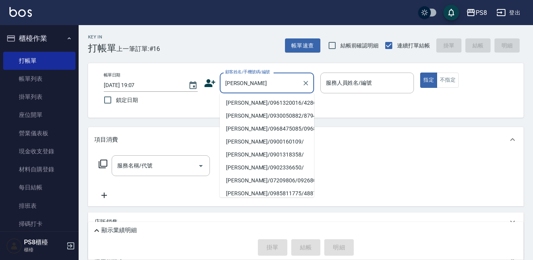
click at [280, 101] on li "陳奕伶/0961320016/4286" at bounding box center [267, 103] width 94 height 13
type input "陳奕伶/0961320016/4286"
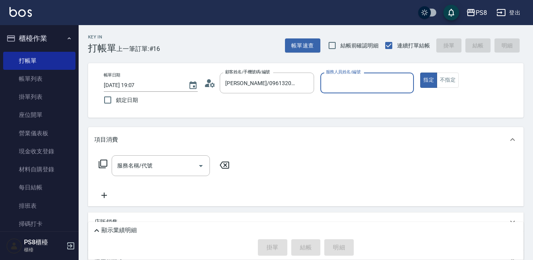
type input "小赤-2"
click at [147, 170] on div "服務名稱/代號 服務名稱/代號" at bounding box center [161, 166] width 98 height 21
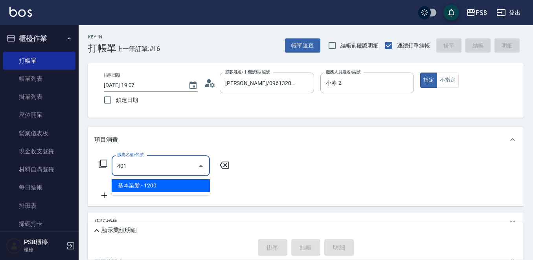
type input "基本染髮(401)"
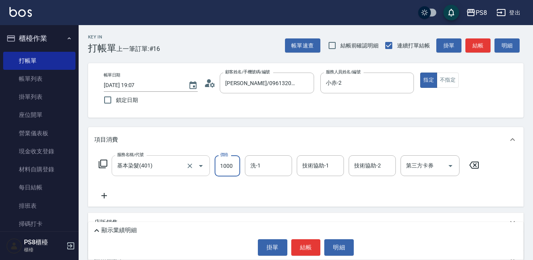
type input "1000"
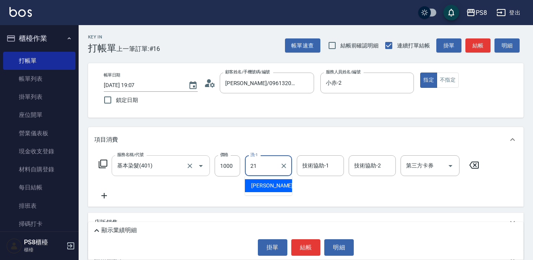
type input "趙宇文-21"
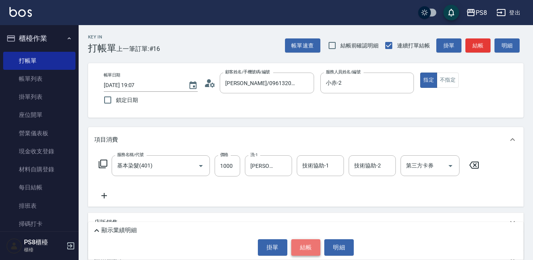
click at [308, 248] on button "結帳" at bounding box center [305, 248] width 29 height 16
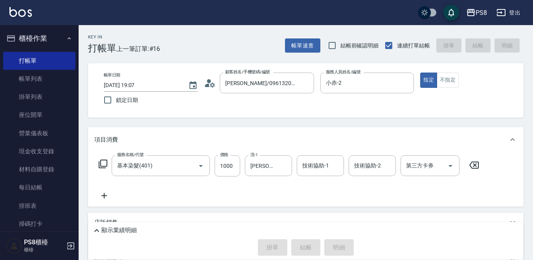
type input "2025/10/06 19:08"
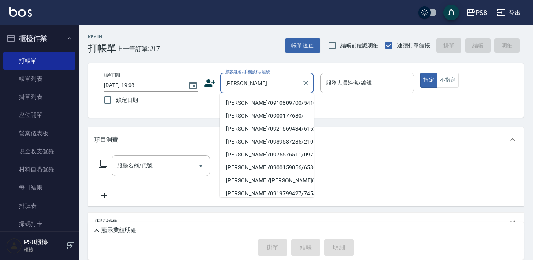
click at [262, 104] on li "邱柏榕/0910809700/5410" at bounding box center [267, 103] width 94 height 13
type input "邱柏榕/0910809700/5410"
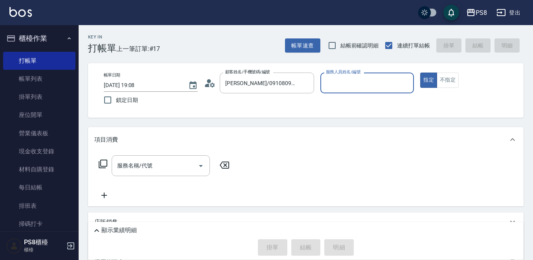
type input "小赤-2"
click at [162, 166] on input "服務名稱/代號" at bounding box center [154, 166] width 79 height 14
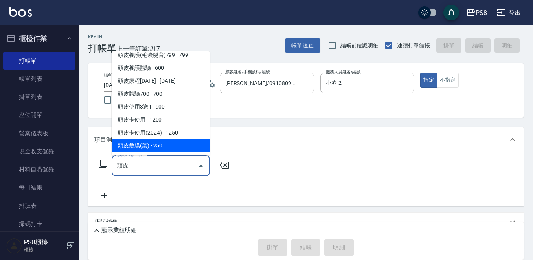
click at [152, 170] on input "頭皮" at bounding box center [154, 166] width 79 height 14
type input "頭"
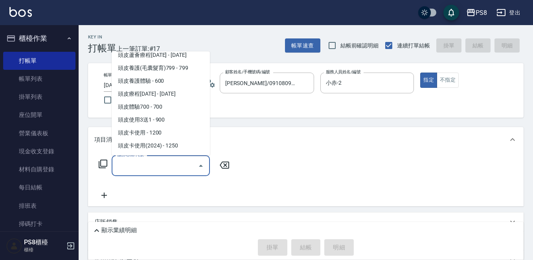
scroll to position [3, 0]
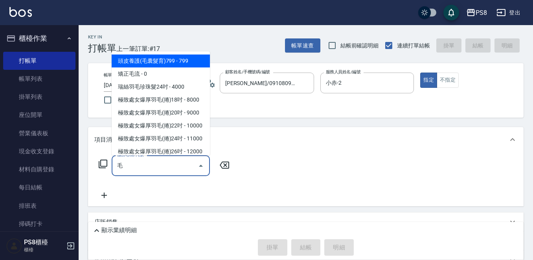
click at [168, 60] on span "頭皮養護(毛囊髮育)799 - 799" at bounding box center [161, 61] width 98 height 13
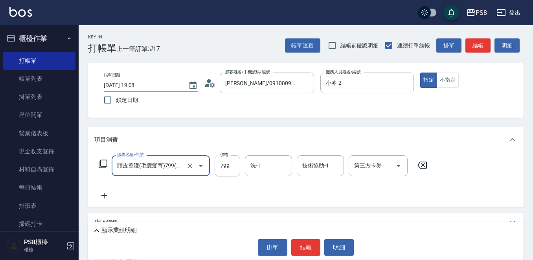
type input "頭皮養護(毛囊髮育)799(112)"
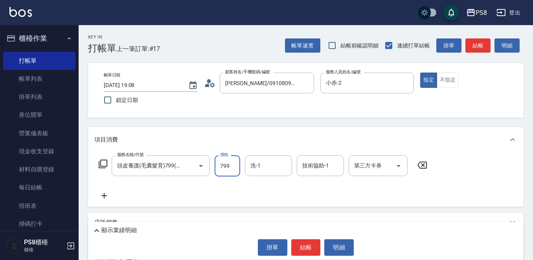
click at [233, 167] on input "799" at bounding box center [227, 166] width 26 height 21
type input "1000"
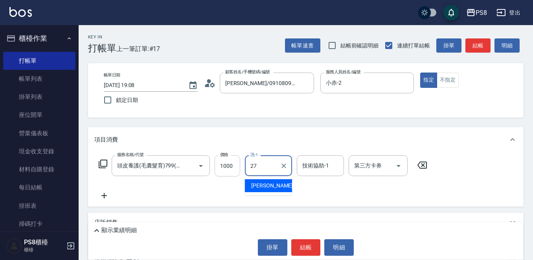
type input "Barry-27"
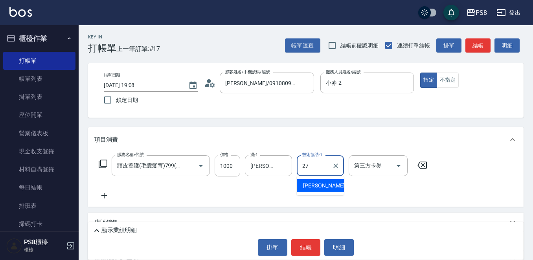
type input "Barry-27"
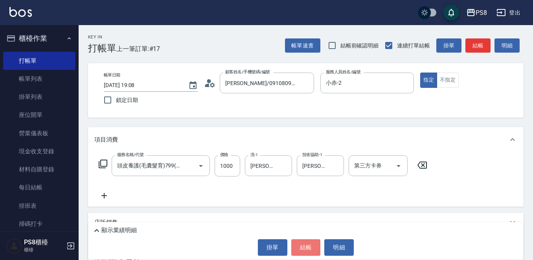
click at [304, 241] on button "結帳" at bounding box center [305, 248] width 29 height 16
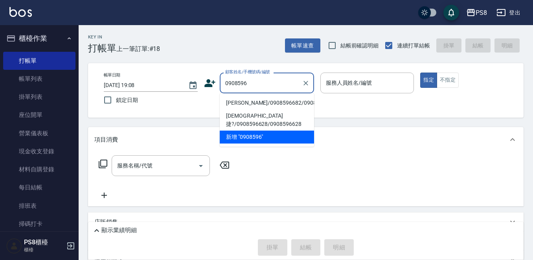
click at [251, 105] on li "巫筱琦/0908596682/0908596682" at bounding box center [267, 103] width 94 height 13
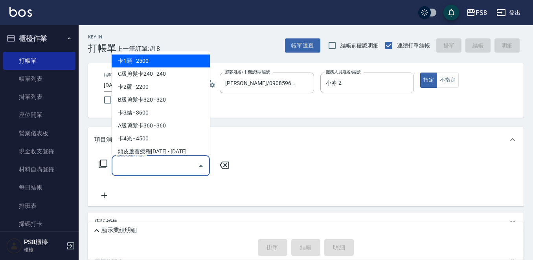
click at [146, 163] on div "服務名稱/代號 服務名稱/代號" at bounding box center [161, 166] width 98 height 21
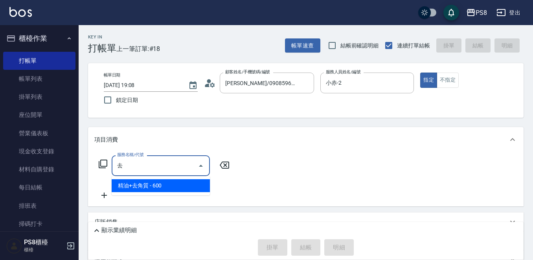
click at [147, 190] on span "精油+去角質 - 600" at bounding box center [161, 185] width 98 height 13
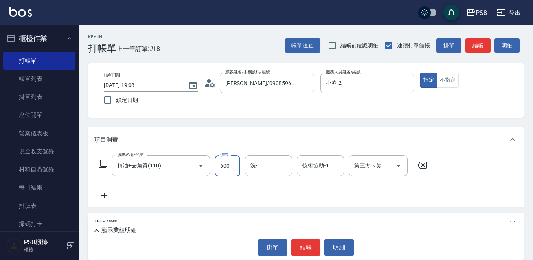
click at [233, 162] on input "600" at bounding box center [227, 166] width 26 height 21
click at [307, 238] on div "顯示業績明細 掛單 結帳 明細" at bounding box center [305, 241] width 435 height 38
click at [306, 238] on div "顯示業績明細 掛單 結帳 明細" at bounding box center [305, 241] width 435 height 38
click at [306, 245] on button "結帳" at bounding box center [305, 248] width 29 height 16
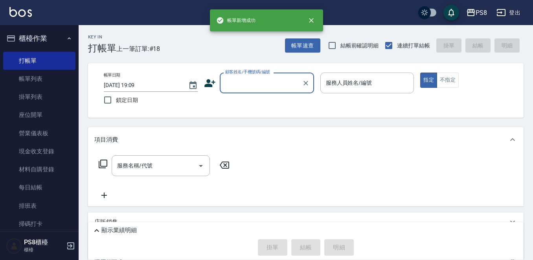
scroll to position [0, 0]
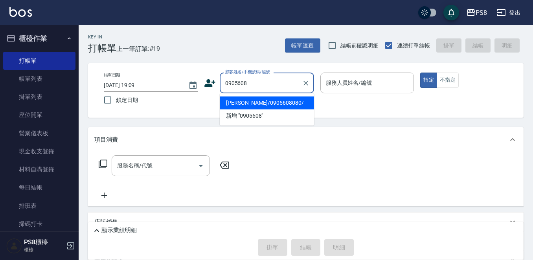
click at [271, 104] on li "黃群閔/0905608080/" at bounding box center [267, 103] width 94 height 13
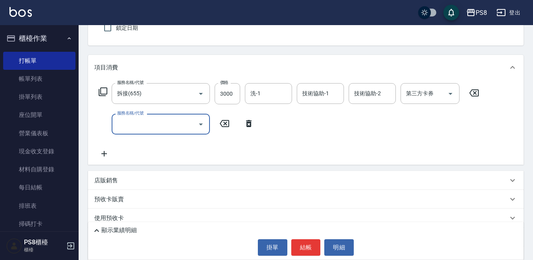
scroll to position [79, 0]
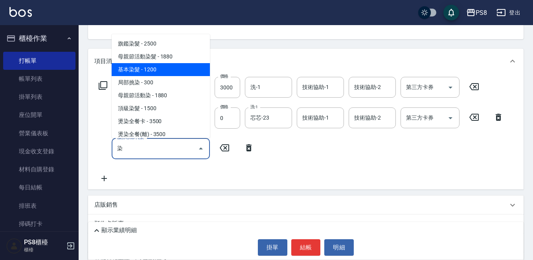
click at [156, 69] on span "基本染髮 - 1200" at bounding box center [161, 69] width 98 height 13
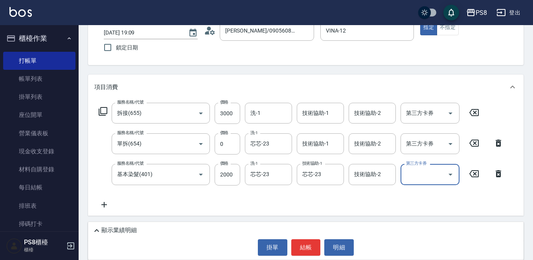
scroll to position [152, 0]
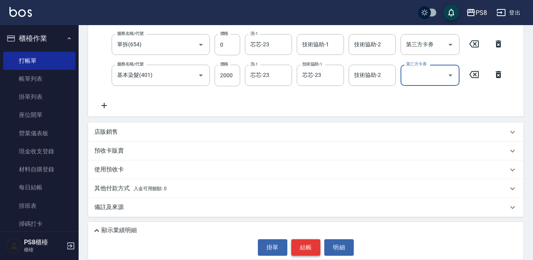
click at [311, 244] on button "結帳" at bounding box center [305, 248] width 29 height 16
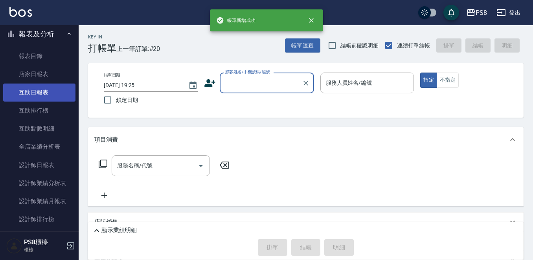
scroll to position [236, 0]
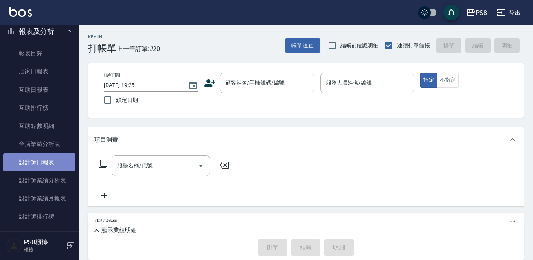
click at [51, 161] on link "設計師日報表" at bounding box center [39, 163] width 72 height 18
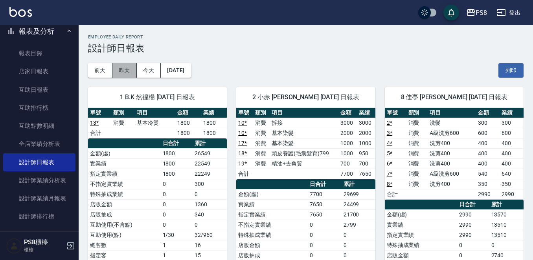
click at [129, 71] on button "昨天" at bounding box center [124, 70] width 24 height 15
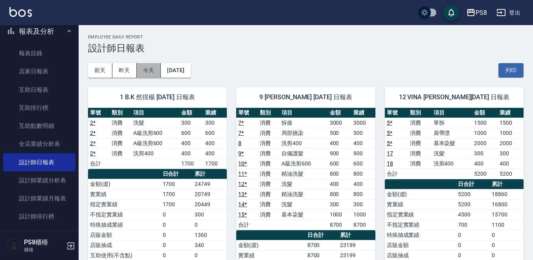
click at [148, 71] on button "今天" at bounding box center [149, 70] width 24 height 15
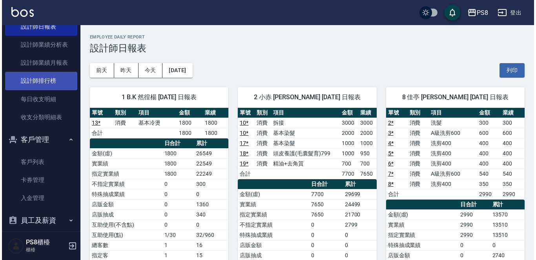
scroll to position [303, 0]
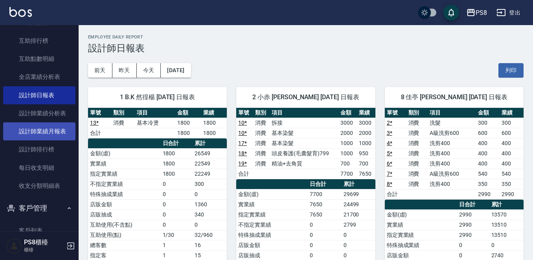
click at [56, 127] on link "設計師業績月報表" at bounding box center [39, 132] width 72 height 18
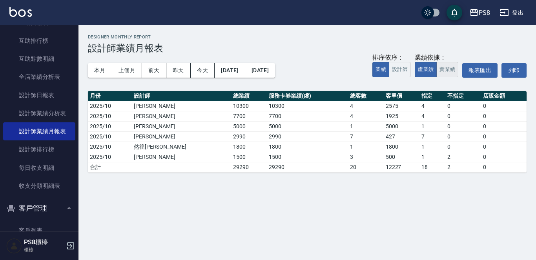
click at [440, 68] on button "實業績" at bounding box center [448, 69] width 22 height 15
click at [108, 68] on button "本月" at bounding box center [100, 70] width 24 height 15
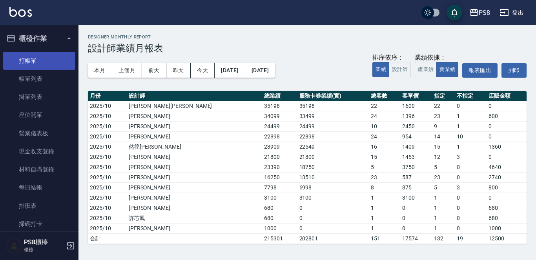
click at [31, 66] on link "打帳單" at bounding box center [39, 61] width 72 height 18
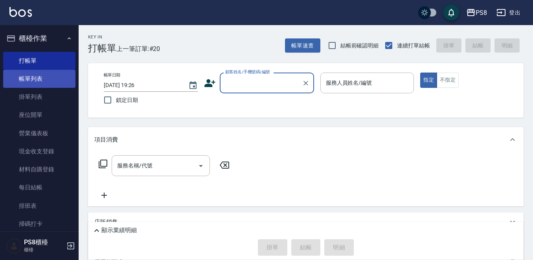
click at [48, 74] on link "帳單列表" at bounding box center [39, 79] width 72 height 18
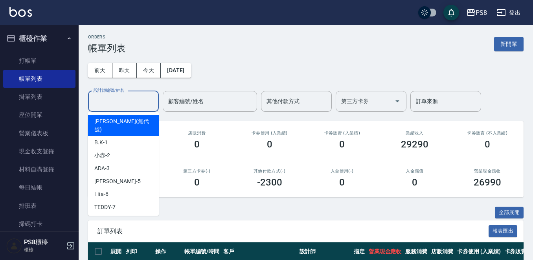
click at [131, 105] on input "設計師編號/姓名" at bounding box center [124, 102] width 64 height 14
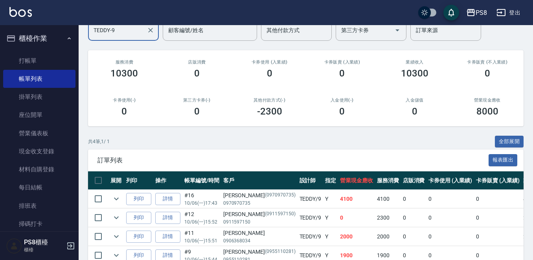
scroll to position [114, 0]
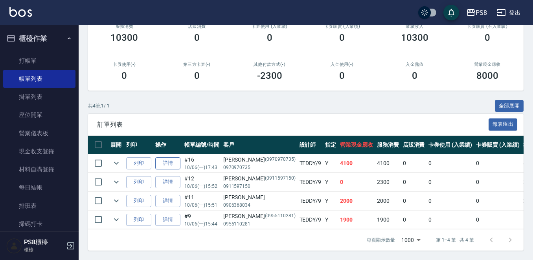
click at [167, 157] on link "詳情" at bounding box center [167, 163] width 25 height 12
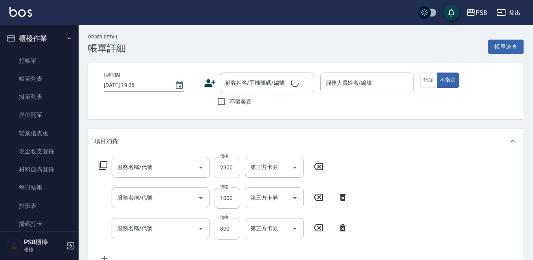
click at [223, 188] on div "服務名稱/代號 服務名稱/代號 價格 2300 價格 第三方卡券 第三方卡券 服務名稱/代號 服務名稱/代號 價格 1000 價格 第三方卡券 第三方卡券 服…" at bounding box center [223, 210] width 258 height 106
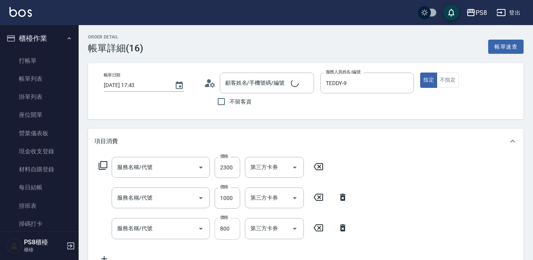
scroll to position [53, 0]
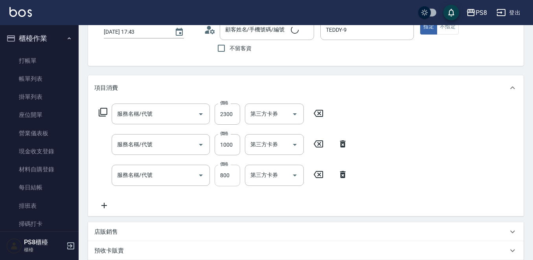
click at [227, 181] on input "800" at bounding box center [227, 175] width 26 height 21
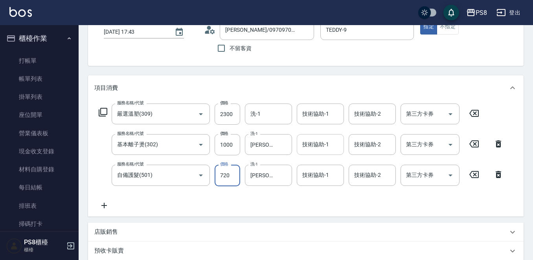
click at [318, 148] on input "技術協助-1" at bounding box center [320, 145] width 40 height 14
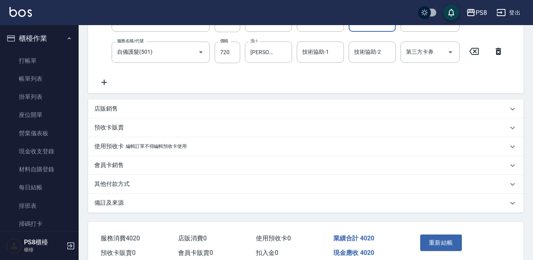
scroll to position [214, 0]
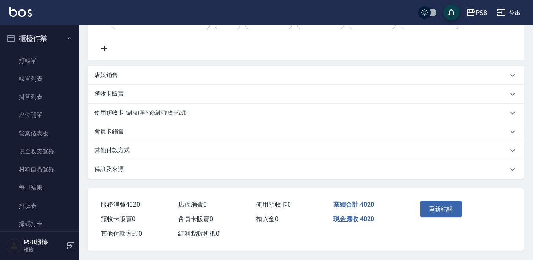
click at [462, 211] on div "重新結帳" at bounding box center [460, 215] width 106 height 53
click at [447, 203] on button "重新結帳" at bounding box center [441, 209] width 42 height 16
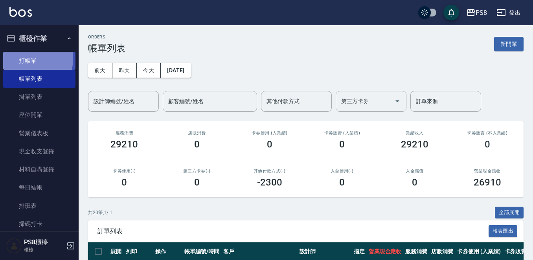
click at [25, 59] on link "打帳單" at bounding box center [39, 61] width 72 height 18
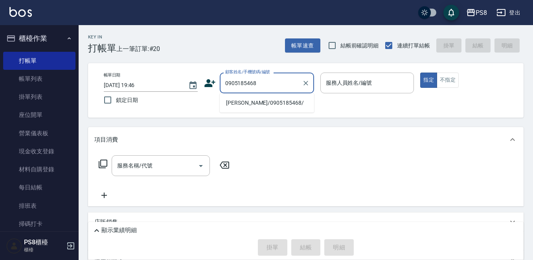
click at [269, 103] on li "蔡亞樺/0905185468/" at bounding box center [267, 103] width 94 height 13
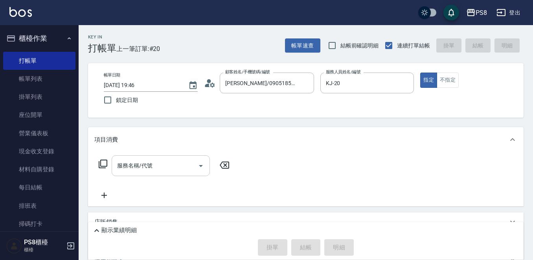
click at [179, 159] on input "服務名稱/代號" at bounding box center [154, 166] width 79 height 14
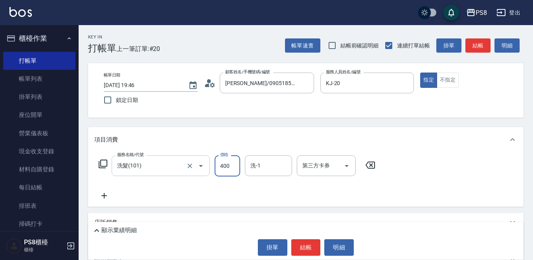
scroll to position [90, 0]
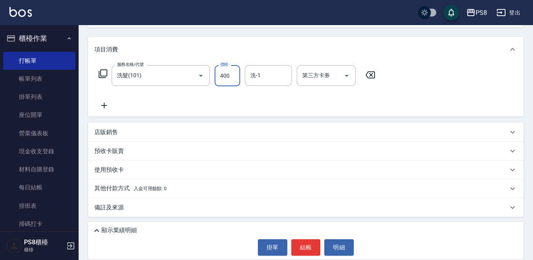
click at [114, 139] on div "店販銷售" at bounding box center [305, 132] width 435 height 19
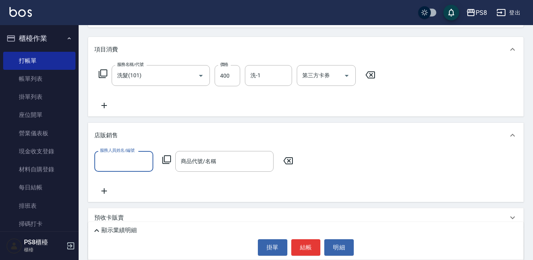
scroll to position [0, 0]
click at [139, 164] on input "服務人員姓名/編號" at bounding box center [124, 162] width 52 height 14
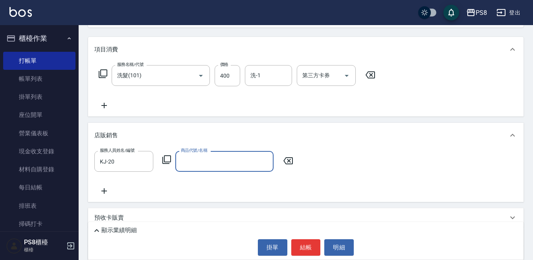
click at [233, 161] on input "商品代號/名稱" at bounding box center [224, 162] width 91 height 14
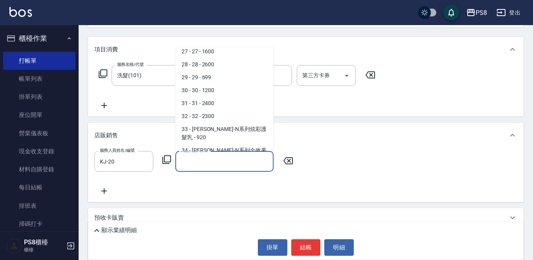
scroll to position [511, 0]
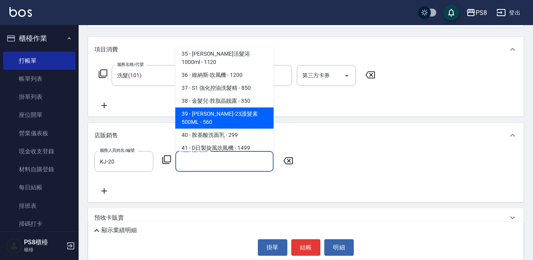
click at [388, 133] on div "店販銷售" at bounding box center [300, 136] width 413 height 8
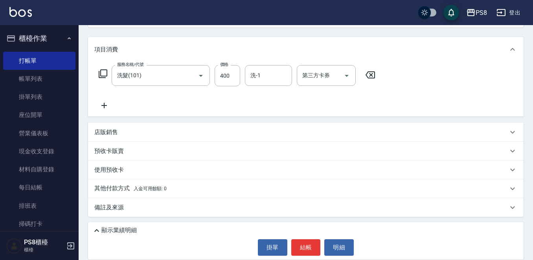
click at [172, 123] on div "店販銷售 服務人員姓名/編號 KJ-20 服務人員姓名/編號 商品代號/名稱 商品代號/名稱" at bounding box center [305, 132] width 435 height 19
click at [194, 130] on div "店販銷售" at bounding box center [300, 132] width 413 height 8
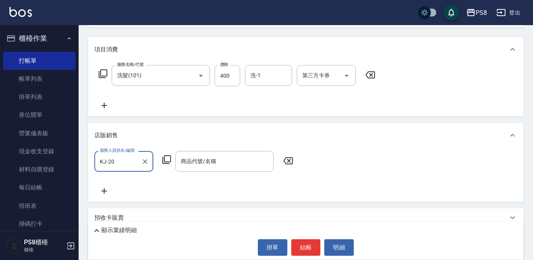
scroll to position [0, 0]
click at [218, 156] on input "商品代號/名稱" at bounding box center [224, 162] width 91 height 14
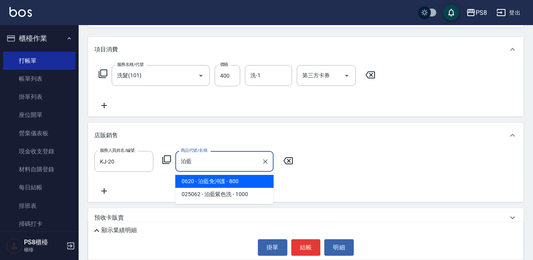
click at [219, 179] on span "0620 - 泊藍免沖護 - 800" at bounding box center [224, 181] width 98 height 13
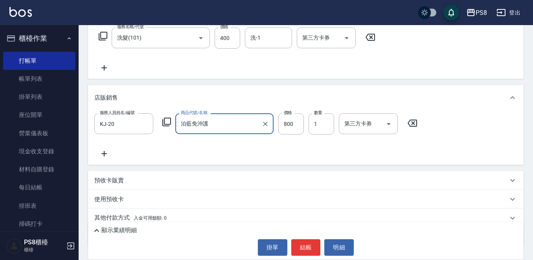
scroll to position [157, 0]
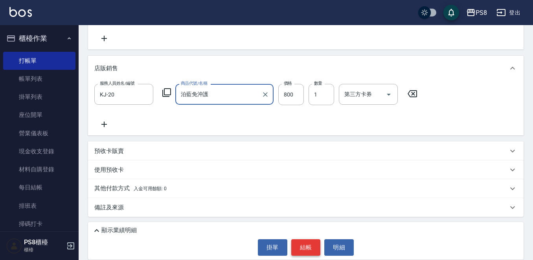
click at [311, 246] on button "結帳" at bounding box center [305, 248] width 29 height 16
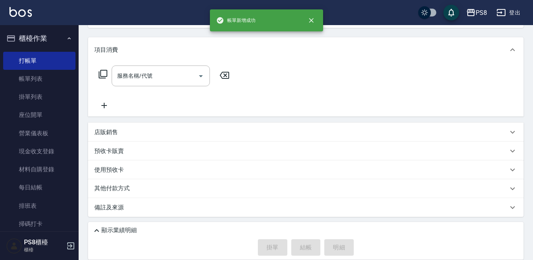
scroll to position [0, 0]
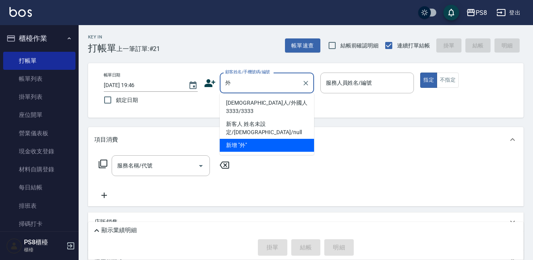
click at [238, 106] on li "外國人/外國人3333/3333" at bounding box center [267, 107] width 94 height 21
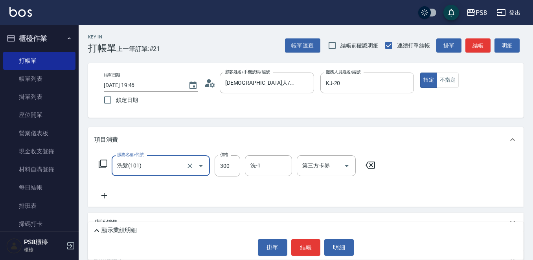
click at [170, 150] on div "項目消費" at bounding box center [305, 139] width 435 height 25
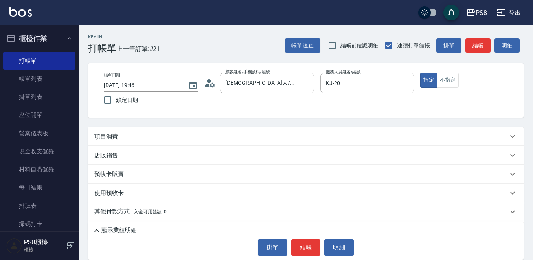
click at [183, 138] on div "項目消費" at bounding box center [300, 137] width 413 height 8
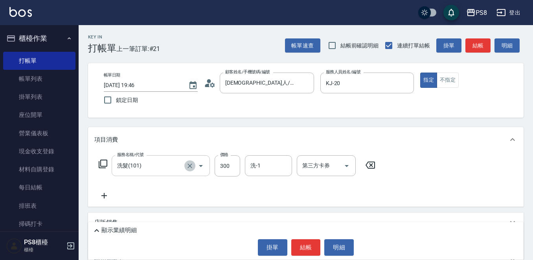
click at [190, 168] on icon "Clear" at bounding box center [190, 166] width 8 height 8
click at [452, 81] on button "不指定" at bounding box center [447, 80] width 22 height 15
click at [305, 240] on button "結帳" at bounding box center [305, 248] width 29 height 16
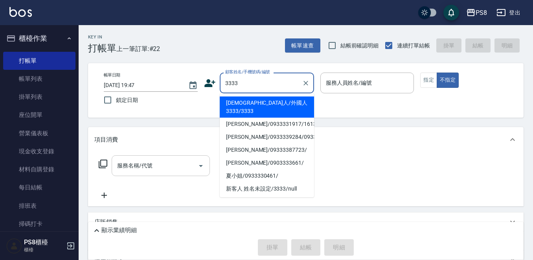
click at [307, 106] on li "外國人/外國人3333/3333" at bounding box center [267, 107] width 94 height 21
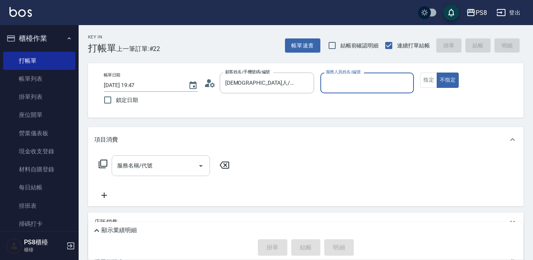
click at [286, 99] on div "帳單日期 2025/10/06 19:47 鎖定日期 顧客姓名/手機號碼/編號 外國人/外國人3333/3333 顧客姓名/手機號碼/編號 服務人員姓名/編號…" at bounding box center [305, 91] width 416 height 36
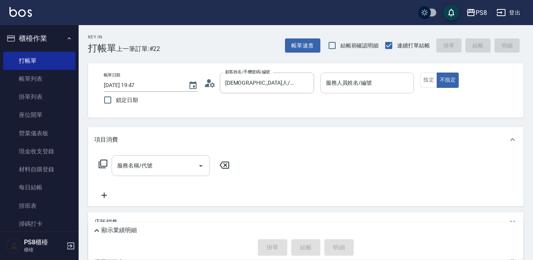
click at [347, 93] on div "服務人員姓名/編號" at bounding box center [367, 83] width 94 height 21
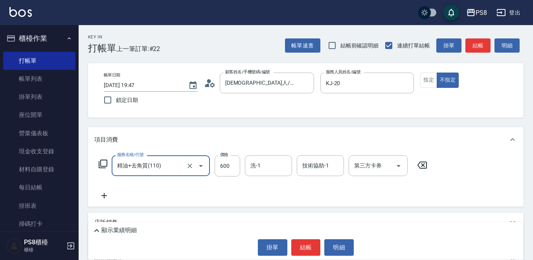
click at [245, 154] on div "服務名稱/代號 精油+去角質(110) 服務名稱/代號 價格 600 價格 洗-1 洗-1 技術協助-1 技術協助-1 第三方卡券 第三方卡券" at bounding box center [305, 179] width 435 height 55
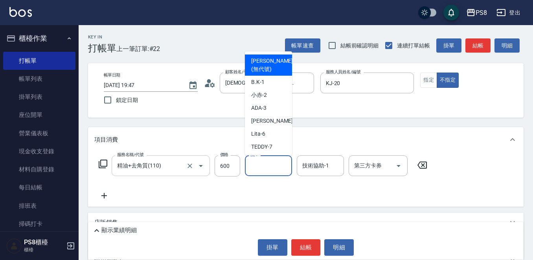
click at [253, 161] on input "洗-1" at bounding box center [268, 166] width 40 height 14
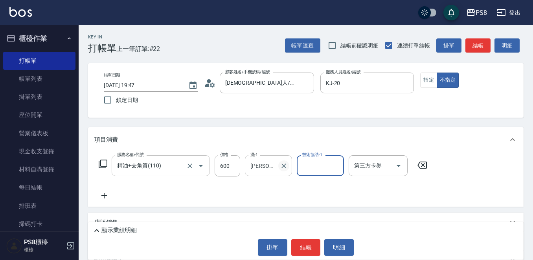
click at [282, 168] on icon "Clear" at bounding box center [283, 166] width 5 height 5
click at [311, 243] on button "結帳" at bounding box center [305, 248] width 29 height 16
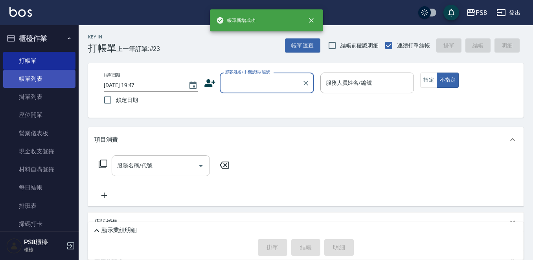
click at [50, 83] on link "帳單列表" at bounding box center [39, 79] width 72 height 18
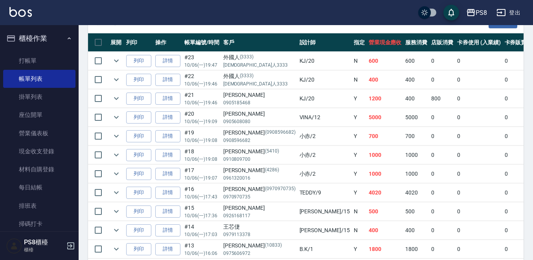
scroll to position [196, 0]
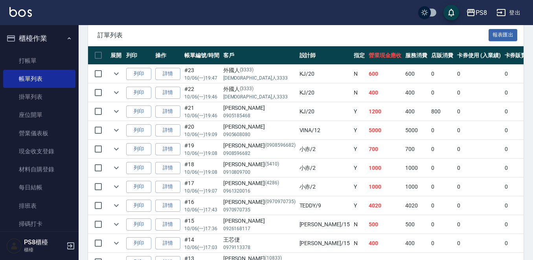
click at [117, 94] on icon "expand row" at bounding box center [116, 93] width 5 height 3
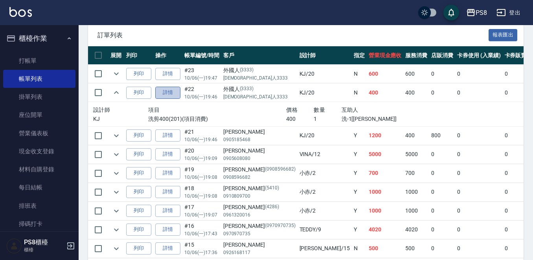
click at [178, 94] on link "詳情" at bounding box center [167, 93] width 25 height 12
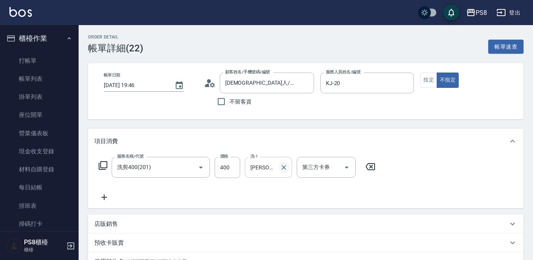
click at [284, 170] on icon "Clear" at bounding box center [284, 168] width 8 height 8
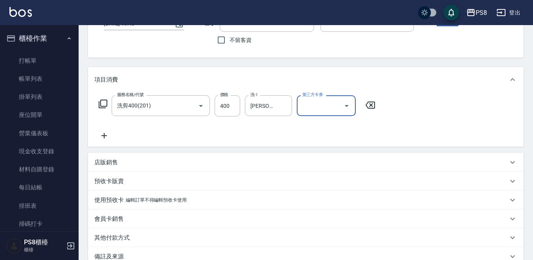
scroll to position [118, 0]
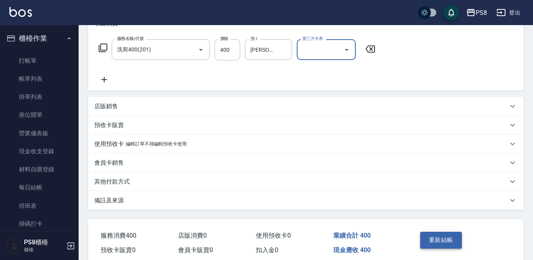
click at [443, 238] on button "重新結帳" at bounding box center [441, 240] width 42 height 16
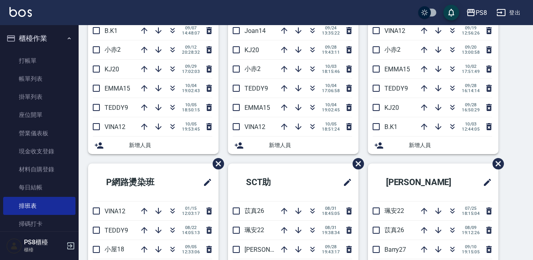
scroll to position [118, 0]
click at [308, 110] on icon "button" at bounding box center [312, 107] width 9 height 9
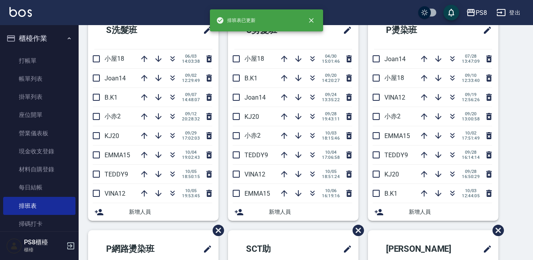
scroll to position [0, 0]
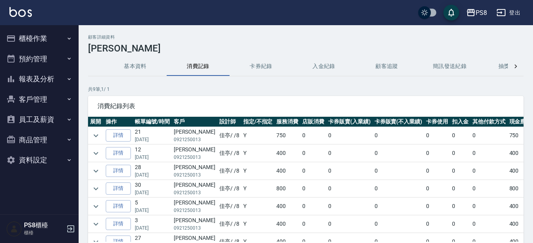
click at [26, 40] on button "櫃檯作業" at bounding box center [39, 38] width 72 height 20
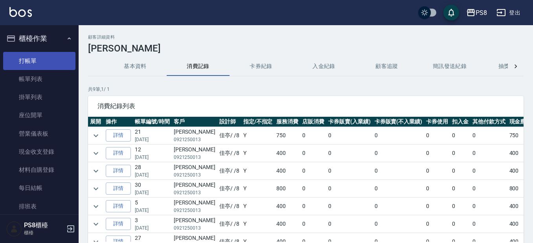
click at [48, 60] on link "打帳單" at bounding box center [39, 61] width 72 height 18
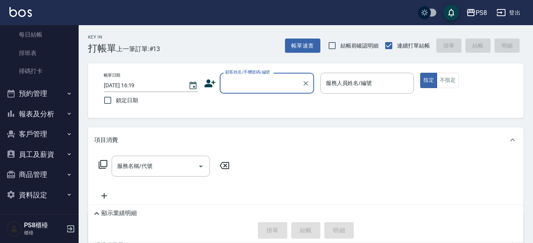
click at [51, 119] on button "報表及分析" at bounding box center [39, 114] width 72 height 20
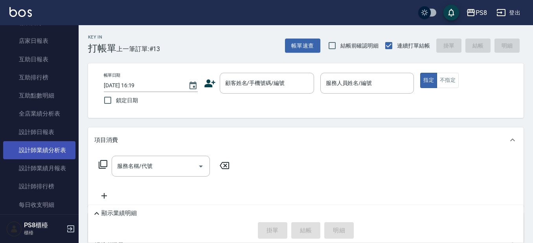
scroll to position [309, 0]
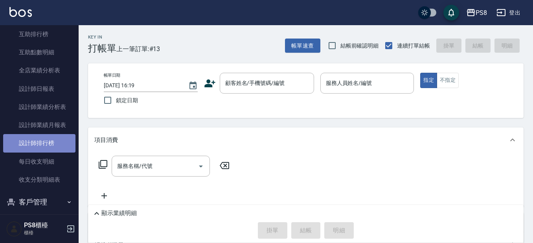
click at [50, 144] on link "設計師排行榜" at bounding box center [39, 143] width 72 height 18
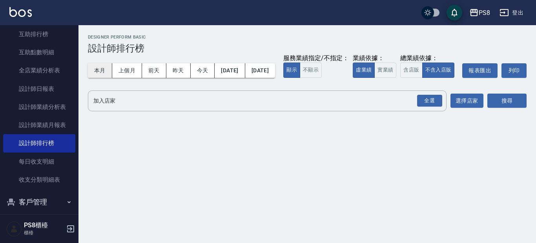
click at [103, 69] on button "本月" at bounding box center [100, 70] width 24 height 15
click at [375, 78] on button "實業績" at bounding box center [386, 69] width 22 height 15
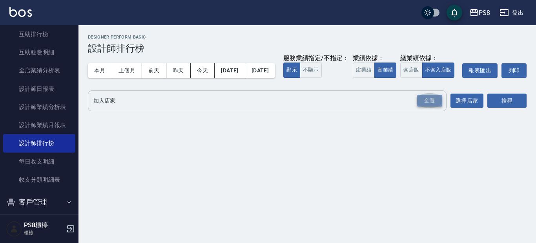
click at [439, 107] on div "全選" at bounding box center [429, 101] width 25 height 12
click at [520, 108] on button "搜尋" at bounding box center [507, 101] width 39 height 15
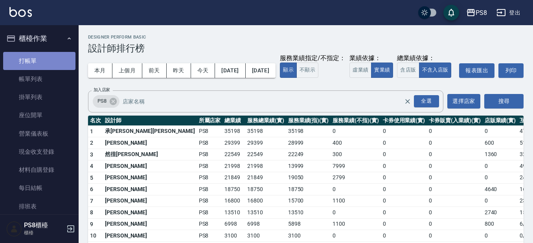
click at [53, 63] on link "打帳單" at bounding box center [39, 61] width 72 height 18
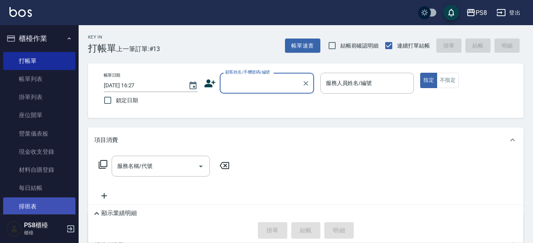
click at [47, 201] on link "排班表" at bounding box center [39, 206] width 72 height 18
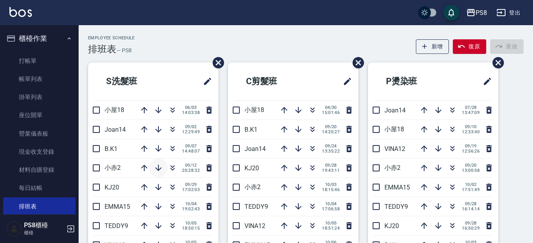
scroll to position [79, 0]
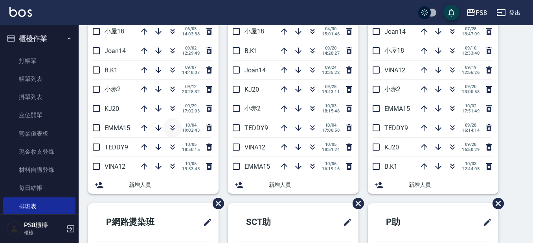
click at [170, 128] on icon "button" at bounding box center [172, 127] width 9 height 9
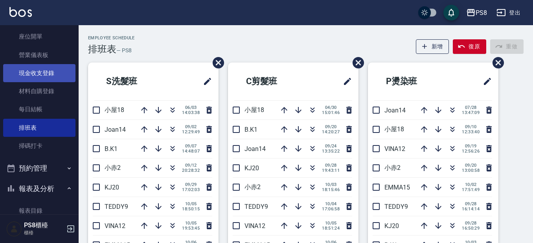
click at [48, 71] on link "現金收支登錄" at bounding box center [39, 73] width 72 height 18
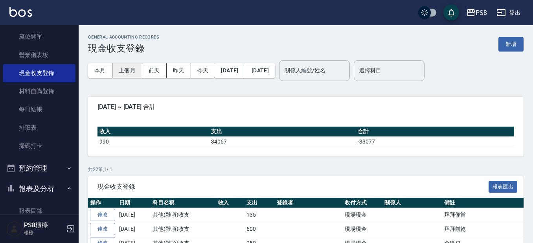
click at [140, 73] on button "上個月" at bounding box center [127, 70] width 30 height 15
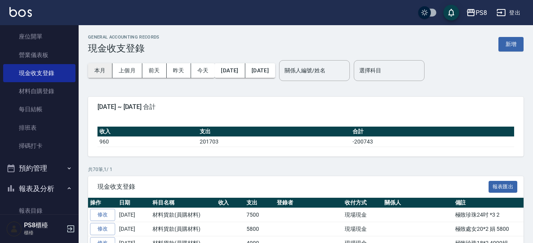
click at [90, 68] on button "本月" at bounding box center [100, 70] width 24 height 15
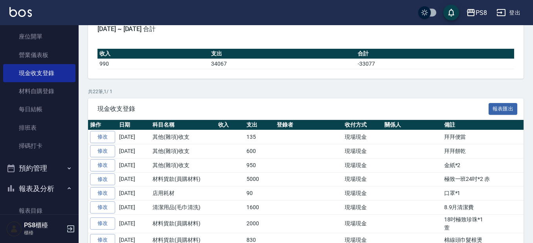
scroll to position [157, 0]
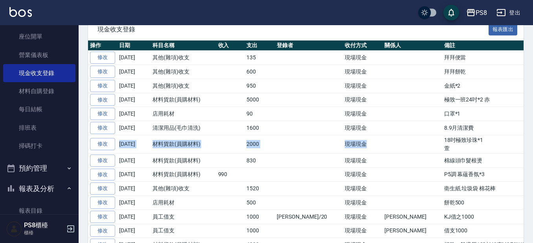
drag, startPoint x: 341, startPoint y: 144, endPoint x: 119, endPoint y: 144, distance: 222.3
click at [119, 144] on tr "修改 2025-10-03 材料貨款(員購材料) 2000 現場現金 18吋極致珍珠*1 萱" at bounding box center [343, 144] width 511 height 18
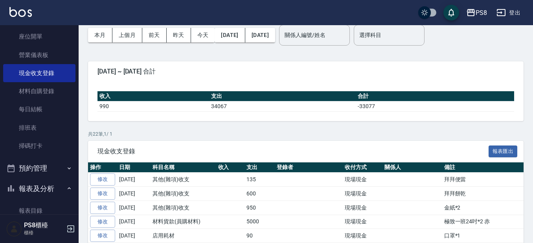
scroll to position [0, 0]
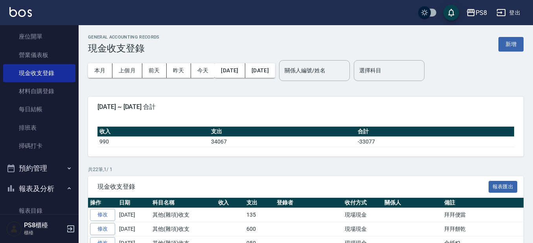
click at [125, 73] on button "上個月" at bounding box center [127, 70] width 30 height 15
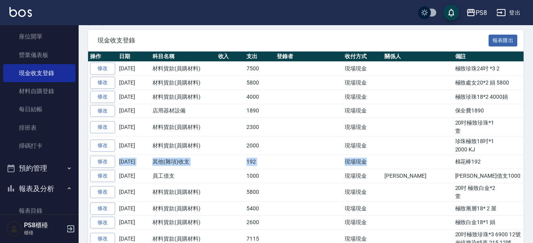
scroll to position [314, 0]
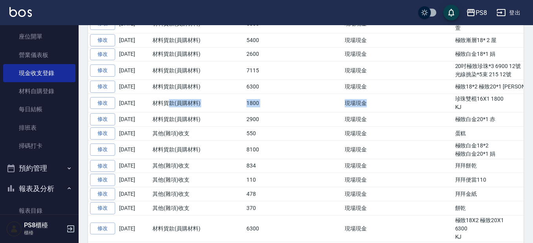
drag, startPoint x: 171, startPoint y: 103, endPoint x: 377, endPoint y: 108, distance: 206.2
click at [377, 108] on tr "修改 2025-09-24 材料貨款(員購材料) 1800 現場現金 珍珠雙棍16X1 1800 KJ" at bounding box center [343, 103] width 511 height 18
click at [382, 108] on td at bounding box center [417, 103] width 70 height 18
drag, startPoint x: 238, startPoint y: 106, endPoint x: 282, endPoint y: 104, distance: 44.4
click at [282, 104] on tr "修改 2025-09-24 材料貨款(員購材料) 1800 現場現金 珍珠雙棍16X1 1800 KJ" at bounding box center [343, 103] width 511 height 18
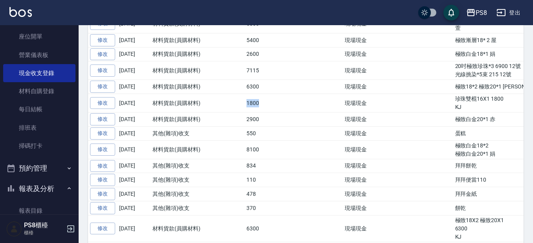
click at [281, 104] on td at bounding box center [309, 103] width 68 height 18
drag, startPoint x: 261, startPoint y: 100, endPoint x: 244, endPoint y: 99, distance: 17.3
click at [244, 99] on tr "修改 2025-09-24 材料貨款(員購材料) 1800 現場現金 珍珠雙棍16X1 1800 KJ" at bounding box center [343, 103] width 511 height 18
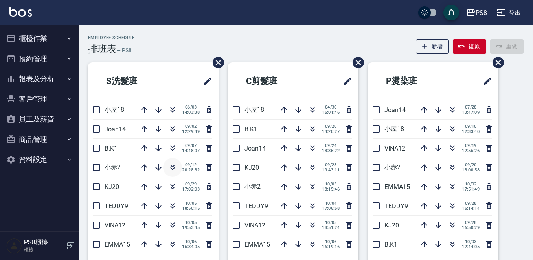
click at [173, 169] on icon "button" at bounding box center [172, 167] width 9 height 9
click at [311, 169] on icon "button" at bounding box center [312, 169] width 4 height 3
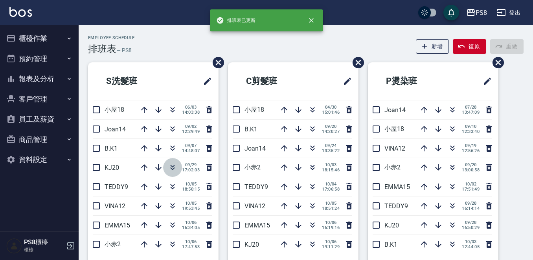
click at [170, 172] on icon "button" at bounding box center [172, 167] width 9 height 9
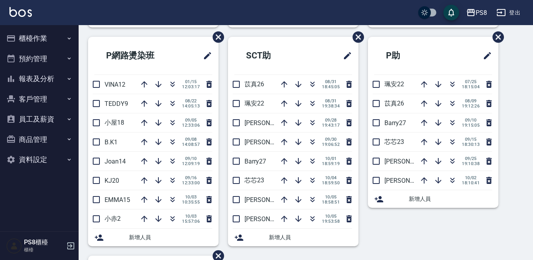
scroll to position [231, 0]
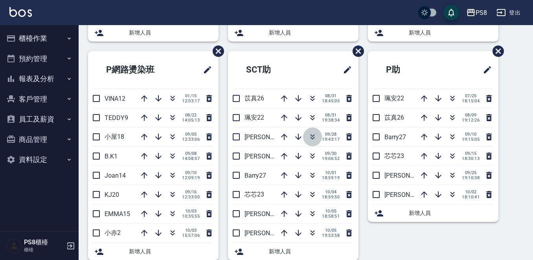
click at [310, 138] on icon "button" at bounding box center [312, 136] width 9 height 9
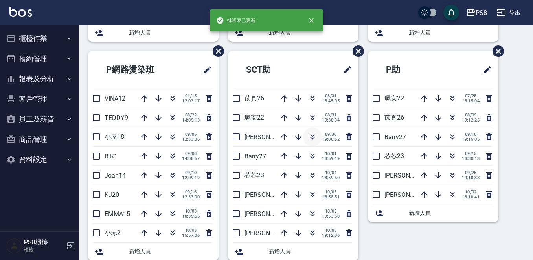
click at [311, 140] on icon "button" at bounding box center [312, 136] width 9 height 9
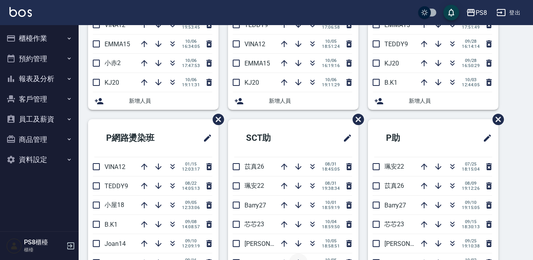
scroll to position [309, 0]
